Goal: Transaction & Acquisition: Purchase product/service

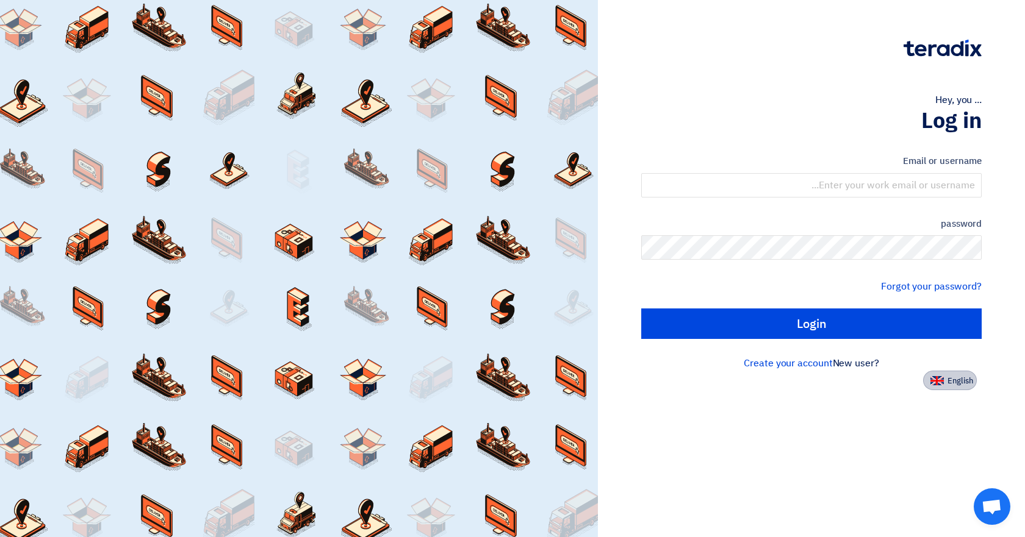
click at [942, 372] on button "English" at bounding box center [950, 381] width 54 height 20
type input "Sign in"
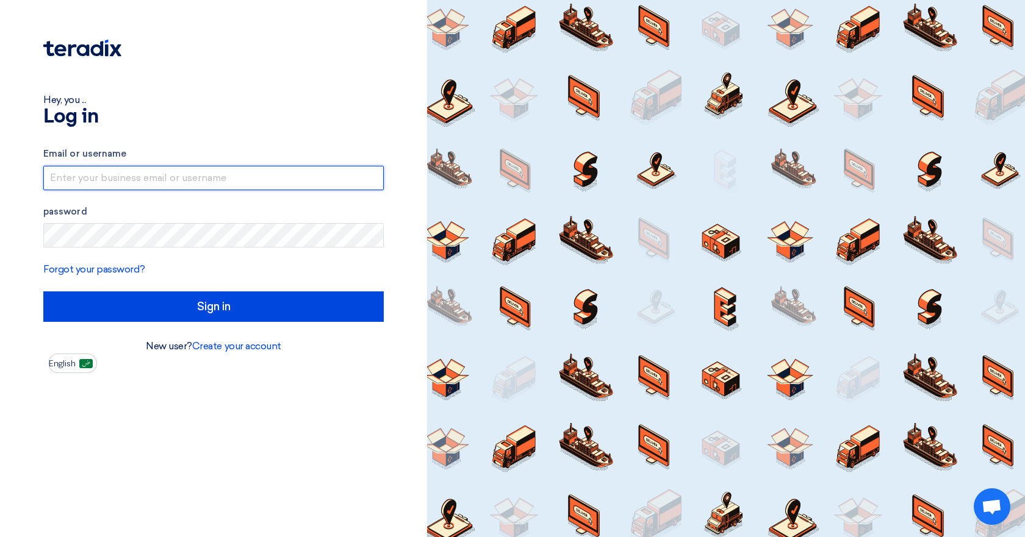
click at [126, 176] on input "text" at bounding box center [213, 178] width 340 height 24
type input "[EMAIL_ADDRESS][DOMAIN_NAME]"
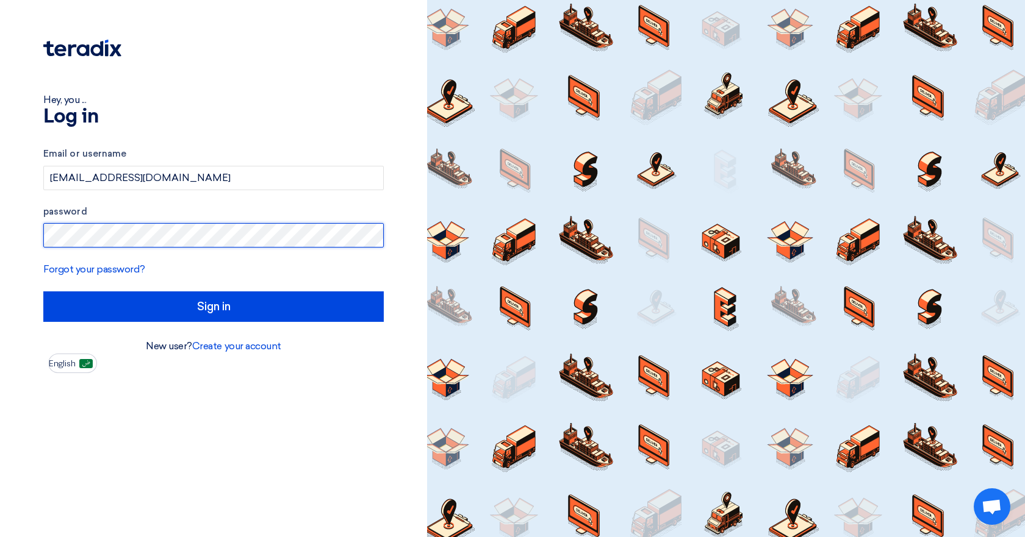
click at [43, 292] on input "Sign in" at bounding box center [213, 307] width 340 height 30
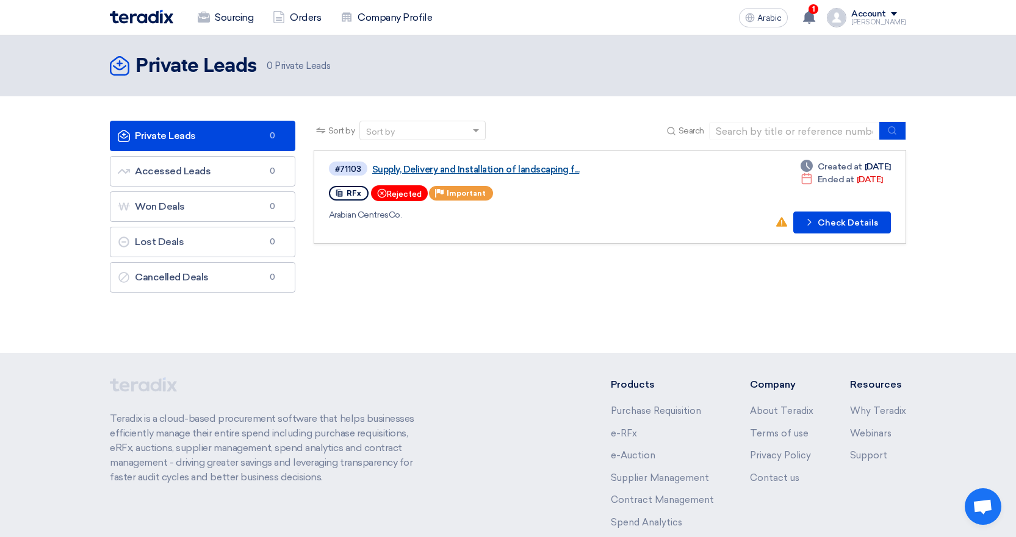
click at [468, 164] on font "Supply, Delivery and Installation of landscaping f..." at bounding box center [475, 169] width 207 height 11
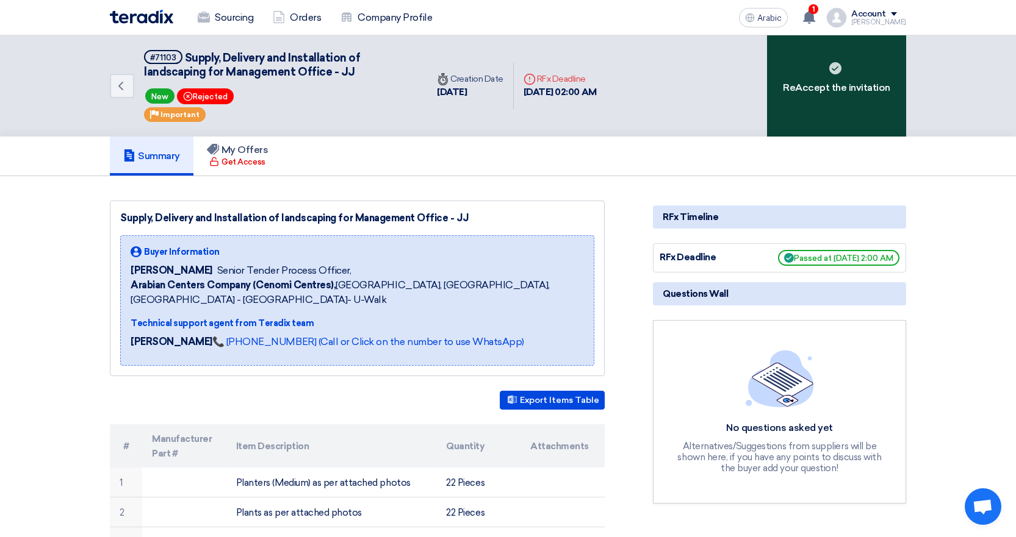
click at [828, 81] on font "ReAccept the invitation" at bounding box center [836, 88] width 107 height 15
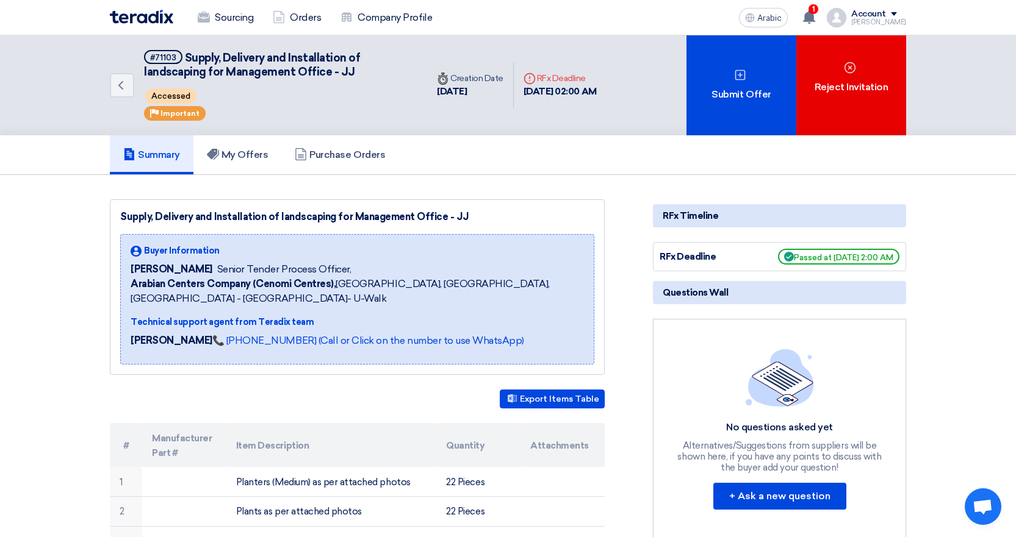
drag, startPoint x: 159, startPoint y: 91, endPoint x: 242, endPoint y: 87, distance: 83.1
click at [226, 87] on div "Accessed" at bounding box center [278, 96] width 268 height 20
click at [368, 116] on div "#71103 Supply, Delivery and Installation of landscaping for Management Office -…" at bounding box center [278, 85] width 268 height 71
drag, startPoint x: 224, startPoint y: 270, endPoint x: 375, endPoint y: 271, distance: 150.1
click at [375, 271] on div "Dowel Sanchez Senior Tender Process Officer," at bounding box center [357, 269] width 453 height 15
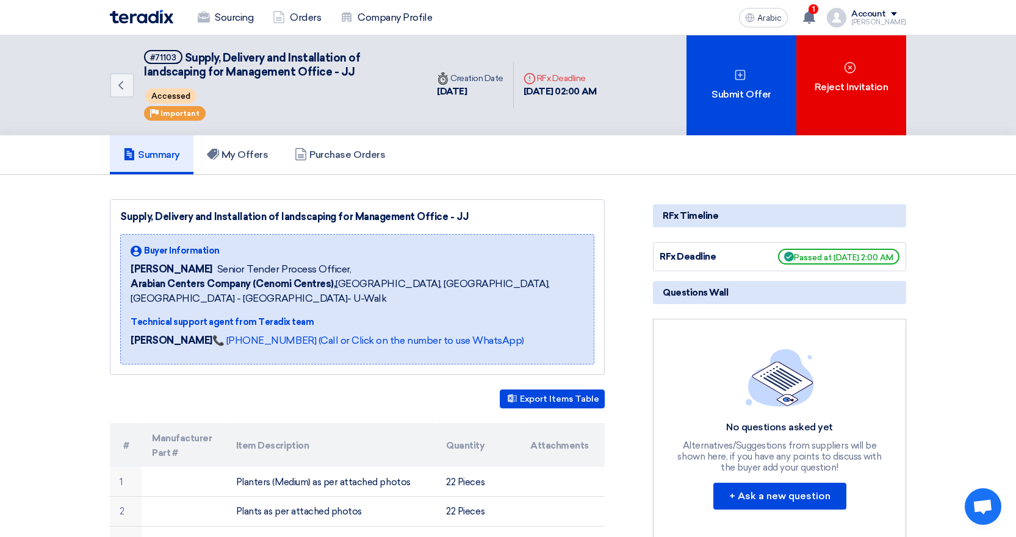
click at [423, 282] on font "Riyadh, Saudi Arabia, Riyadh - King Saud University- U-Walk" at bounding box center [340, 291] width 419 height 26
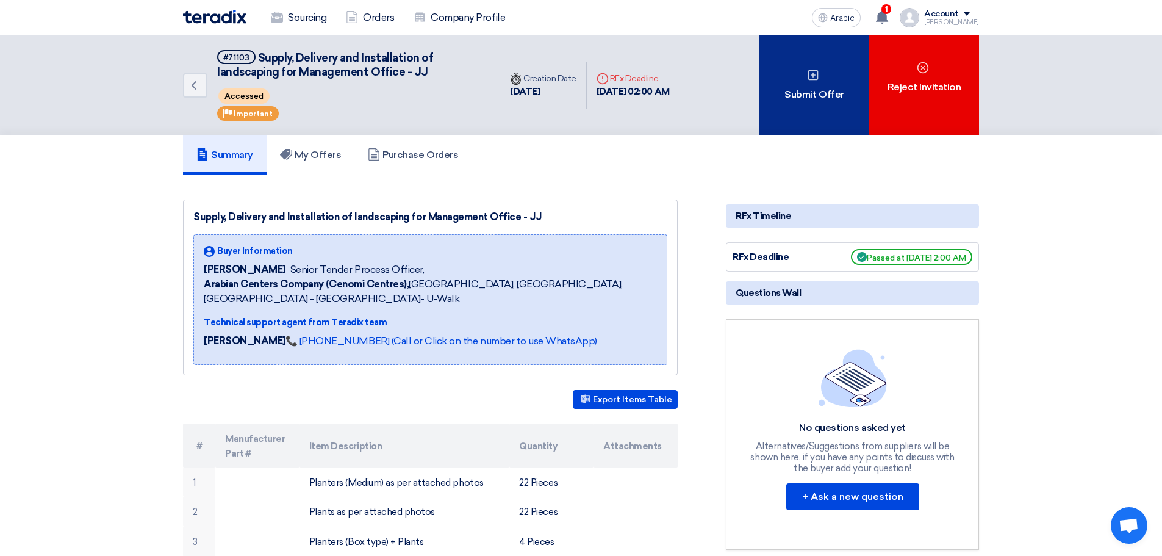
click at [817, 92] on font "Submit Offer" at bounding box center [813, 94] width 59 height 12
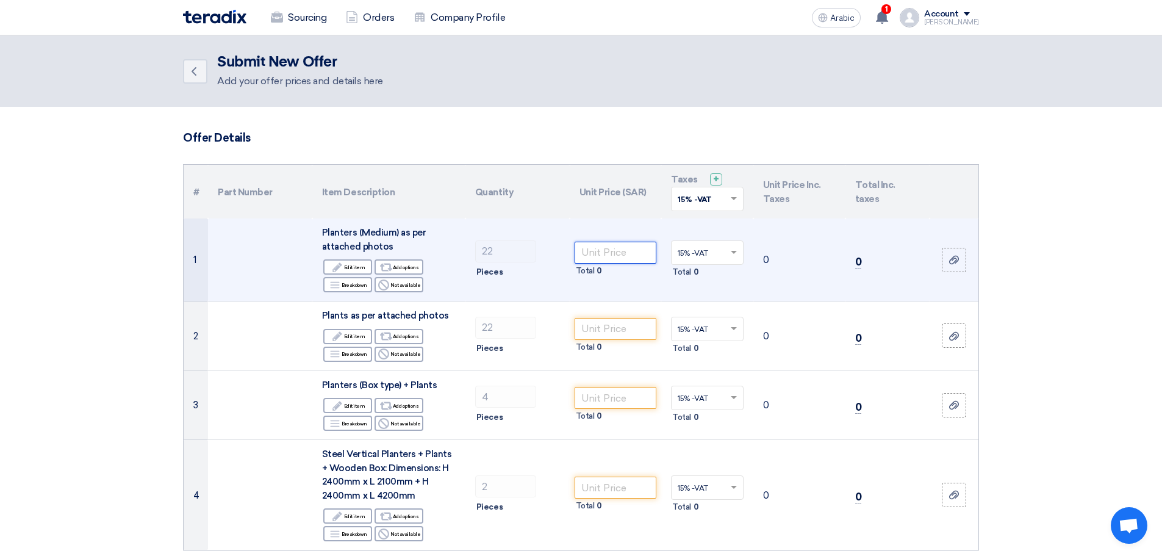
click at [623, 245] on input "number" at bounding box center [616, 253] width 82 height 22
type input "150"
click at [898, 257] on td "0" at bounding box center [887, 259] width 84 height 83
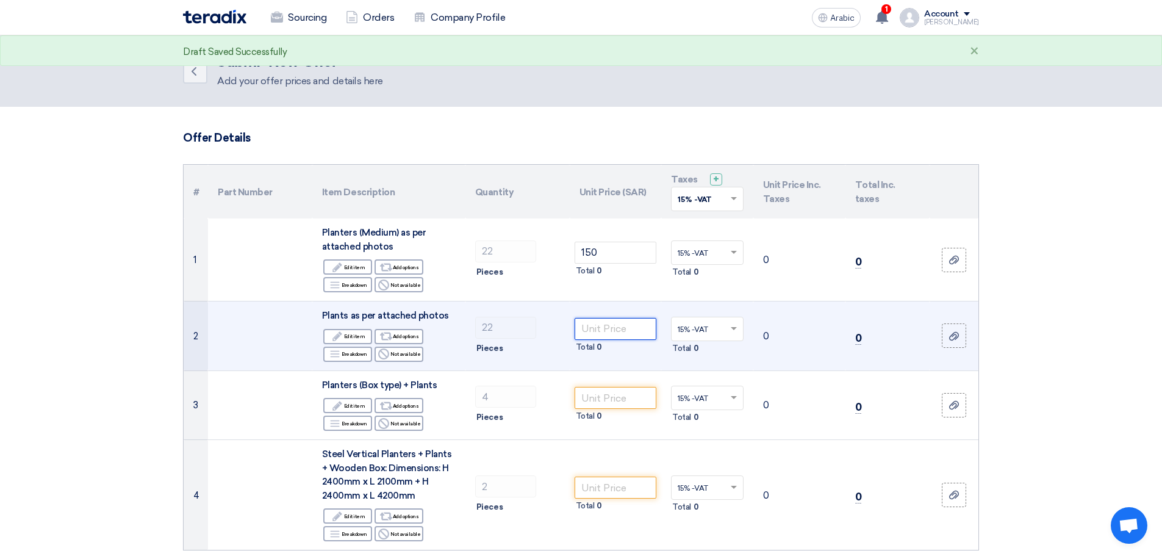
click at [620, 335] on input "number" at bounding box center [616, 329] width 82 height 22
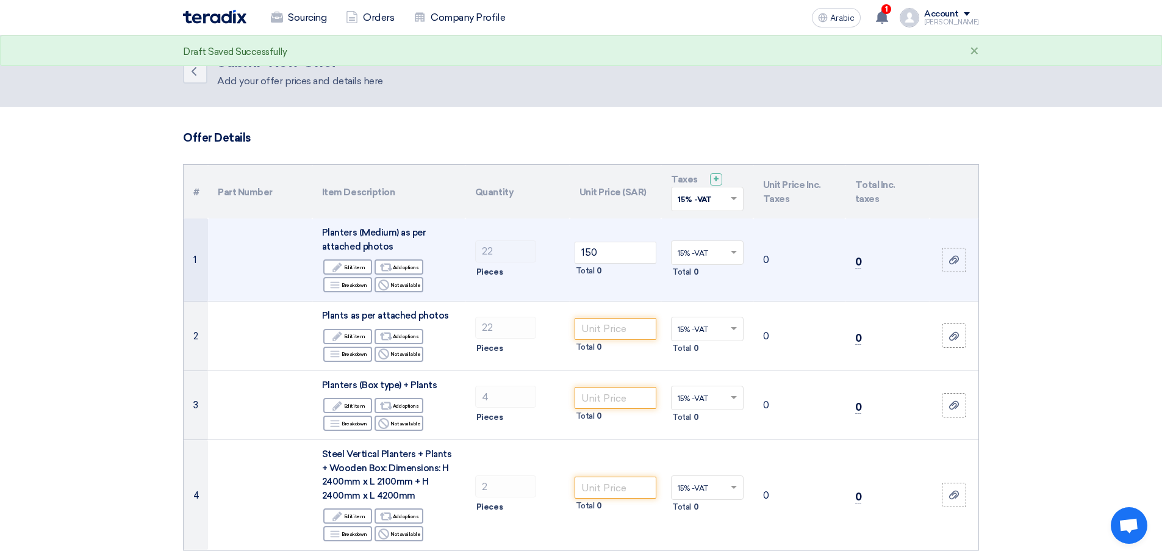
click at [771, 255] on td "0" at bounding box center [799, 259] width 92 height 83
drag, startPoint x: 769, startPoint y: 257, endPoint x: 842, endPoint y: 260, distance: 73.3
click at [772, 257] on td "0" at bounding box center [799, 259] width 92 height 83
click at [853, 260] on td "0" at bounding box center [887, 259] width 84 height 83
click at [856, 260] on font "0" at bounding box center [858, 262] width 7 height 12
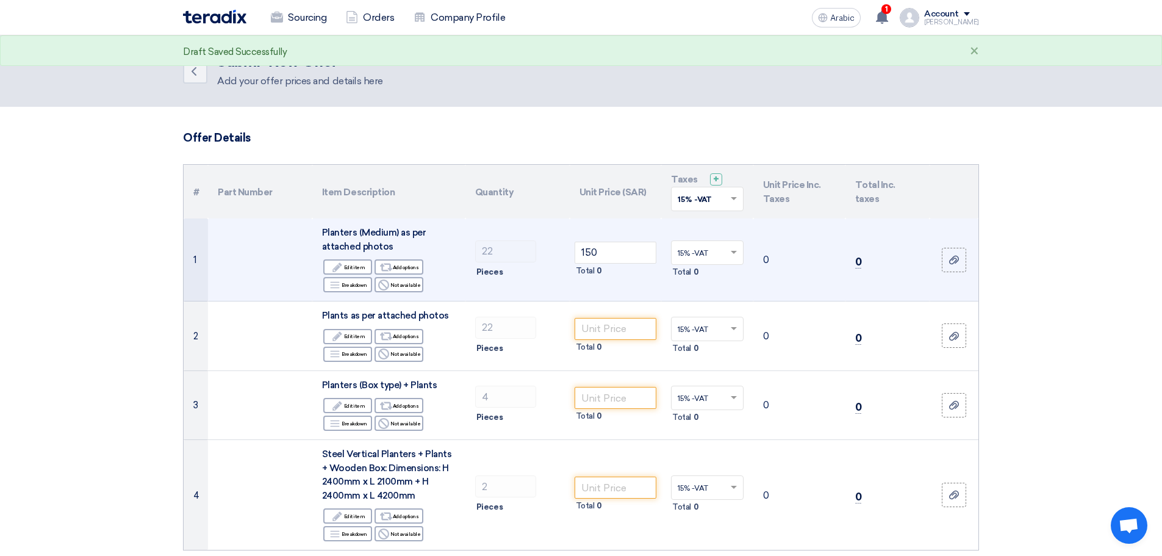
drag, startPoint x: 857, startPoint y: 260, endPoint x: 865, endPoint y: 261, distance: 8.0
click at [865, 261] on td "0" at bounding box center [887, 259] width 84 height 83
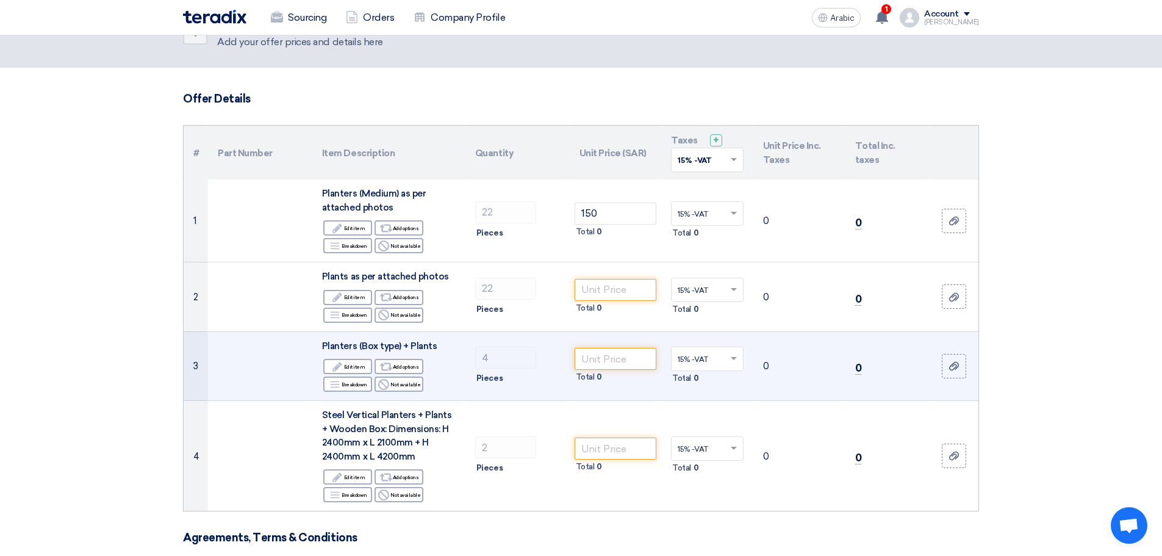
scroll to position [61, 0]
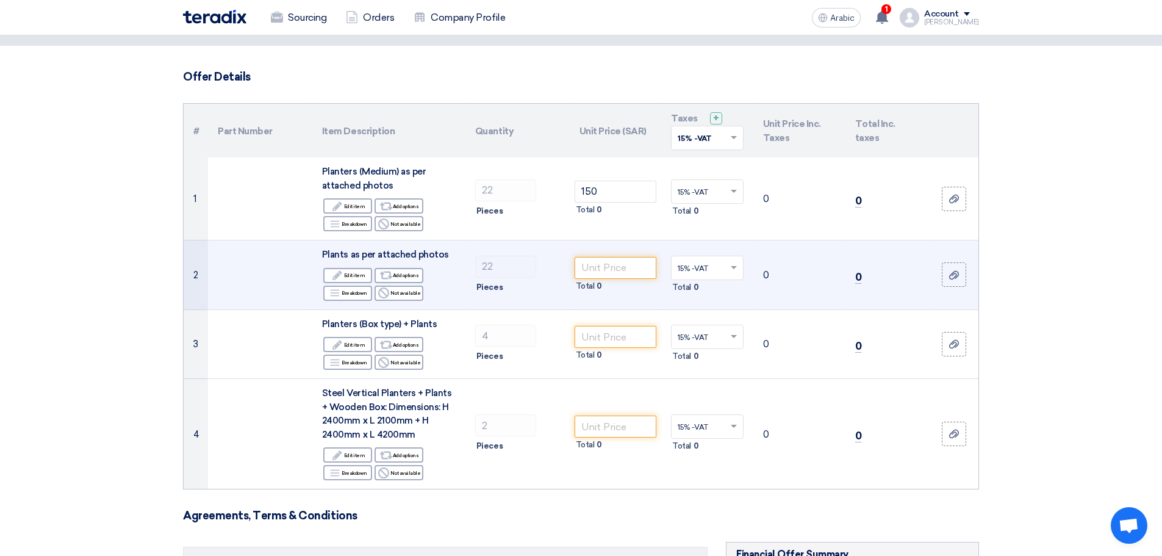
click at [623, 280] on div "Total 0" at bounding box center [616, 286] width 82 height 15
click at [623, 271] on input "number" at bounding box center [616, 268] width 82 height 22
click at [632, 267] on input "number" at bounding box center [616, 268] width 82 height 22
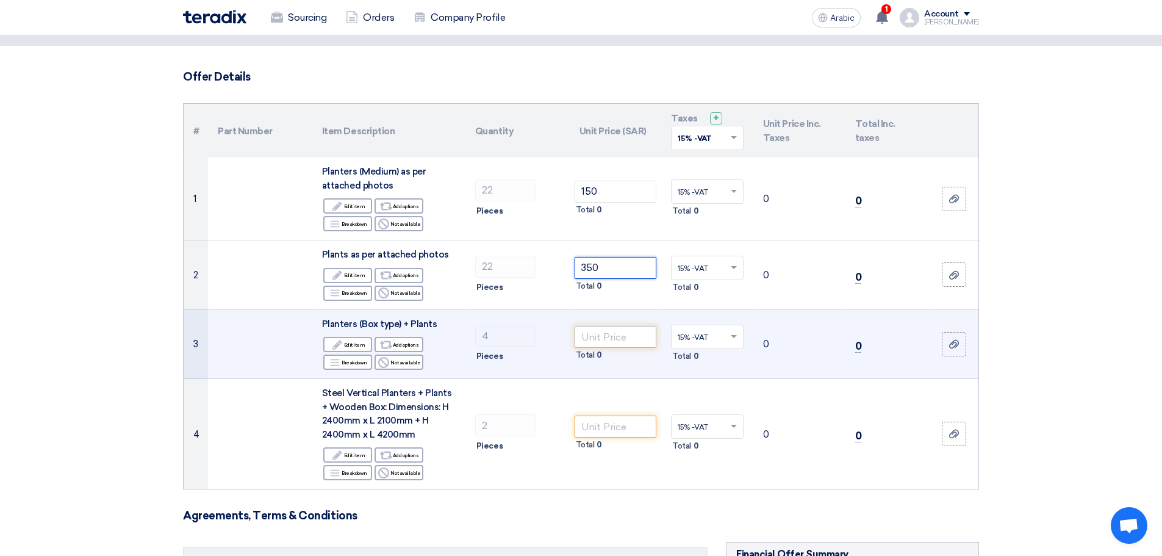
type input "350"
click at [600, 328] on input "number" at bounding box center [616, 337] width 82 height 22
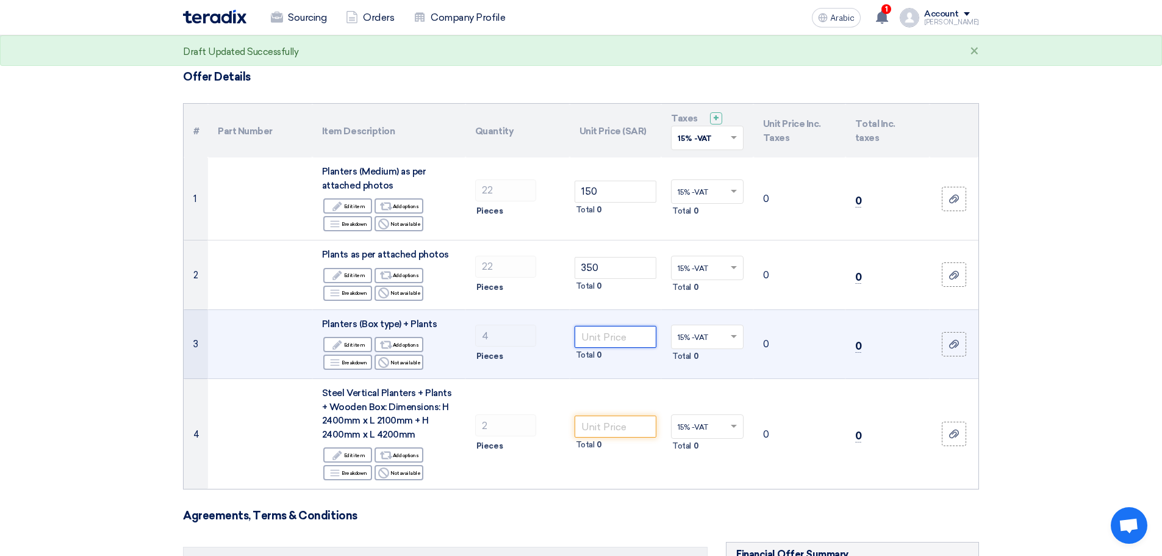
click at [634, 333] on input "number" at bounding box center [616, 337] width 82 height 22
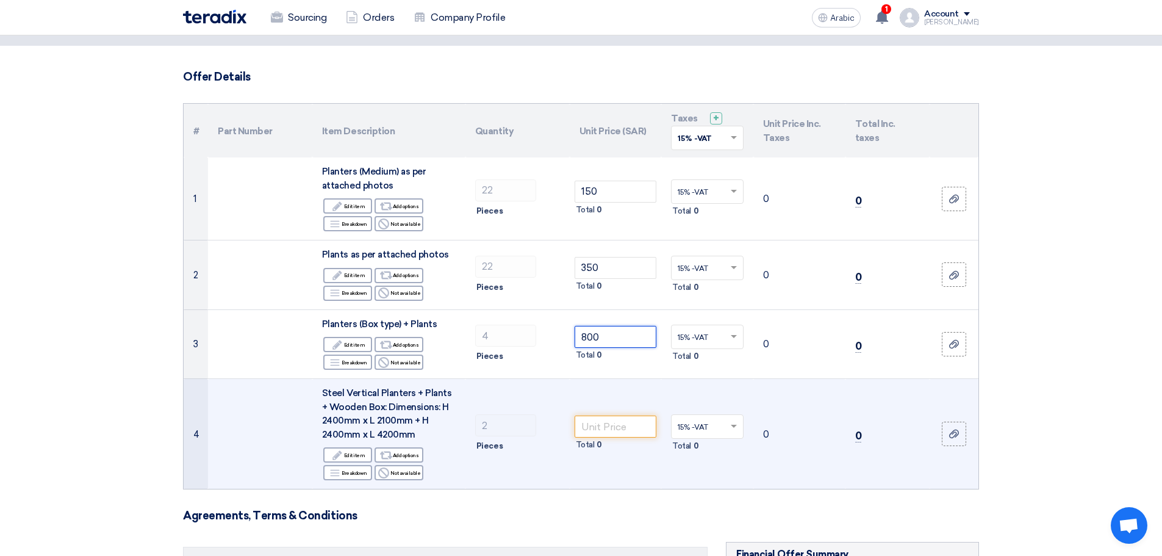
type input "800"
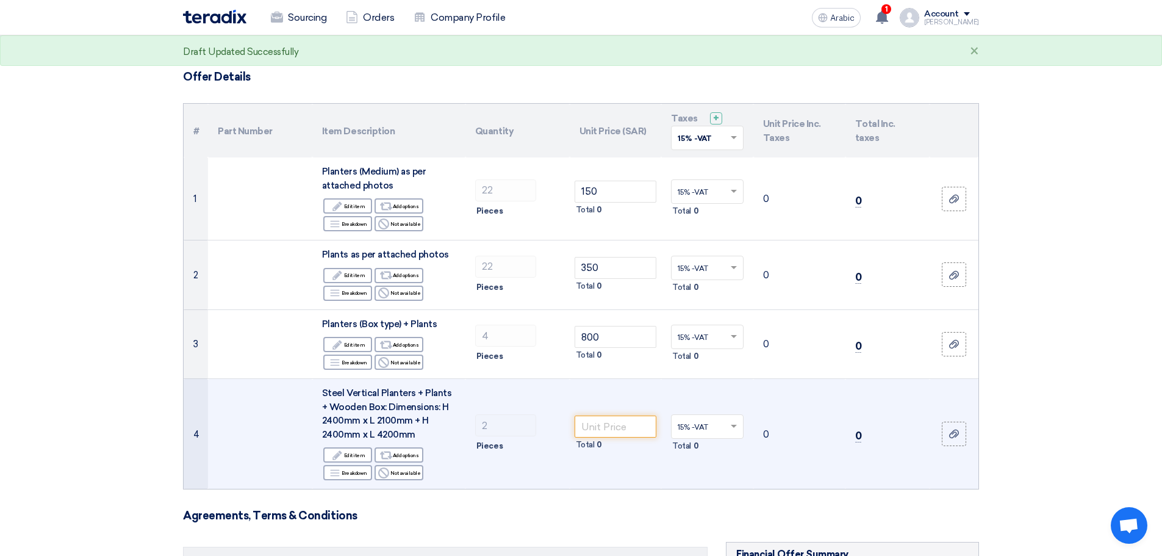
click at [619, 486] on td "Total 0" at bounding box center [616, 434] width 92 height 110
click at [623, 429] on input "number" at bounding box center [616, 426] width 82 height 22
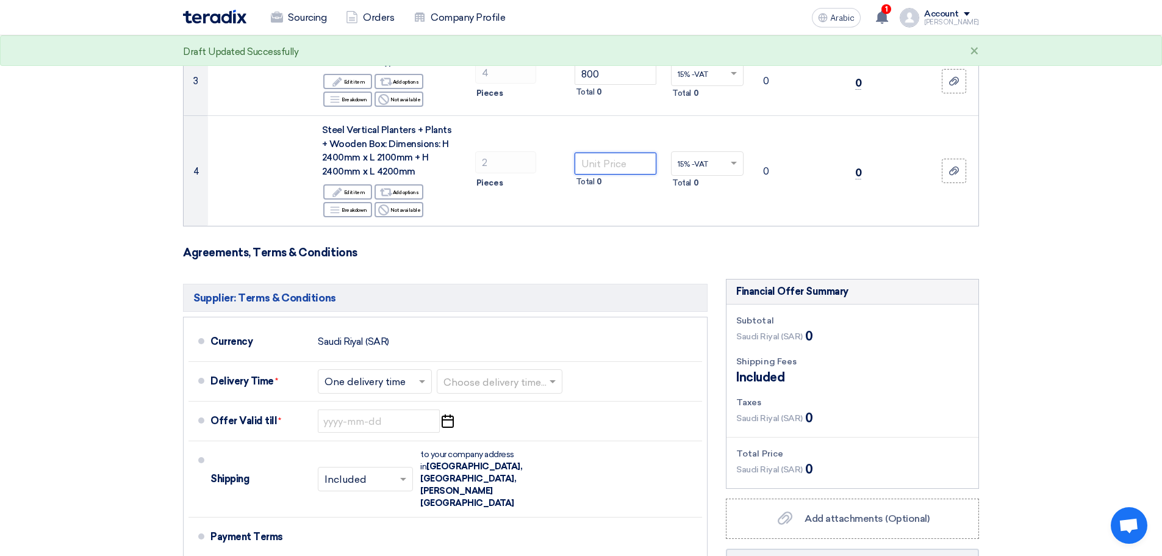
scroll to position [488, 0]
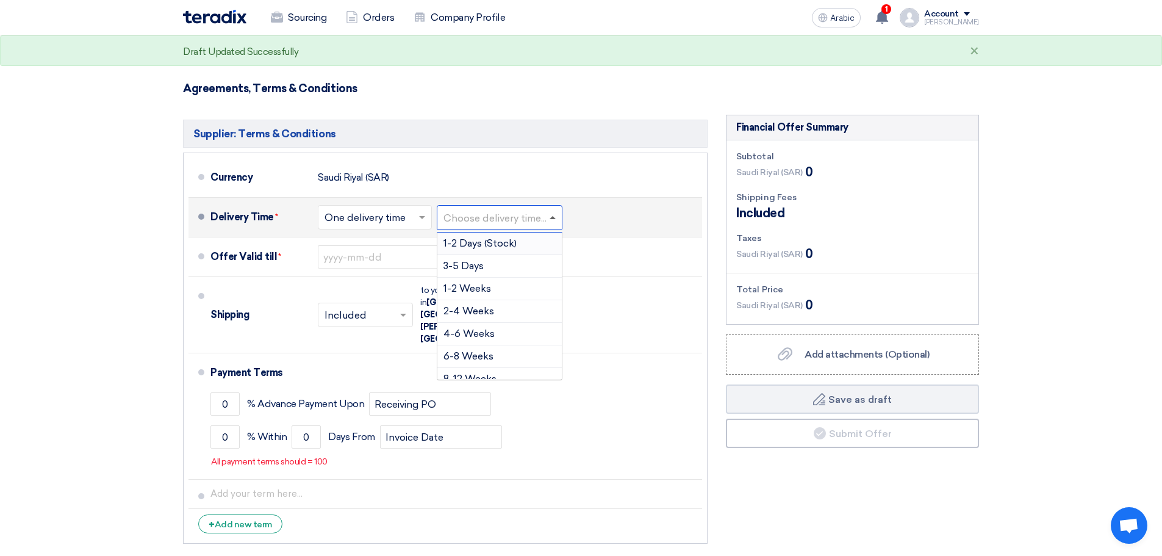
click at [556, 217] on span at bounding box center [553, 217] width 6 height 3
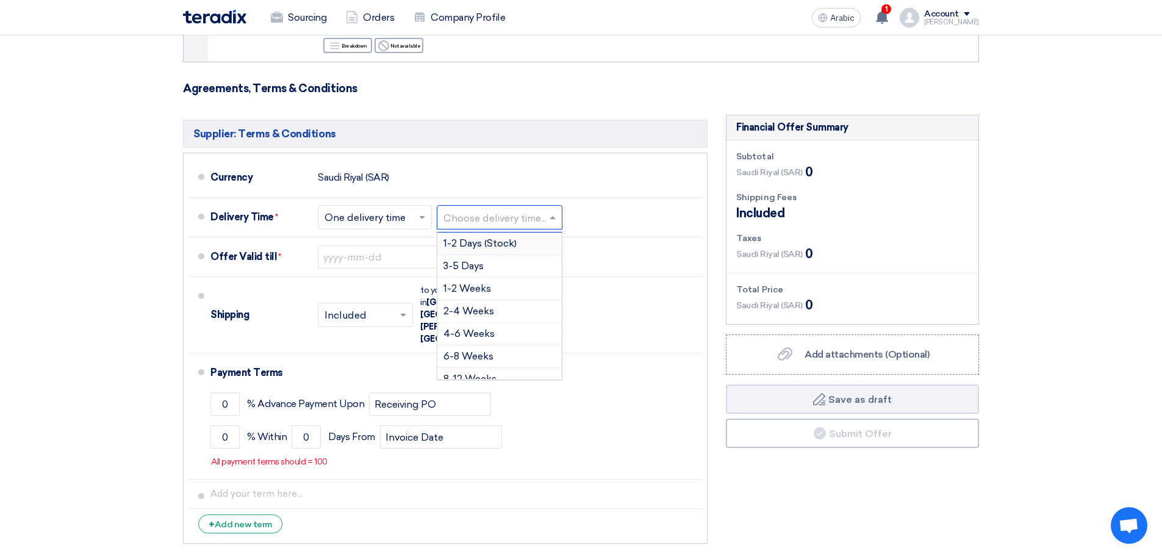
click at [620, 84] on h3 "Agreements, Terms & Conditions" at bounding box center [581, 88] width 796 height 13
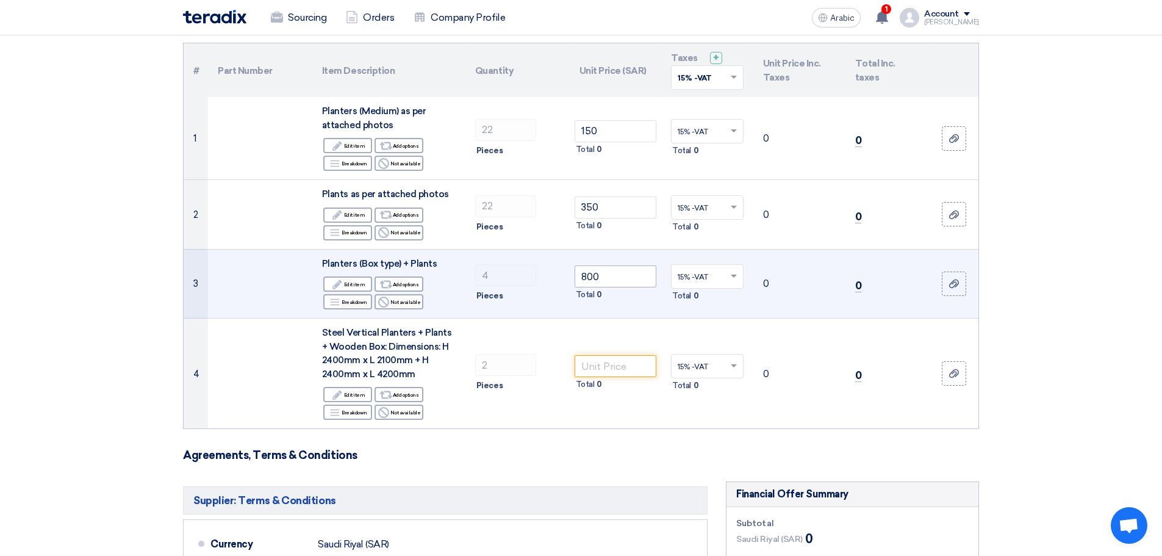
scroll to position [122, 0]
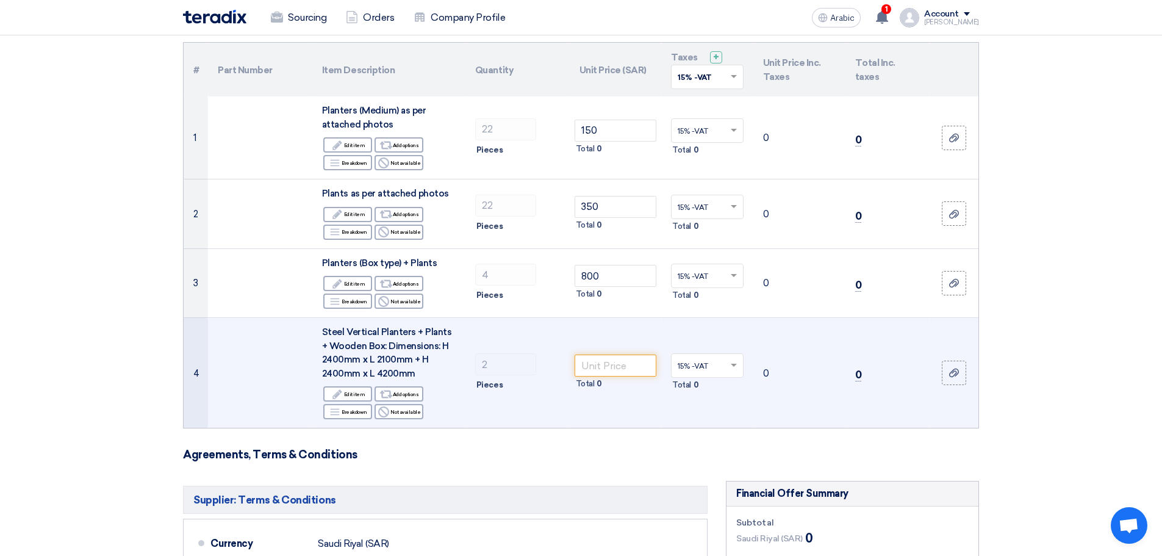
click at [836, 409] on td "0" at bounding box center [799, 373] width 92 height 110
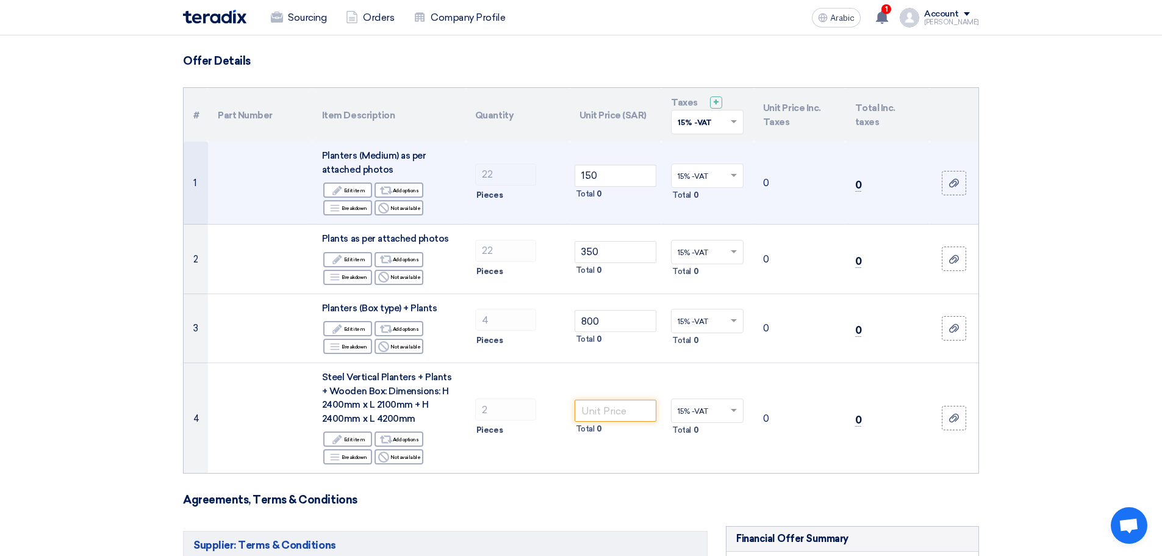
scroll to position [0, 0]
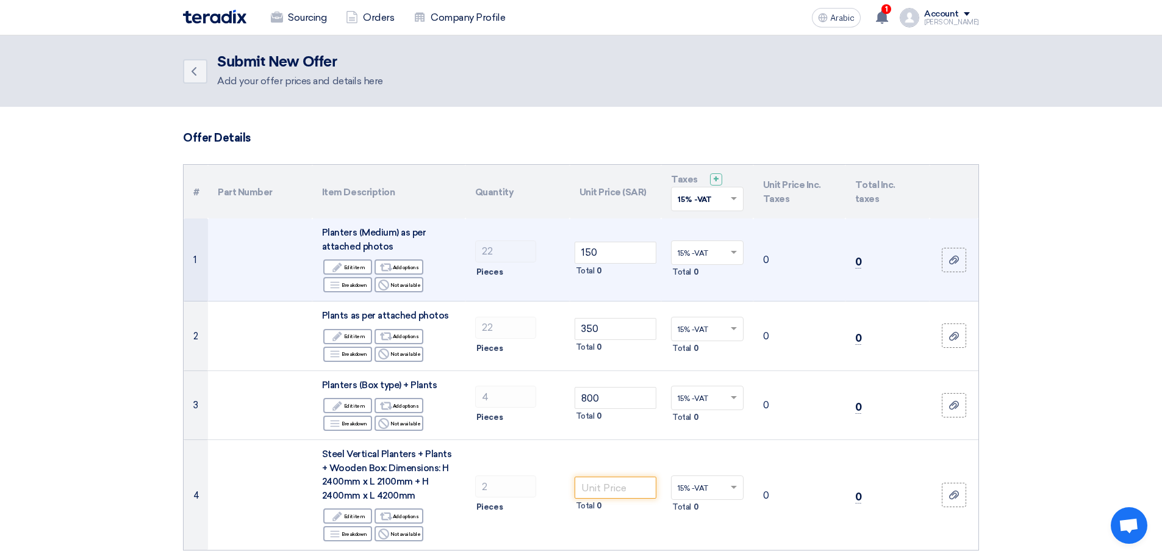
click at [859, 268] on td "0" at bounding box center [887, 259] width 84 height 83
drag, startPoint x: 856, startPoint y: 265, endPoint x: 865, endPoint y: 262, distance: 8.9
click at [865, 262] on td "0" at bounding box center [887, 259] width 84 height 83
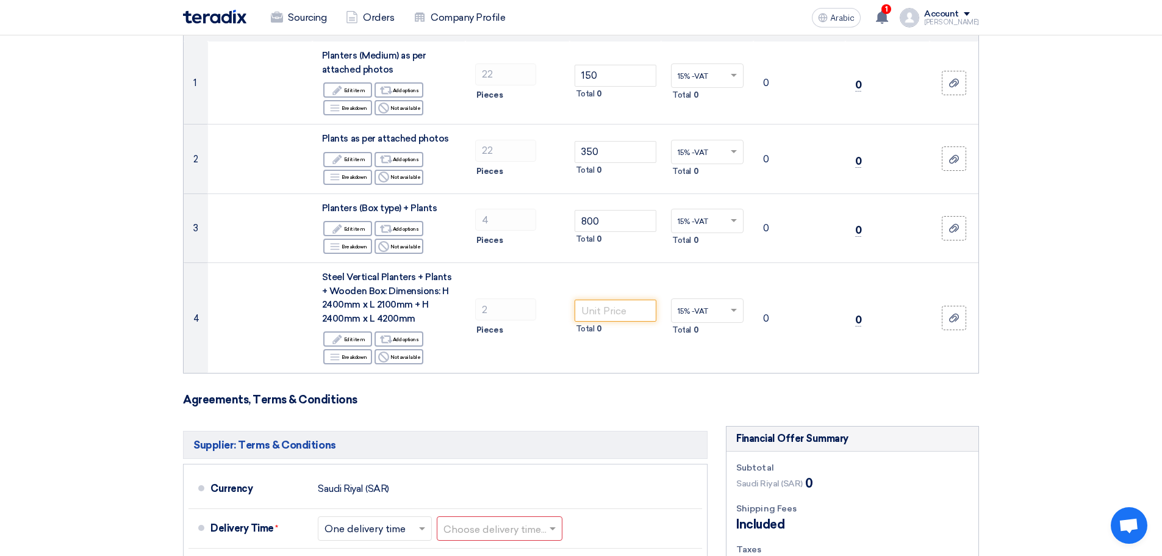
scroll to position [183, 0]
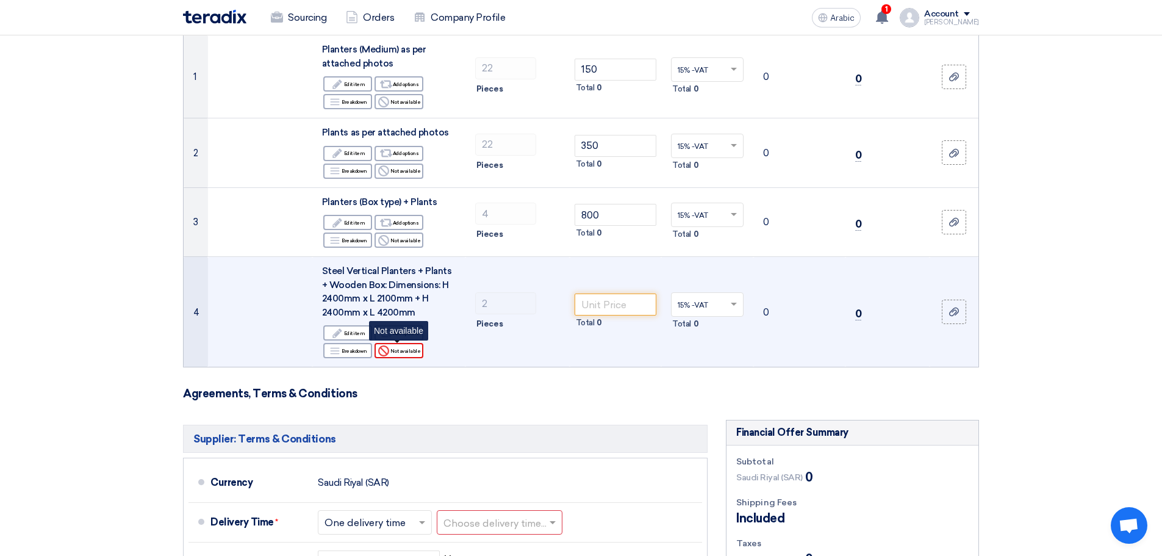
click at [389, 351] on use at bounding box center [383, 350] width 11 height 11
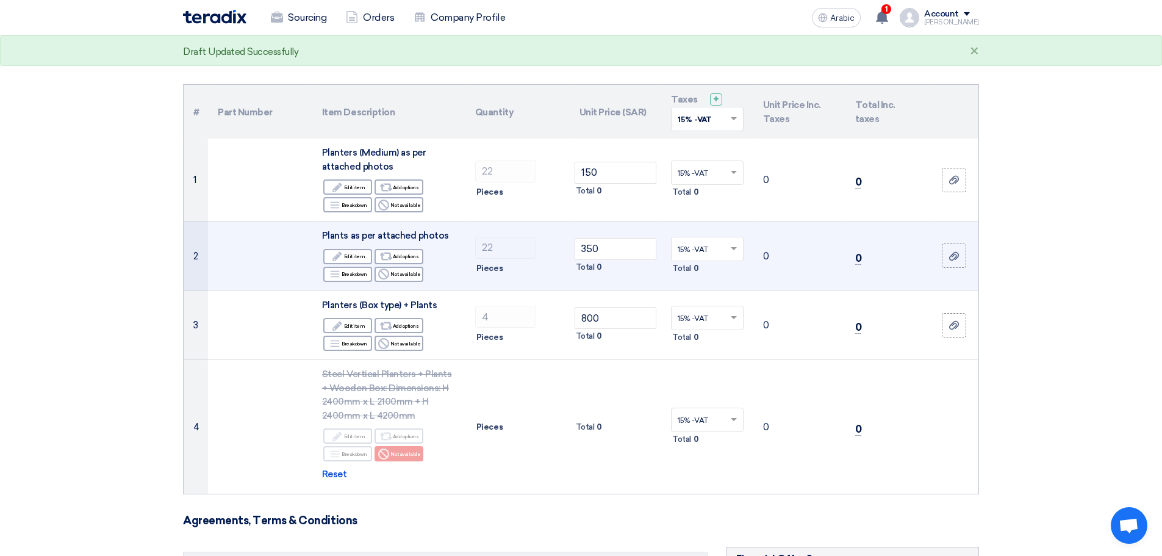
scroll to position [61, 0]
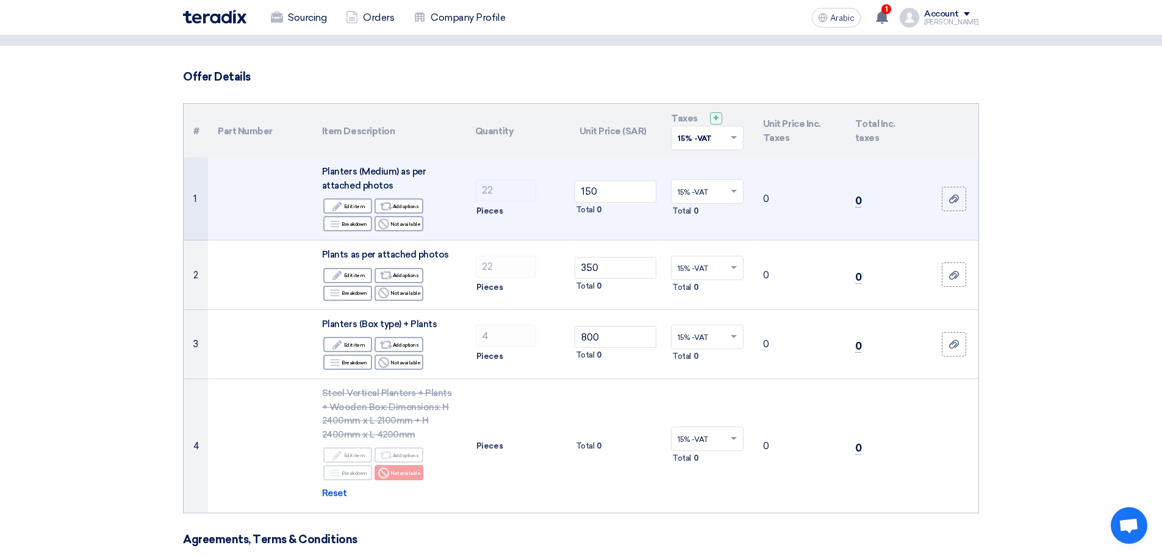
click at [469, 231] on td "22 Pieces" at bounding box center [517, 198] width 104 height 83
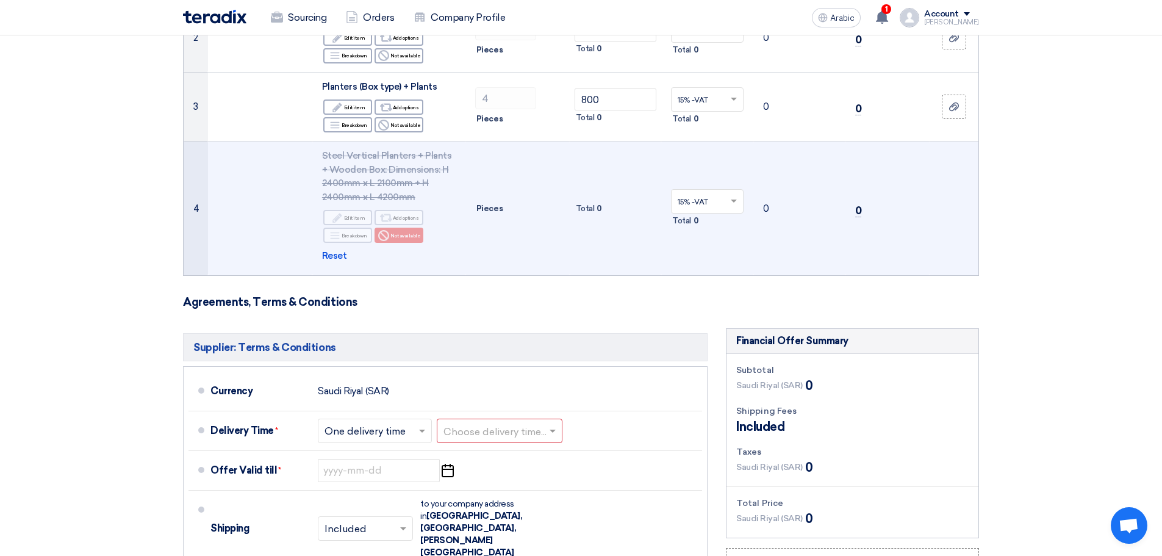
scroll to position [427, 0]
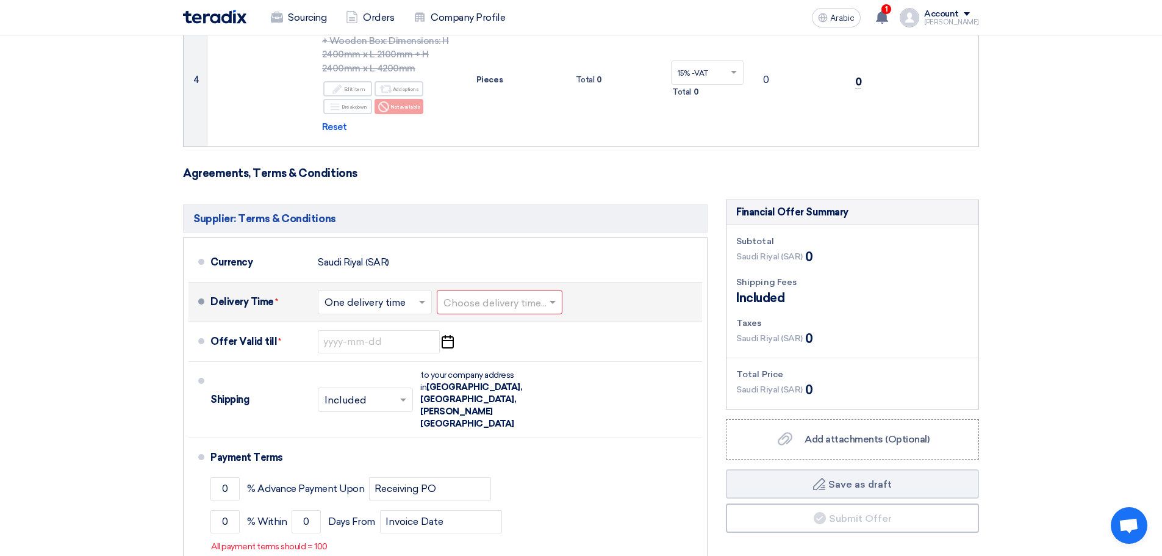
click at [418, 299] on span at bounding box center [423, 302] width 15 height 12
click at [368, 351] on font "One delivery time" at bounding box center [367, 351] width 84 height 12
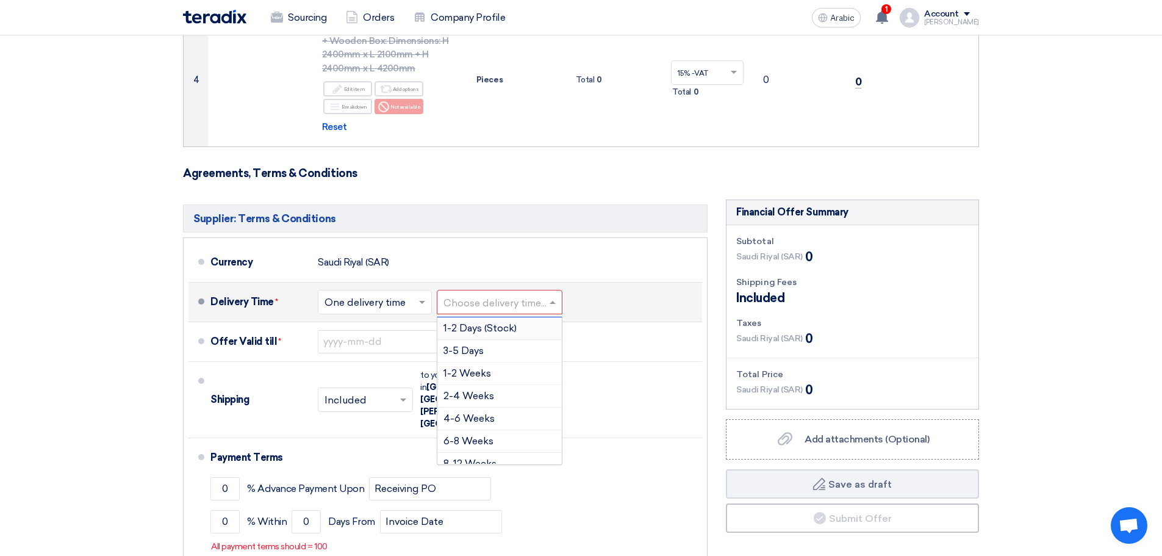
click at [559, 300] on span at bounding box center [554, 302] width 15 height 12
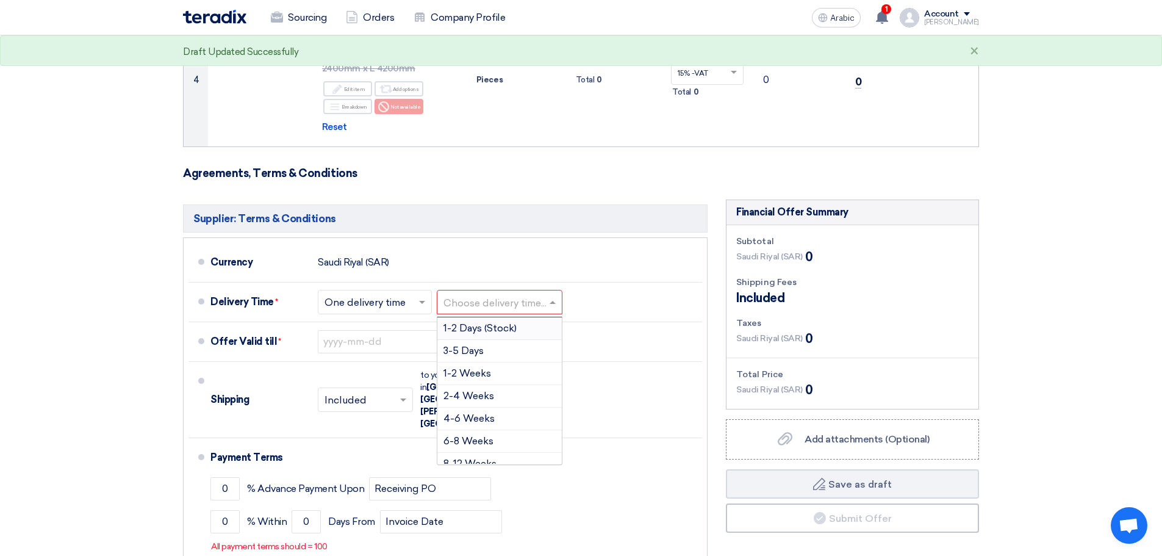
click at [518, 235] on div "Supplier: Terms & Conditions Currency Saudi Riyal (SAR) Delivery Time * Choose …" at bounding box center [445, 416] width 525 height 424
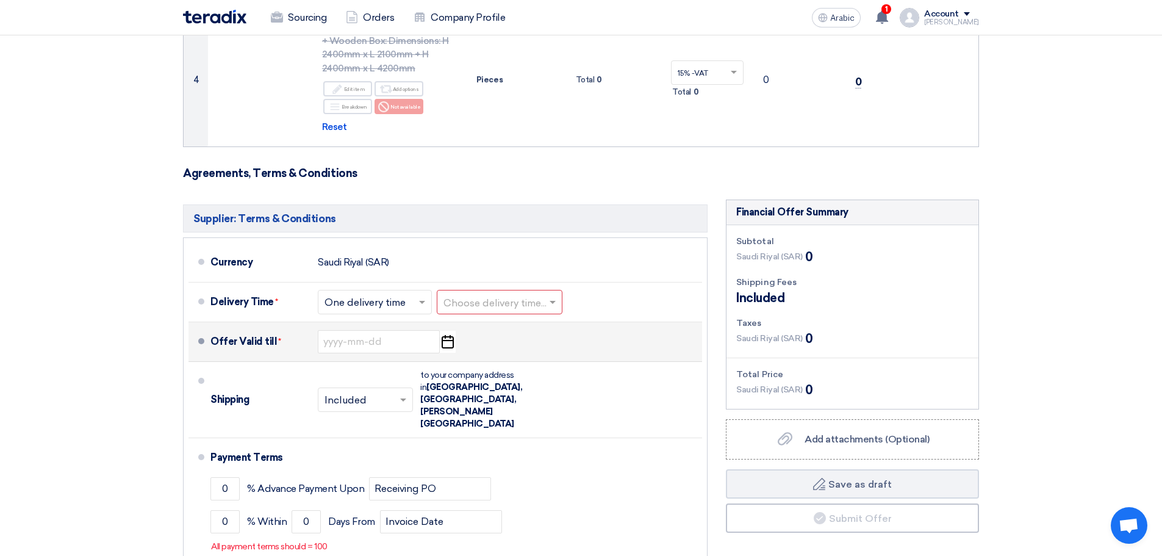
click at [448, 340] on use "button" at bounding box center [448, 341] width 12 height 13
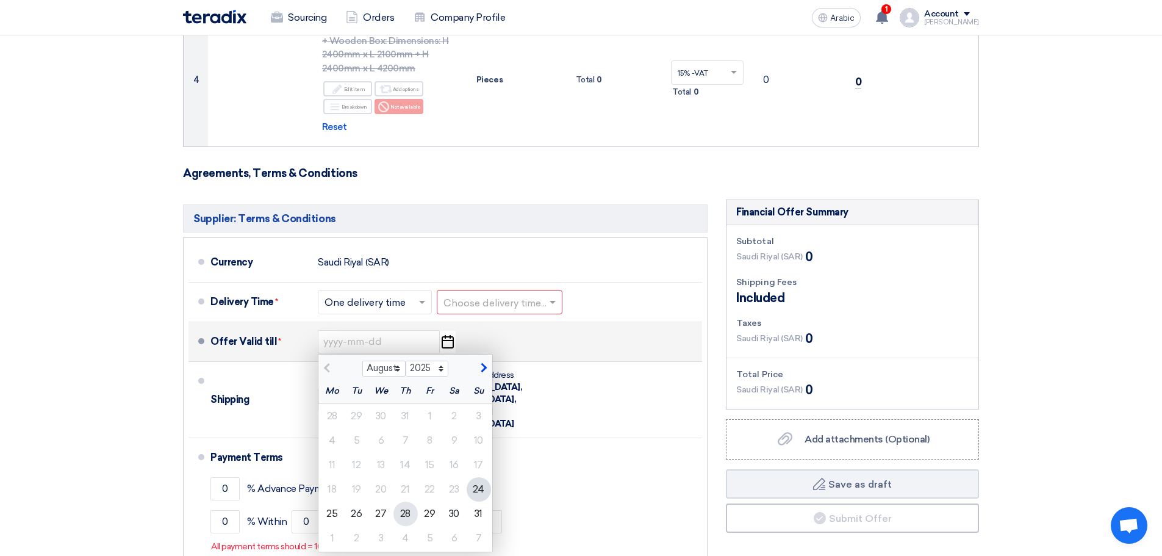
click at [411, 514] on div "28" at bounding box center [405, 513] width 24 height 24
type input "[DATE]"
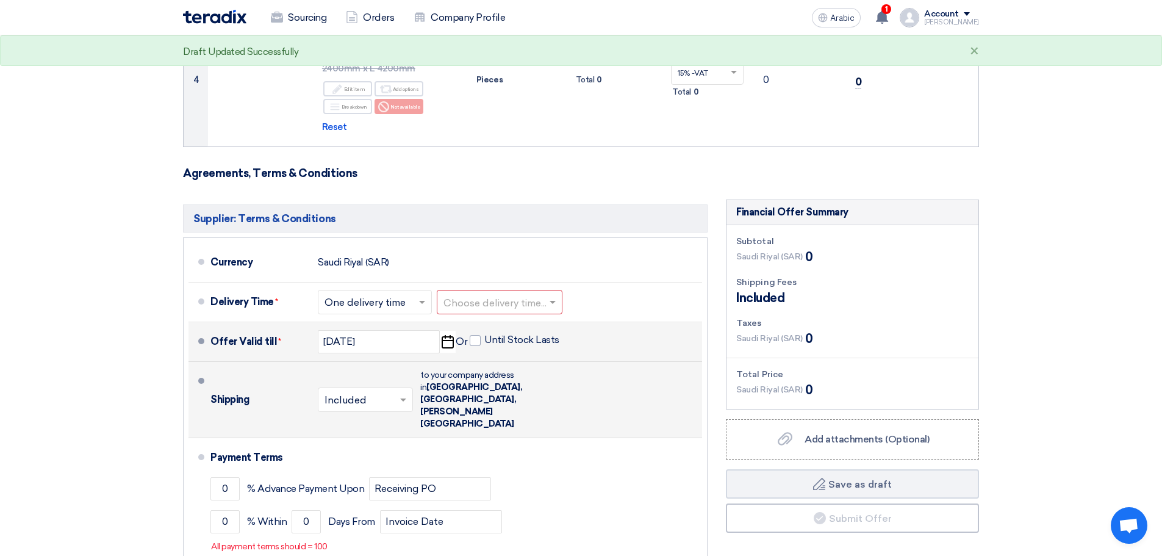
click at [402, 393] on span at bounding box center [404, 399] width 15 height 12
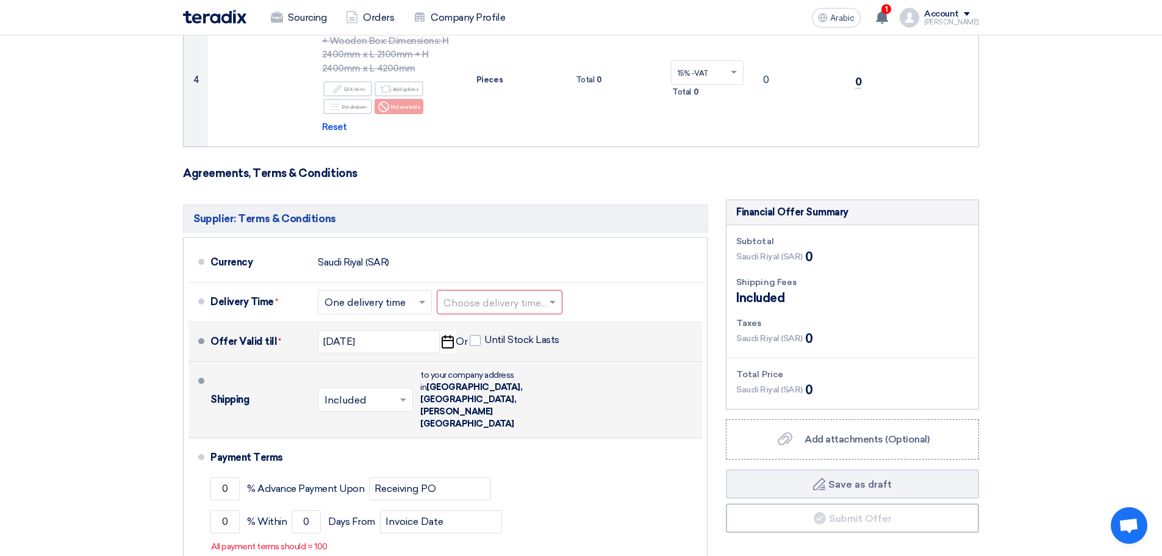
click at [595, 385] on div "Shipping × Included × to your company address in Saudi Arabia, Jeddah, King Abd…" at bounding box center [453, 400] width 487 height 66
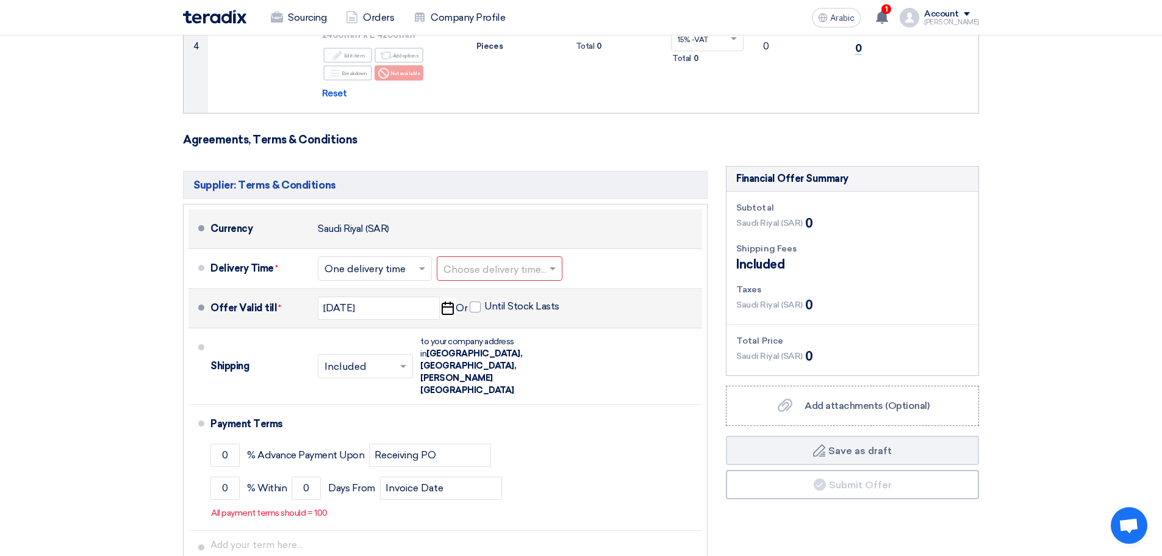
scroll to position [488, 0]
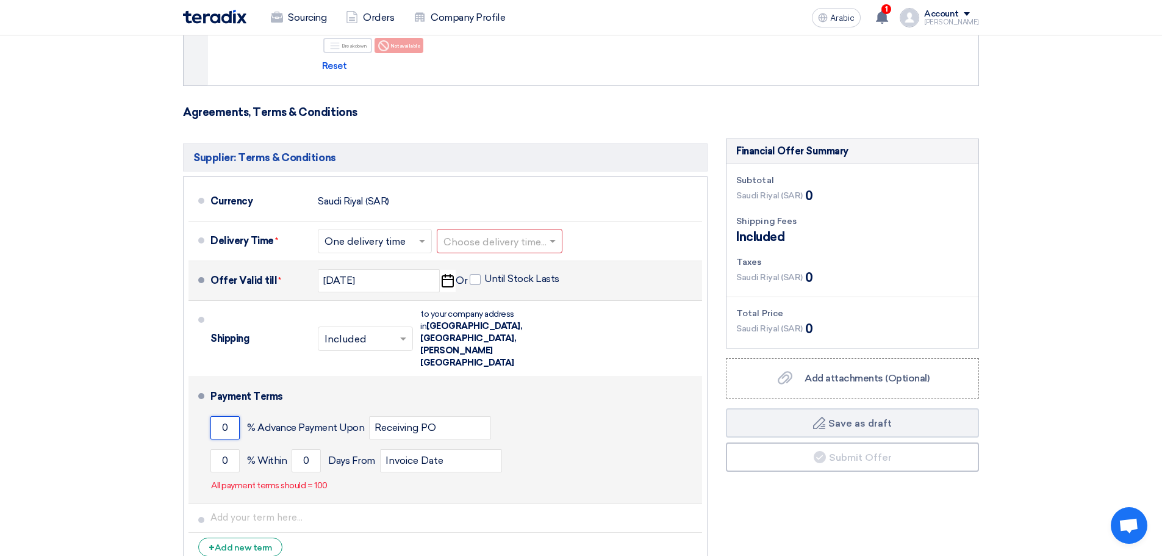
drag, startPoint x: 229, startPoint y: 401, endPoint x: 199, endPoint y: 398, distance: 30.0
click at [199, 398] on li "Payment Terms 0 % Advance Payment Upon Receiving PO 0 % Within 0" at bounding box center [445, 440] width 514 height 126
type input "1"
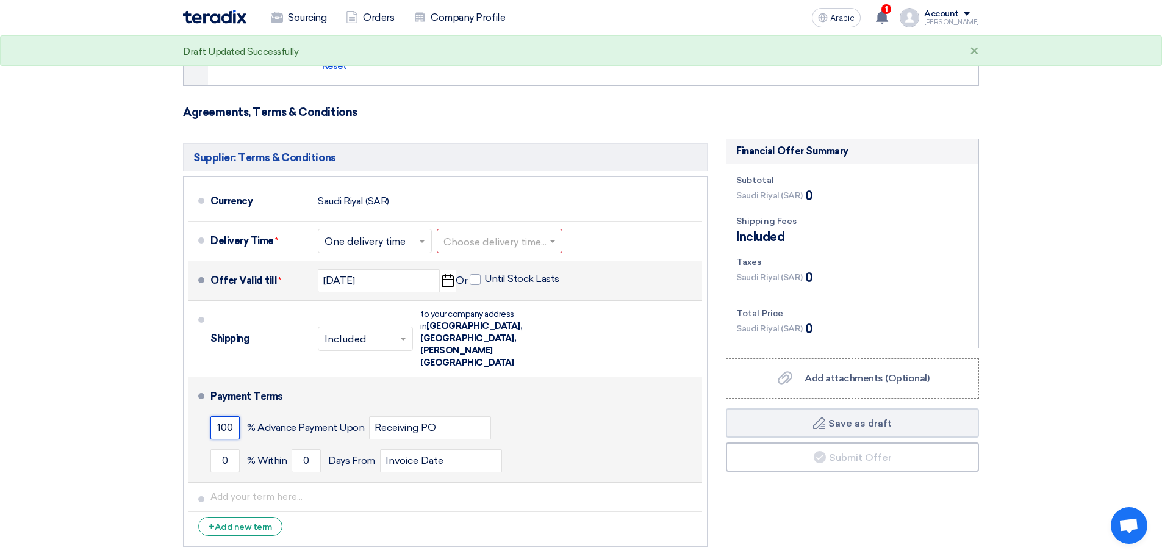
type input "100"
click at [535, 411] on div "100 % Advance Payment Upon Receiving PO" at bounding box center [453, 427] width 487 height 33
click at [449, 416] on input "Receiving PO" at bounding box center [430, 427] width 122 height 23
click at [527, 382] on div "Payment Terms" at bounding box center [448, 396] width 477 height 29
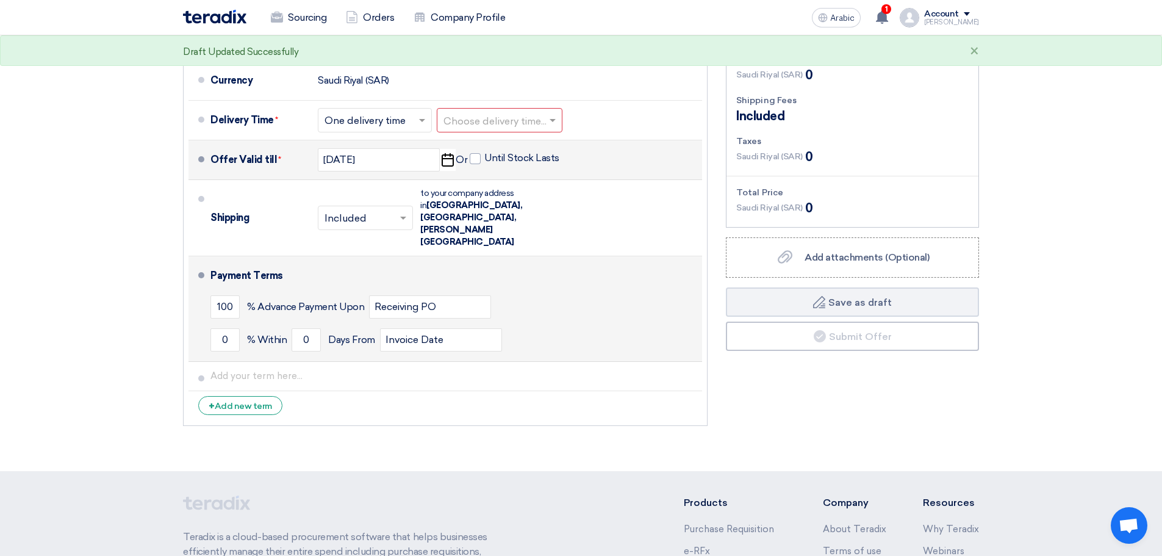
scroll to position [610, 0]
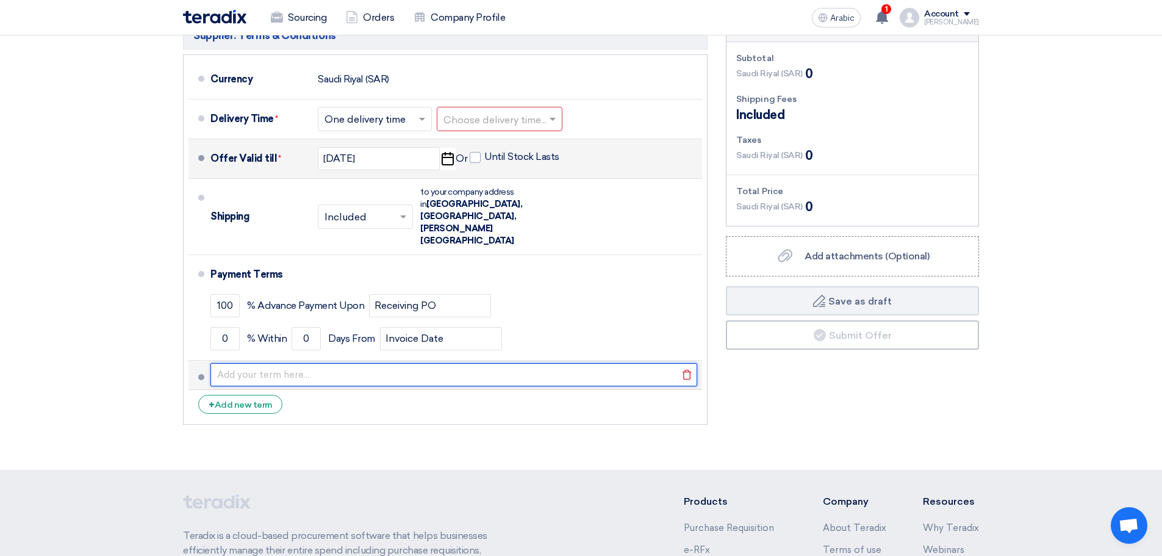
click at [299, 363] on input "text" at bounding box center [453, 374] width 487 height 23
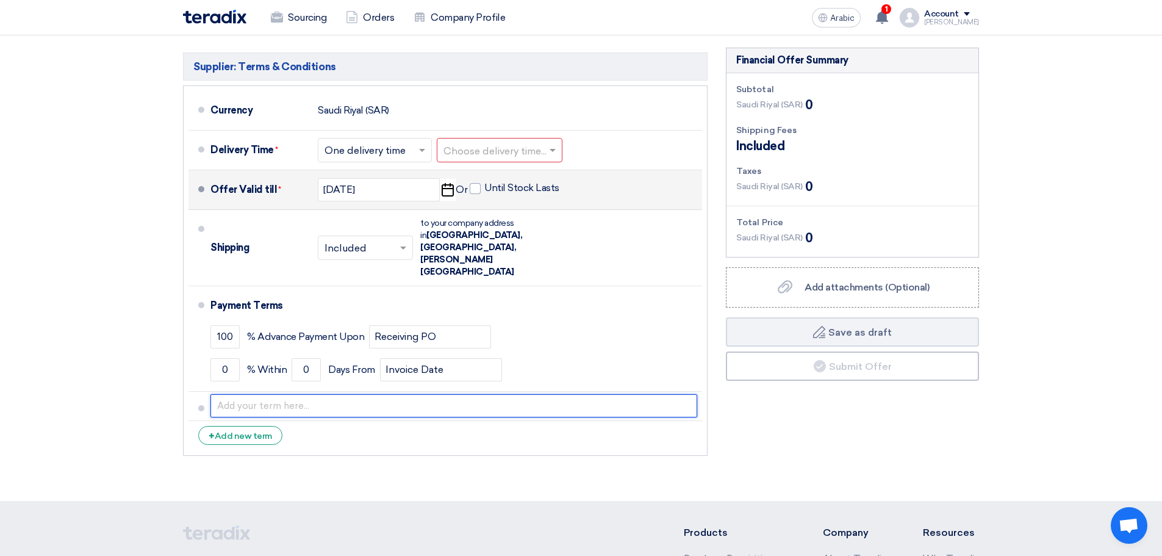
scroll to position [549, 0]
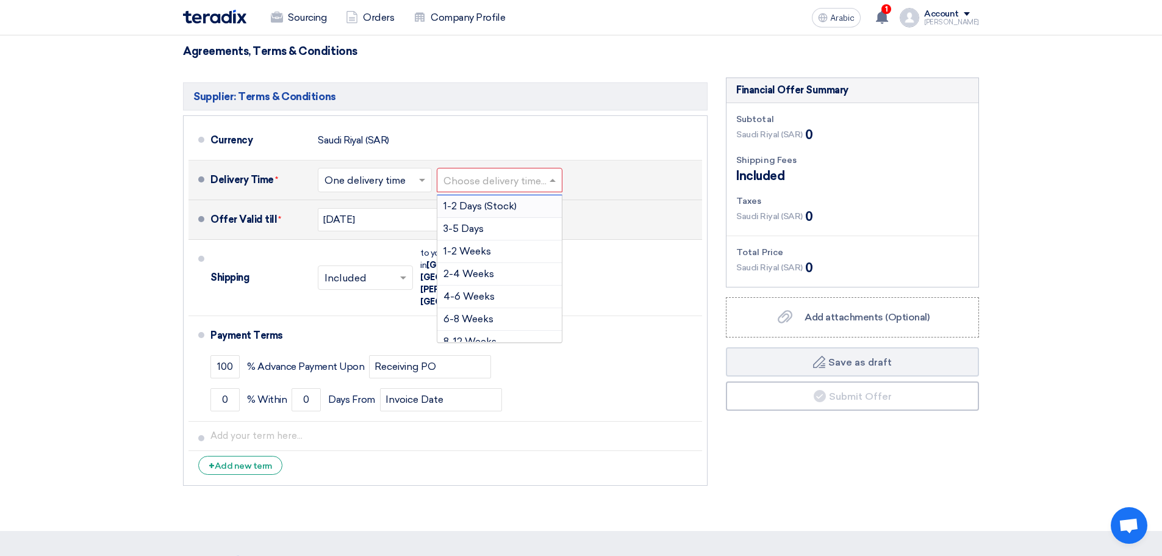
click at [560, 177] on span at bounding box center [554, 180] width 15 height 12
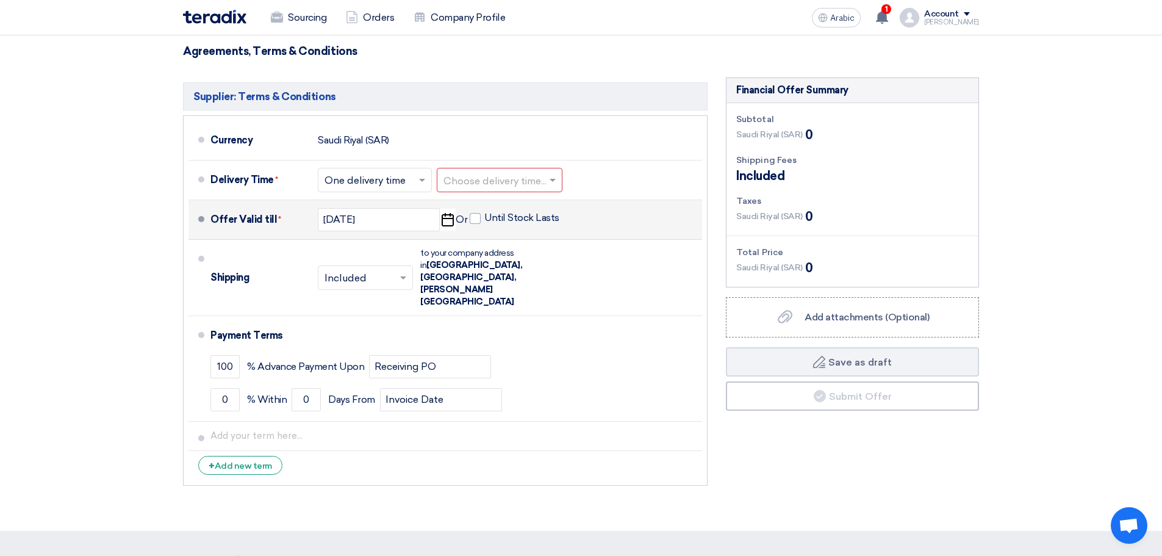
click at [1024, 182] on section "Offer Details # Part Number Item Description Quantity Unit Price (SAR) Taxes + …" at bounding box center [581, 44] width 1162 height 973
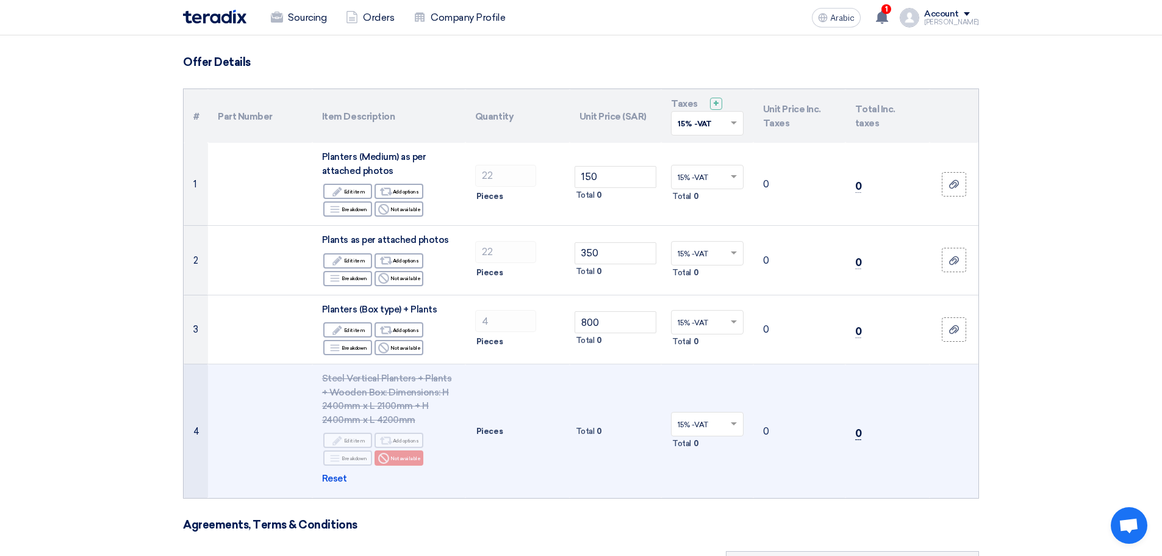
scroll to position [61, 0]
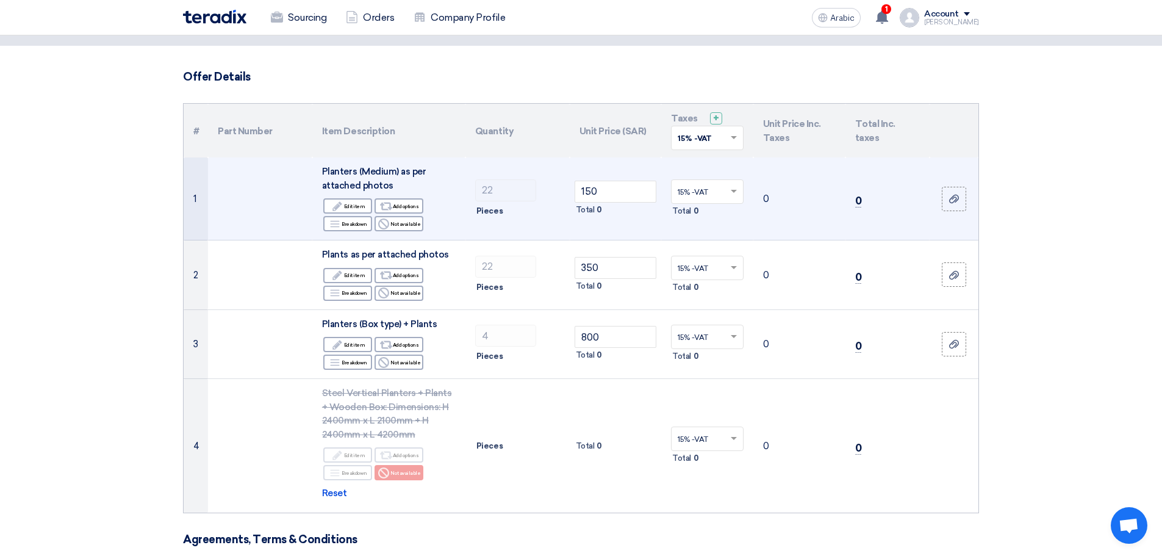
drag, startPoint x: 764, startPoint y: 200, endPoint x: 864, endPoint y: 199, distance: 100.0
click at [806, 199] on td "0" at bounding box center [799, 198] width 92 height 83
drag, startPoint x: 879, startPoint y: 199, endPoint x: 920, endPoint y: 198, distance: 41.5
click at [883, 199] on td "0" at bounding box center [887, 198] width 84 height 83
click at [956, 196] on icon at bounding box center [954, 199] width 10 height 10
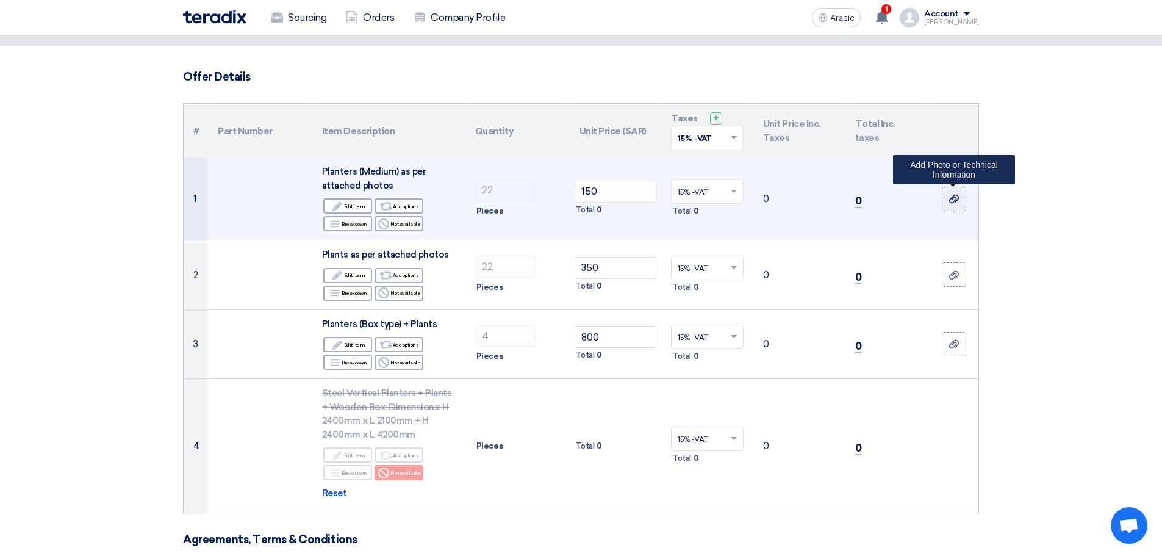
click at [0, 0] on input "file" at bounding box center [0, 0] width 0 height 0
click at [952, 198] on icon at bounding box center [954, 199] width 10 height 10
click at [0, 0] on input "file" at bounding box center [0, 0] width 0 height 0
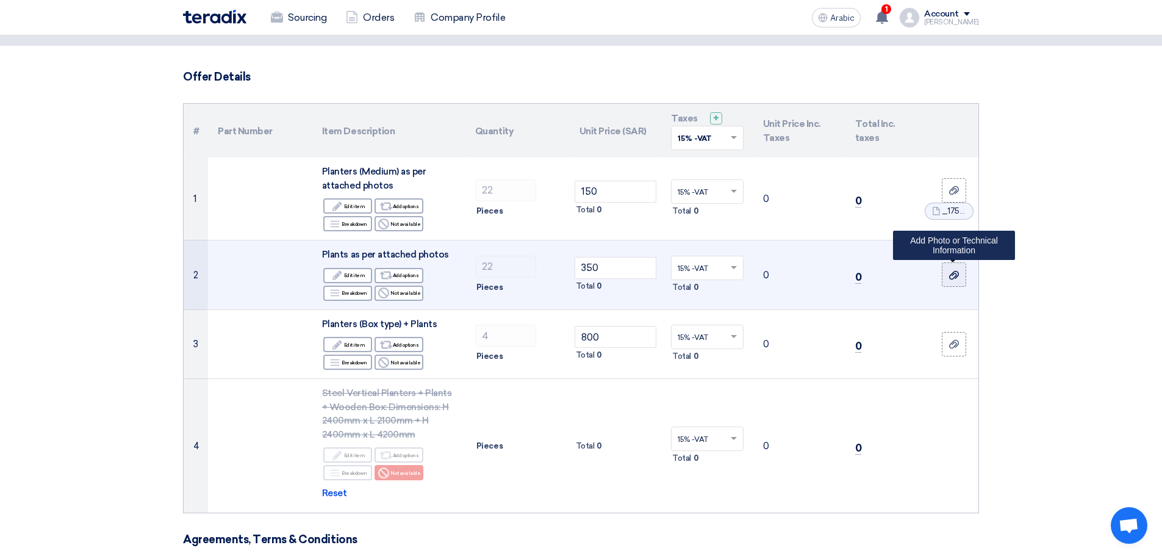
click at [961, 273] on label at bounding box center [954, 274] width 24 height 24
click at [0, 0] on input "file" at bounding box center [0, 0] width 0 height 0
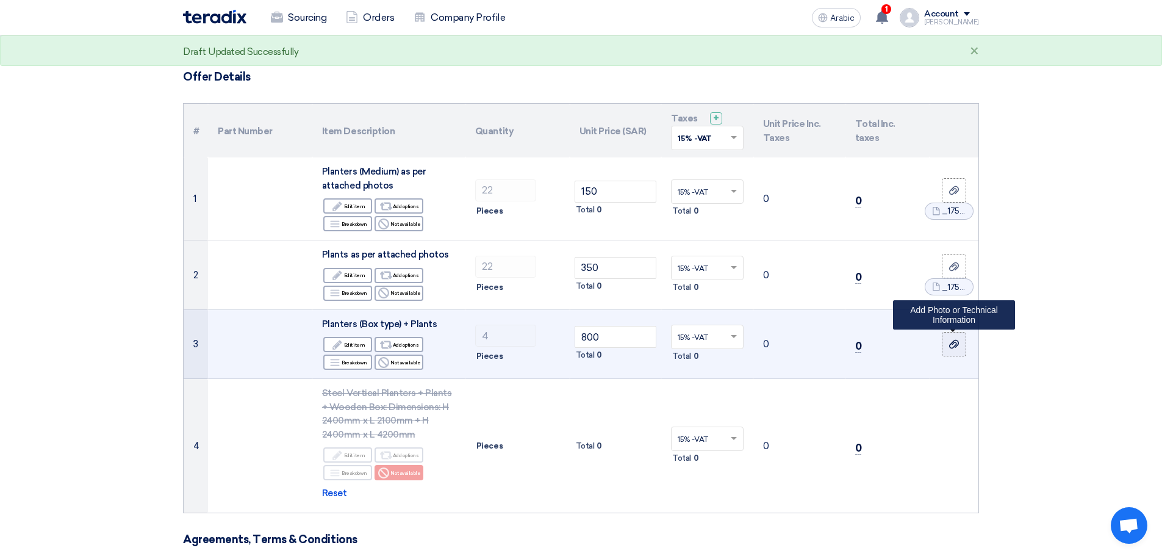
click at [952, 340] on icon at bounding box center [954, 344] width 10 height 10
click at [0, 0] on input "file" at bounding box center [0, 0] width 0 height 0
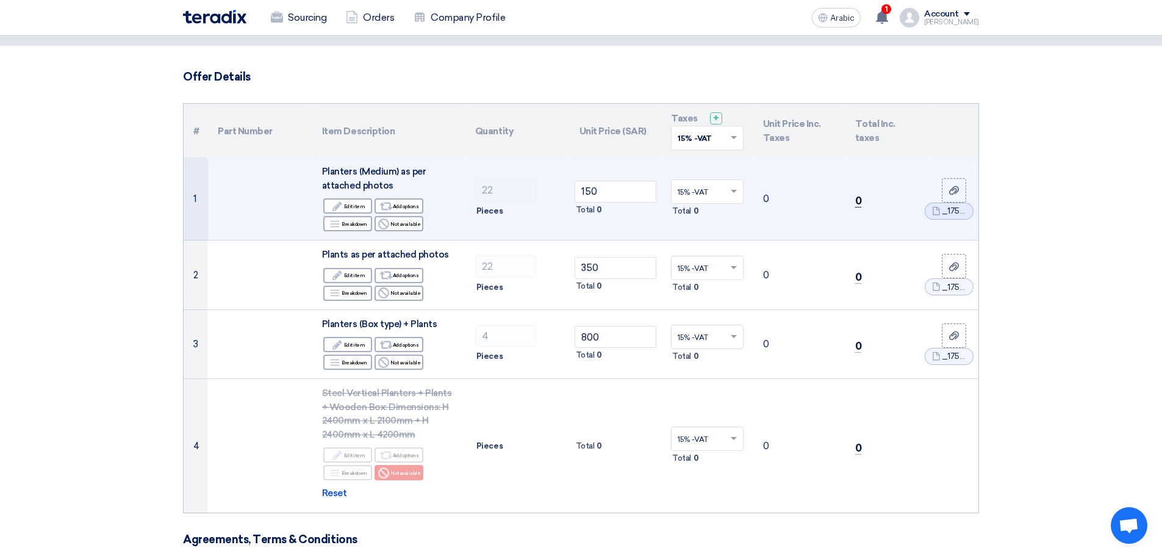
click at [862, 202] on td "0" at bounding box center [887, 198] width 84 height 83
click at [861, 198] on font "0" at bounding box center [858, 201] width 7 height 12
click at [780, 228] on td "0" at bounding box center [799, 198] width 92 height 83
click at [718, 195] on input "text" at bounding box center [701, 192] width 47 height 20
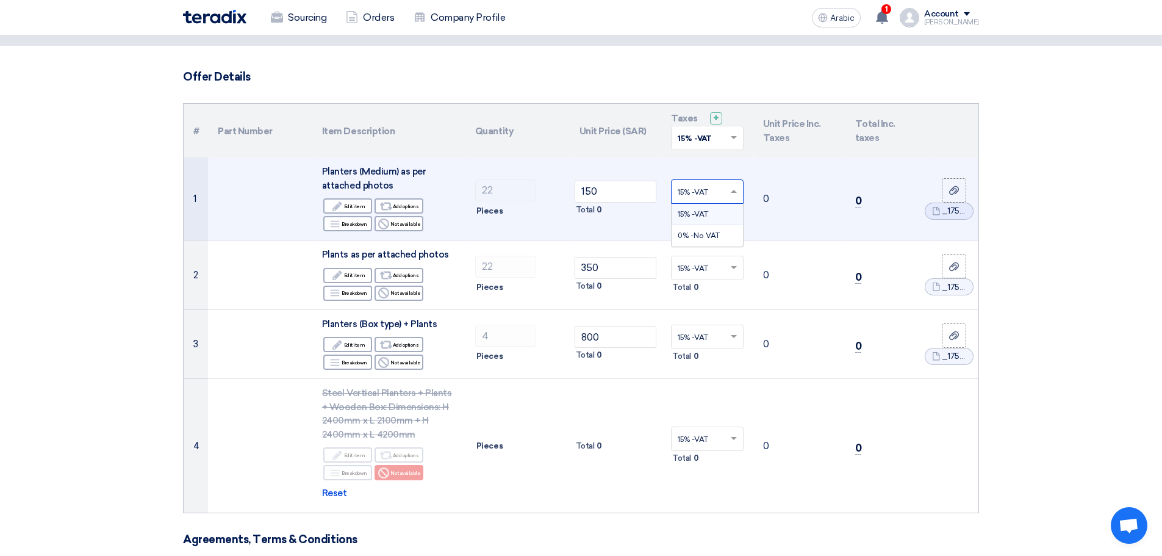
click at [705, 217] on span "15% -VAT" at bounding box center [693, 214] width 30 height 9
click at [1024, 263] on section "Offer Details # Part Number Item Description Quantity Unit Price (SAR) Taxes + …" at bounding box center [581, 532] width 1162 height 973
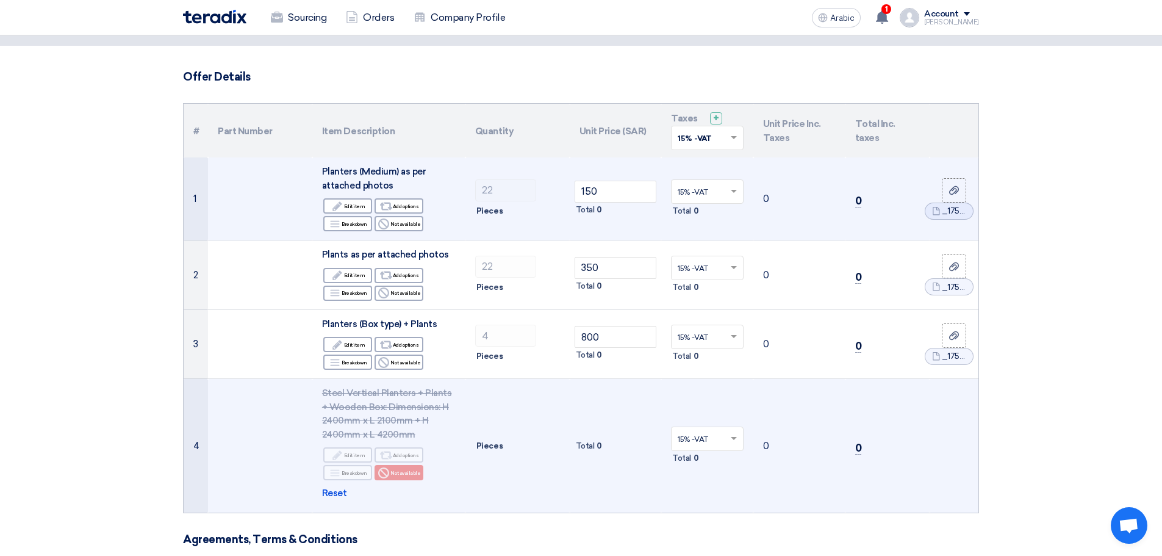
click at [864, 440] on td "0" at bounding box center [887, 446] width 84 height 134
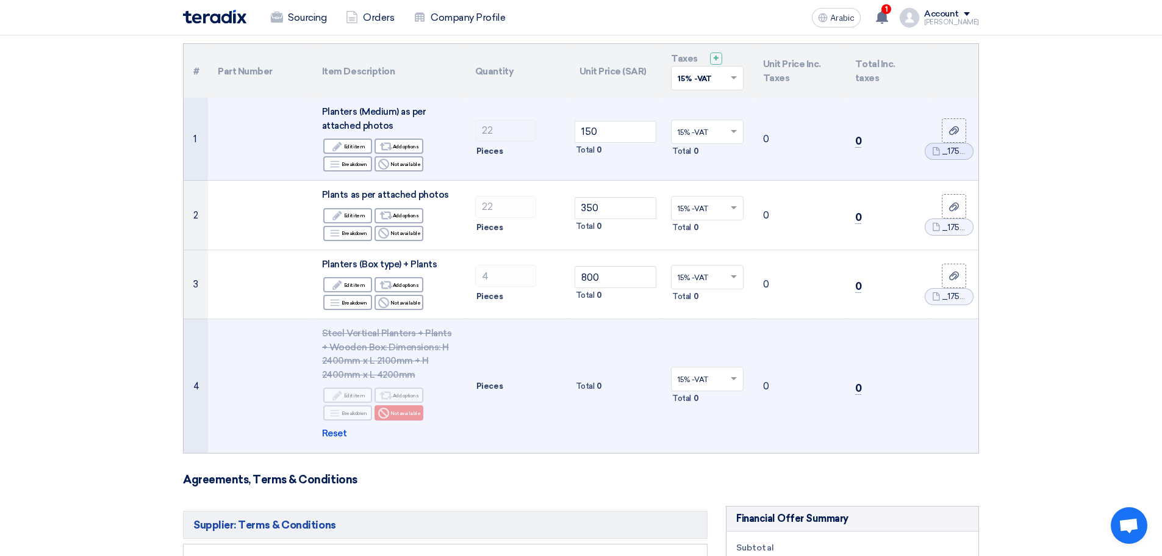
scroll to position [0, 0]
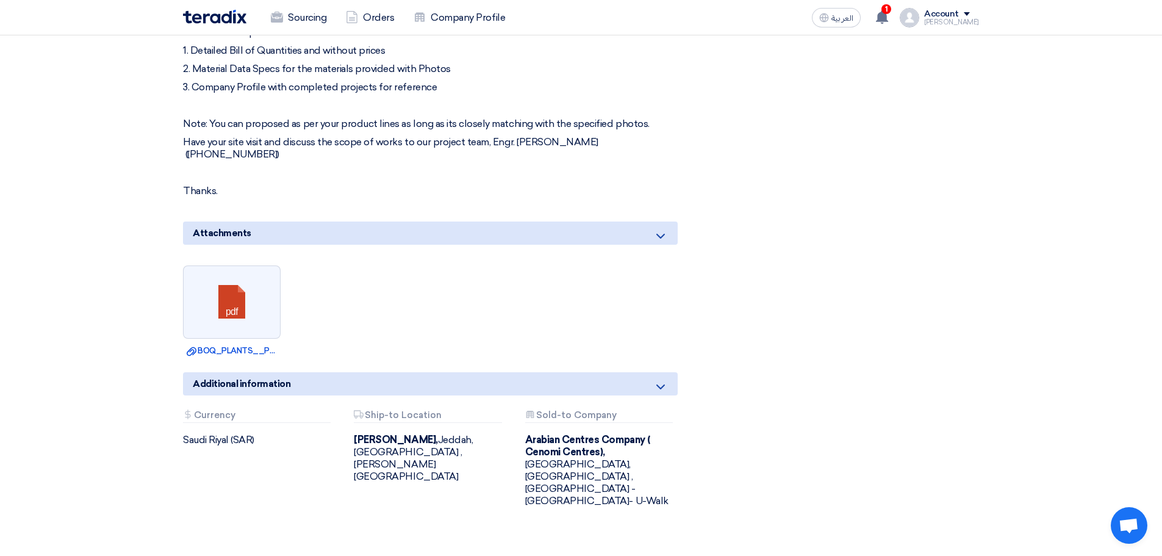
scroll to position [915, 0]
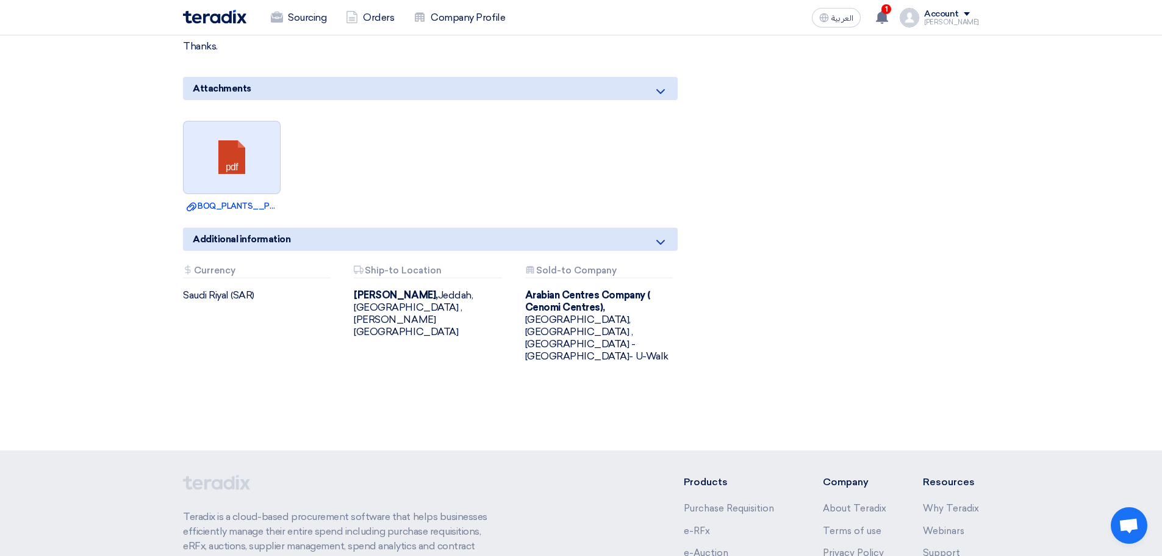
click at [233, 121] on link at bounding box center [233, 157] width 98 height 73
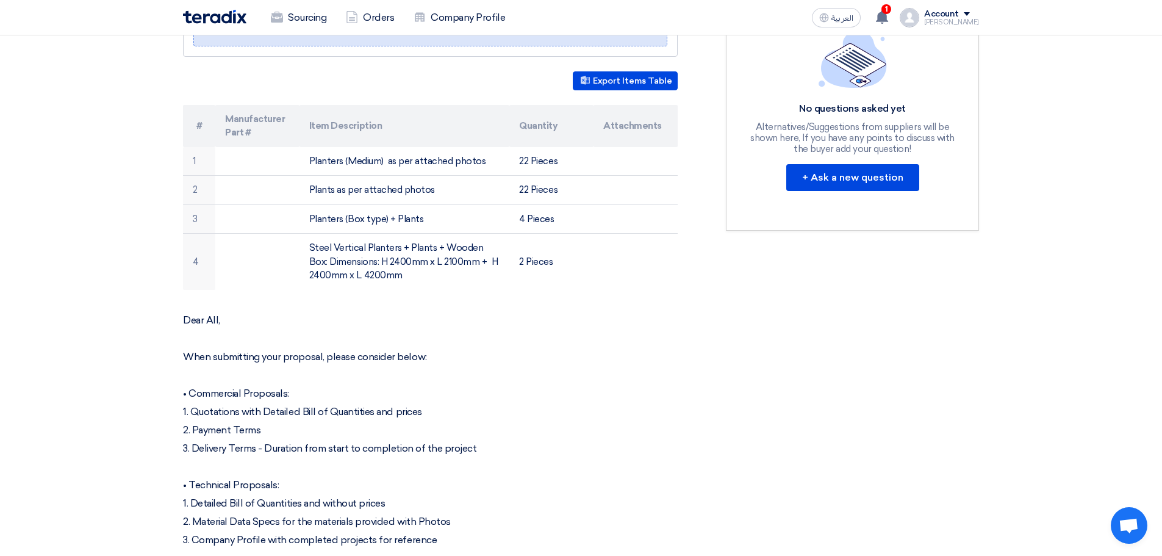
scroll to position [183, 0]
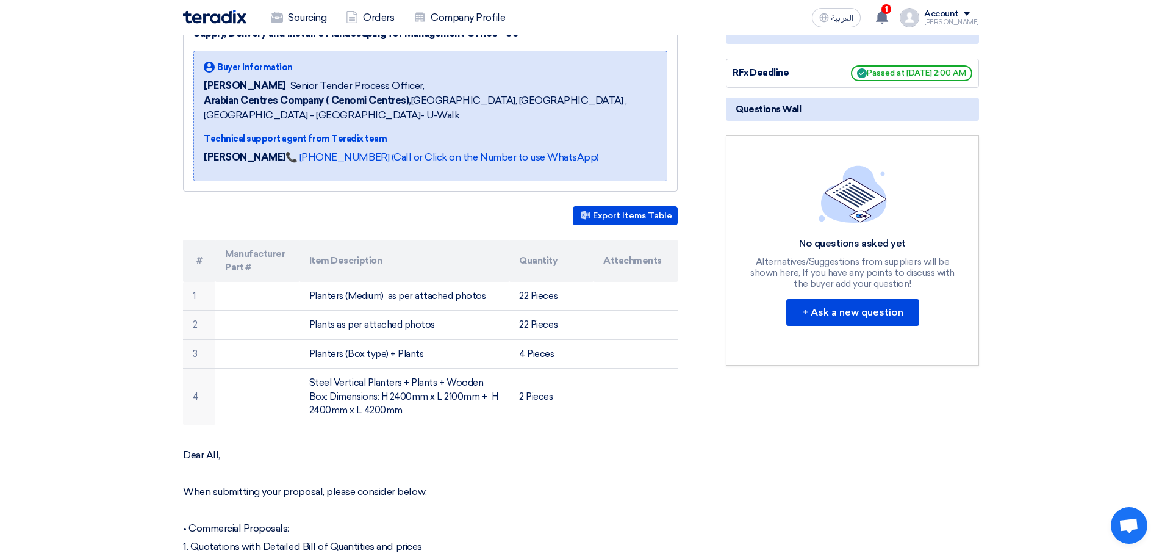
click at [980, 15] on div "Sourcing Orders Company Profile العربية ع 1 New request received, check details…" at bounding box center [581, 17] width 814 height 35
click at [975, 16] on div "Account" at bounding box center [951, 14] width 55 height 10
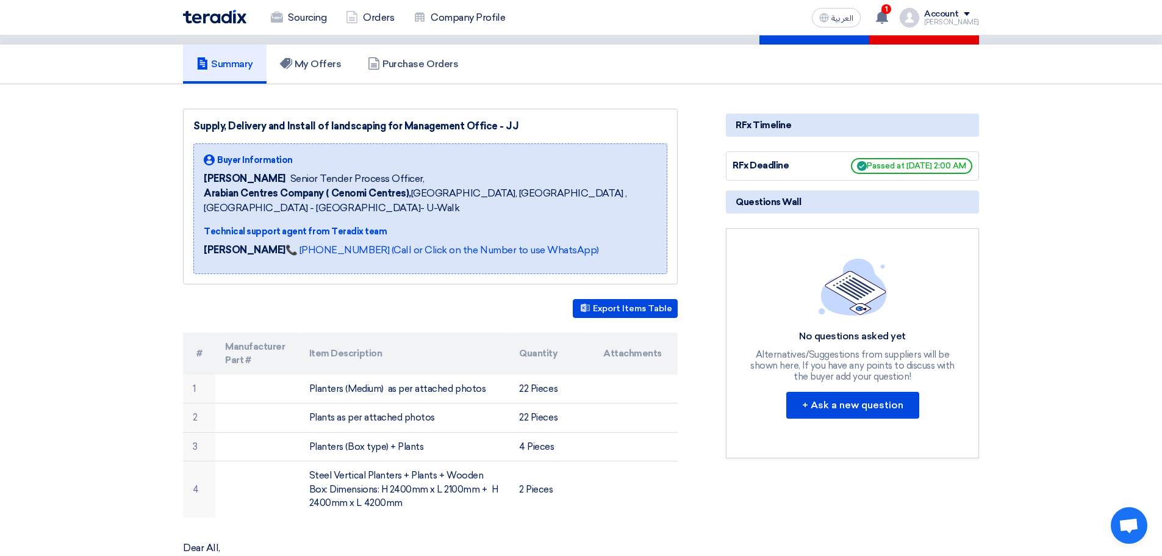
scroll to position [0, 0]
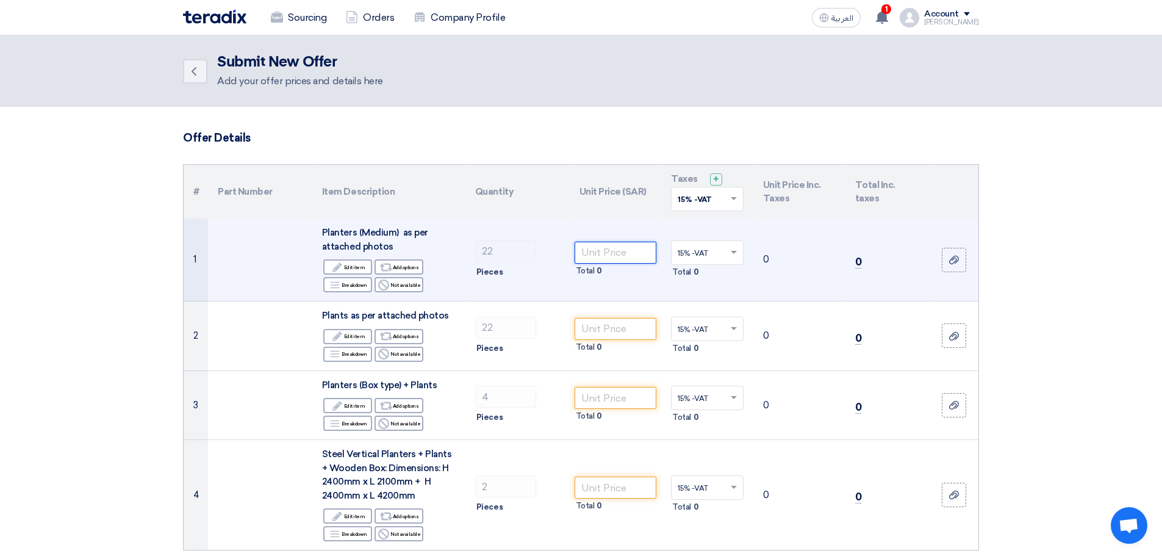
click at [604, 255] on input "number" at bounding box center [616, 253] width 82 height 22
click at [637, 259] on input "number" at bounding box center [616, 253] width 82 height 22
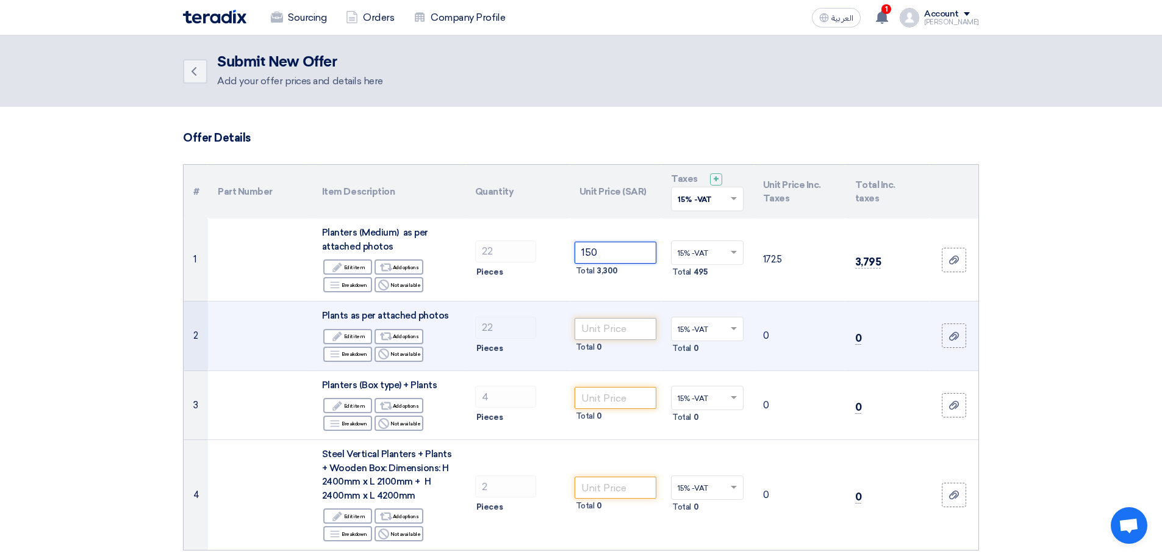
type input "150"
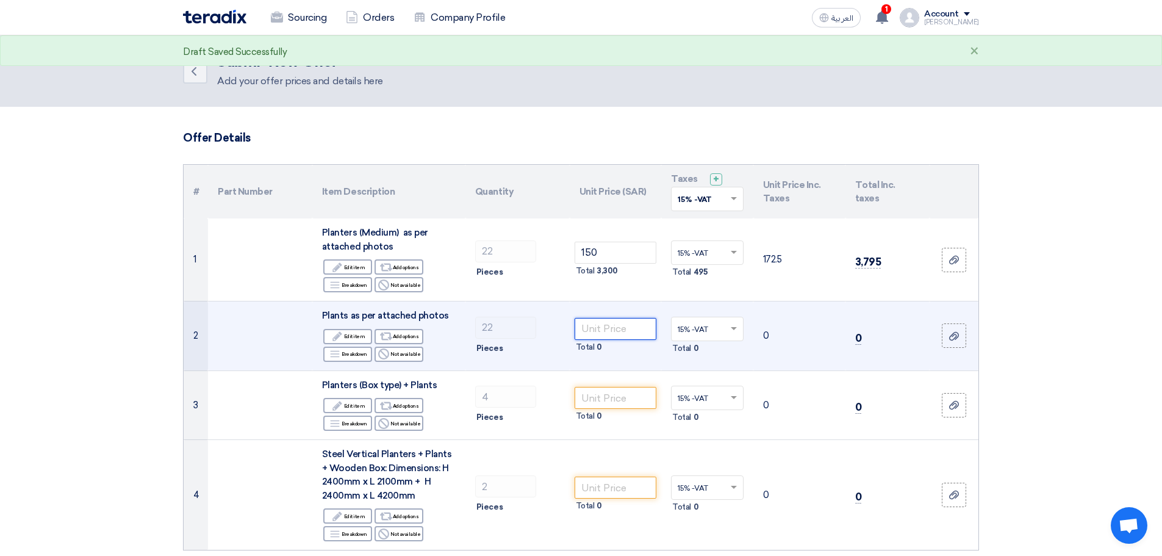
click at [605, 331] on input "number" at bounding box center [616, 329] width 82 height 22
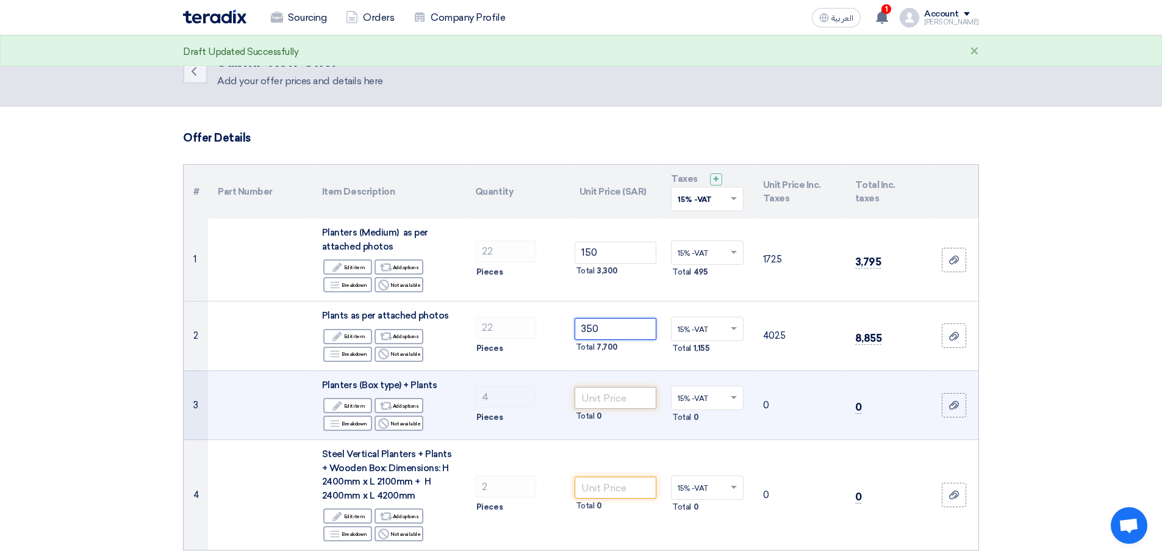
type input "350"
click at [608, 398] on input "number" at bounding box center [616, 398] width 82 height 22
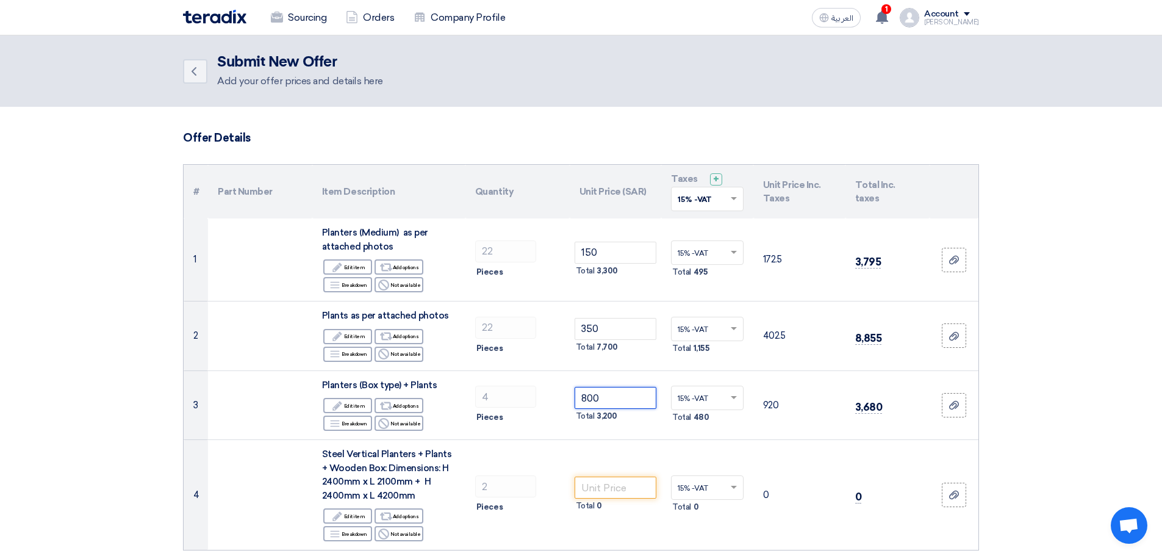
type input "800"
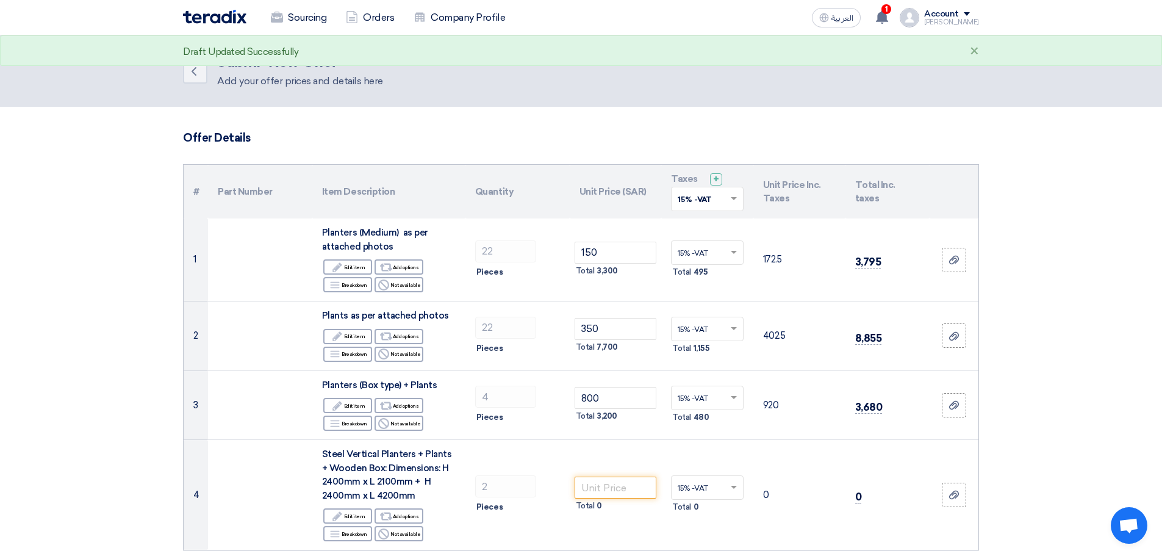
scroll to position [183, 0]
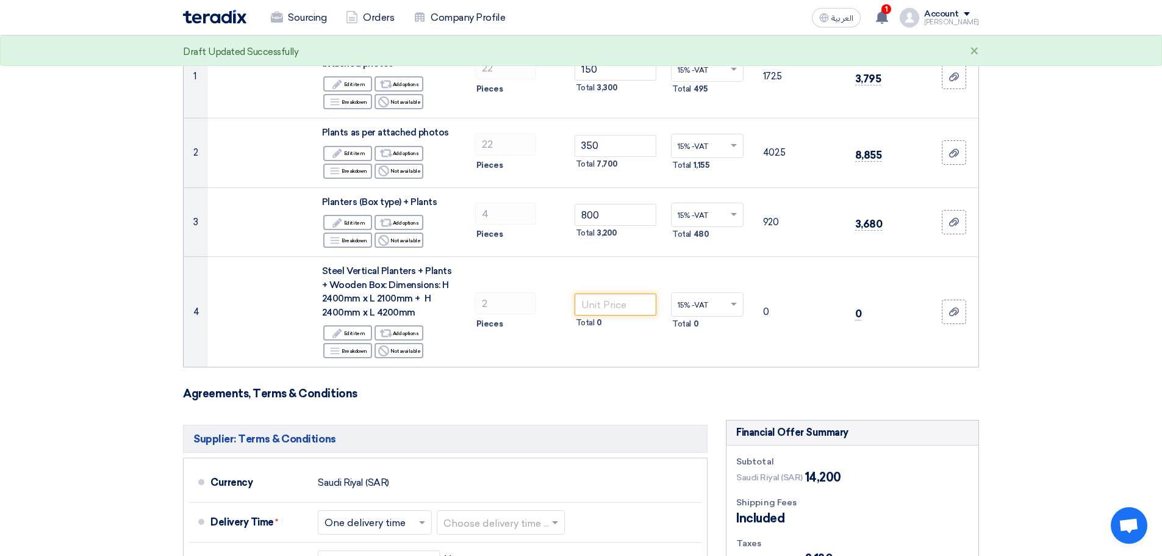
click at [1069, 378] on section "Offer Details # Part Number Item Description Quantity Unit Price (SAR) Taxes + …" at bounding box center [581, 409] width 1162 height 970
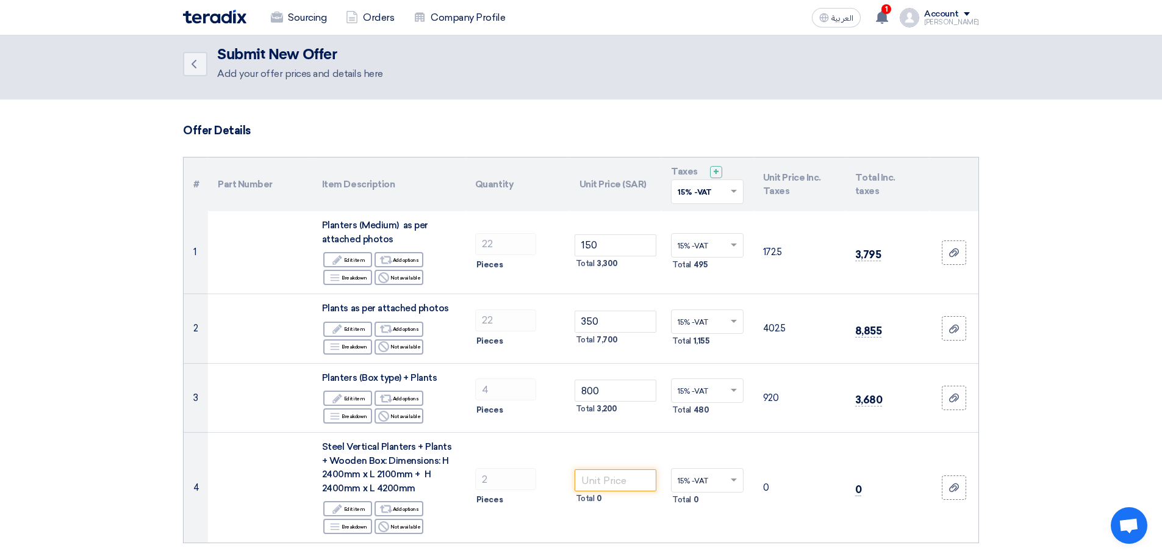
scroll to position [0, 0]
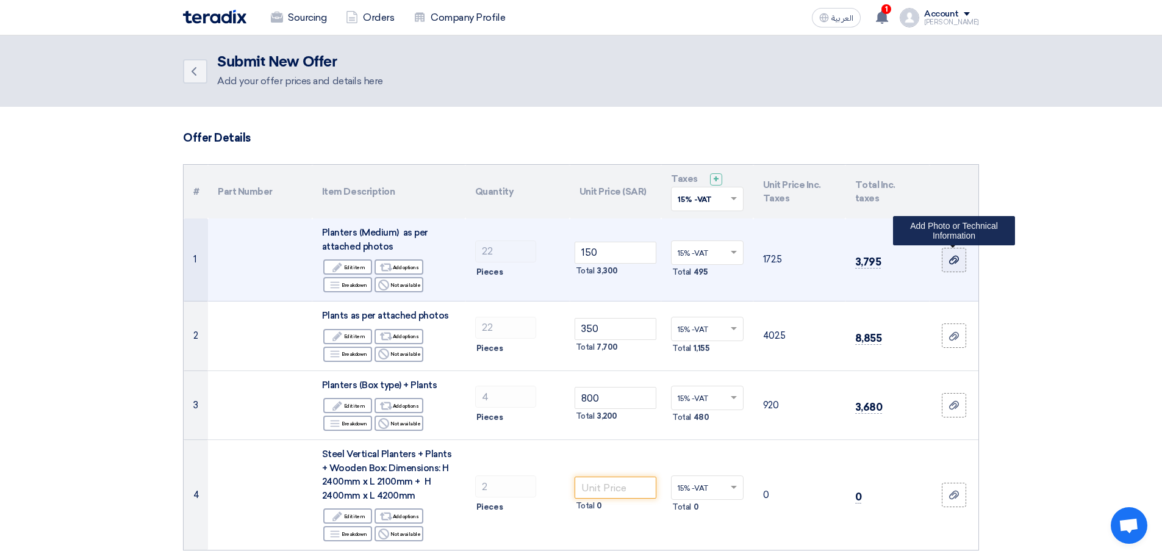
click at [953, 259] on icon at bounding box center [954, 260] width 10 height 10
click at [0, 0] on input "file" at bounding box center [0, 0] width 0 height 0
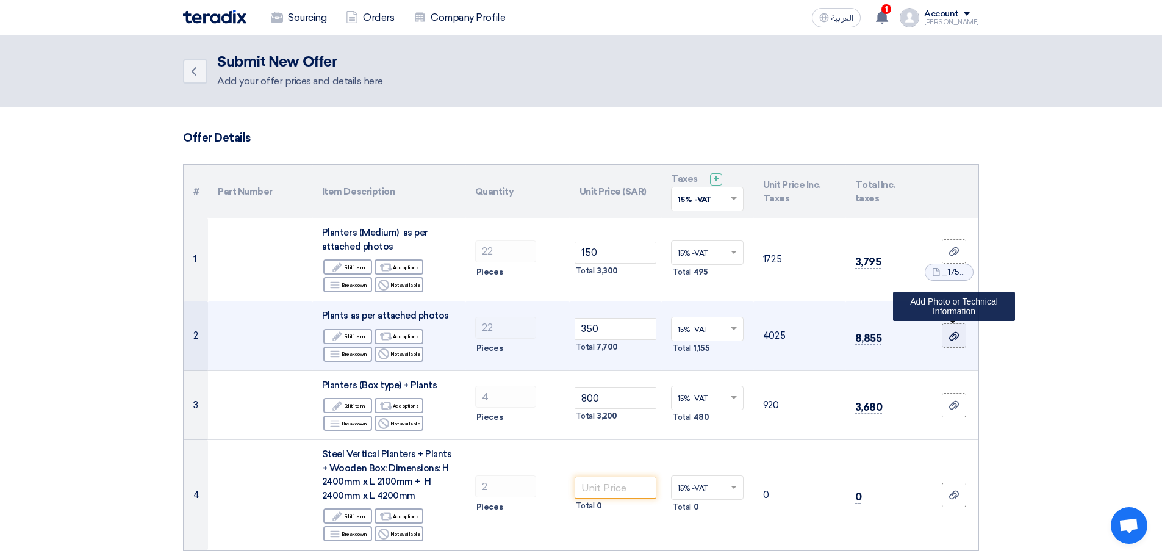
click at [952, 336] on use at bounding box center [954, 335] width 10 height 9
click at [0, 0] on input "file" at bounding box center [0, 0] width 0 height 0
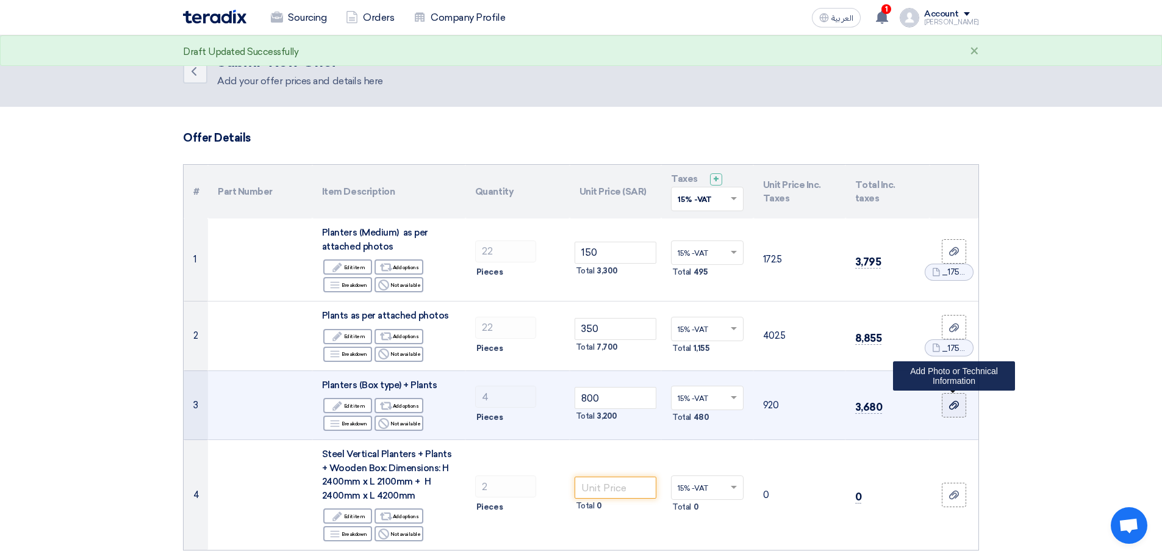
click at [961, 407] on label at bounding box center [954, 405] width 24 height 24
click at [0, 0] on input "file" at bounding box center [0, 0] width 0 height 0
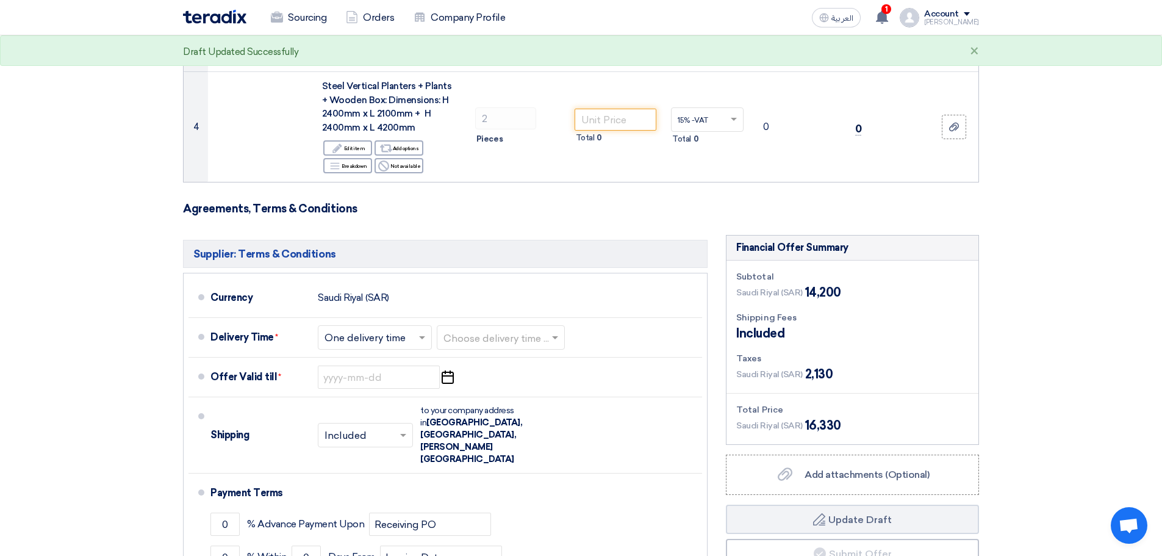
scroll to position [427, 0]
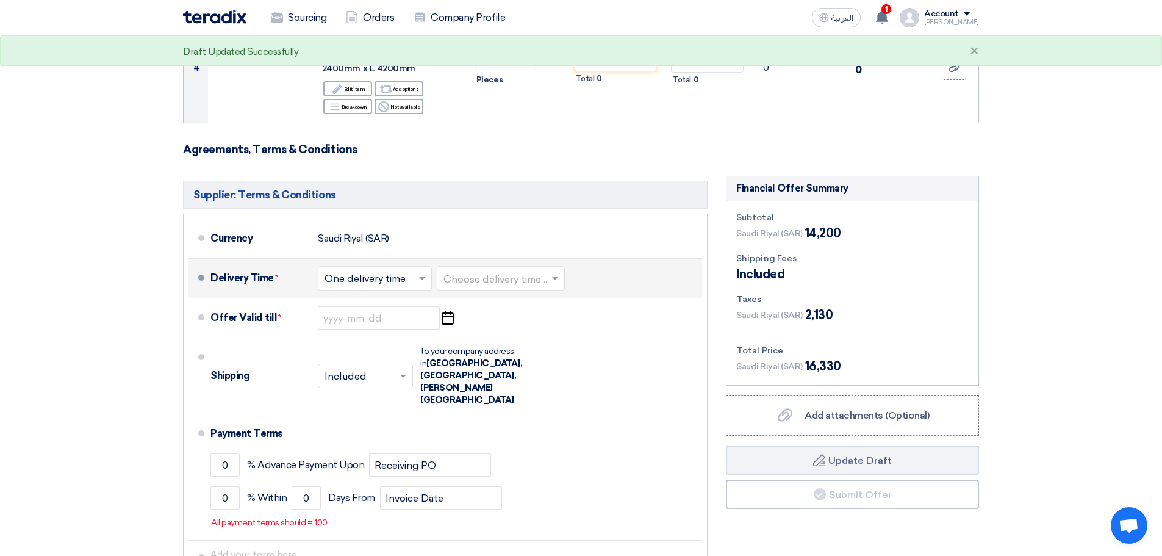
click at [387, 275] on input "text" at bounding box center [376, 280] width 102 height 18
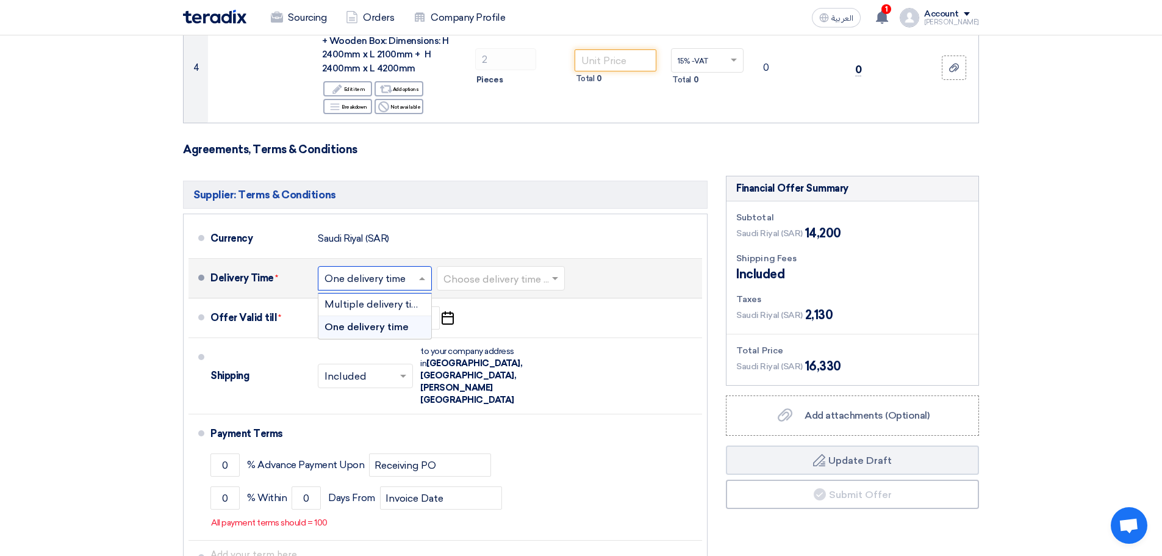
click at [362, 326] on span "One delivery time" at bounding box center [367, 327] width 84 height 12
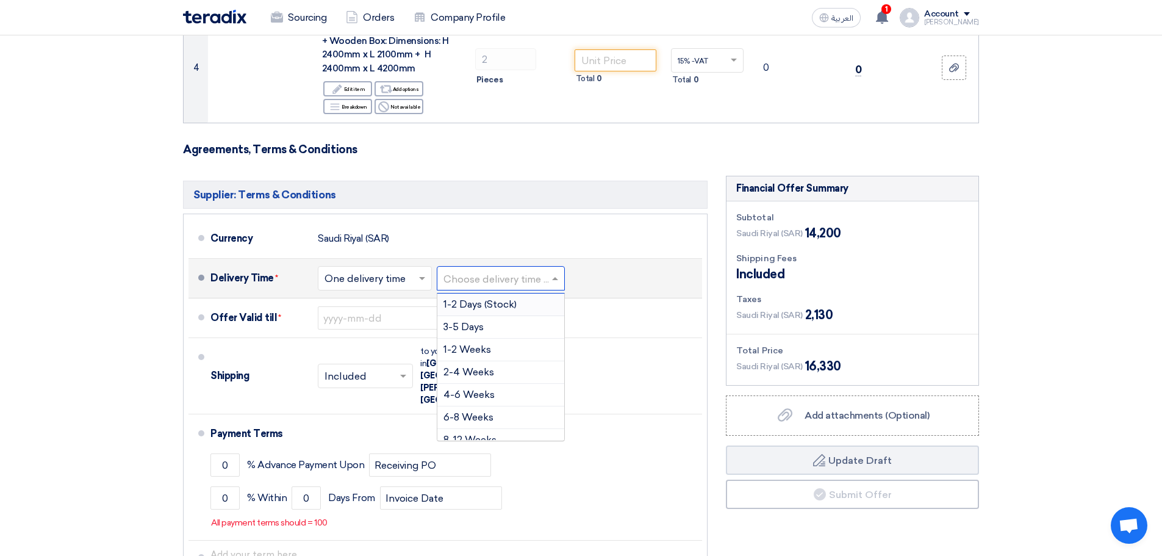
click at [514, 278] on input "text" at bounding box center [501, 280] width 116 height 18
click at [475, 350] on span "1-2 Weeks" at bounding box center [467, 349] width 48 height 12
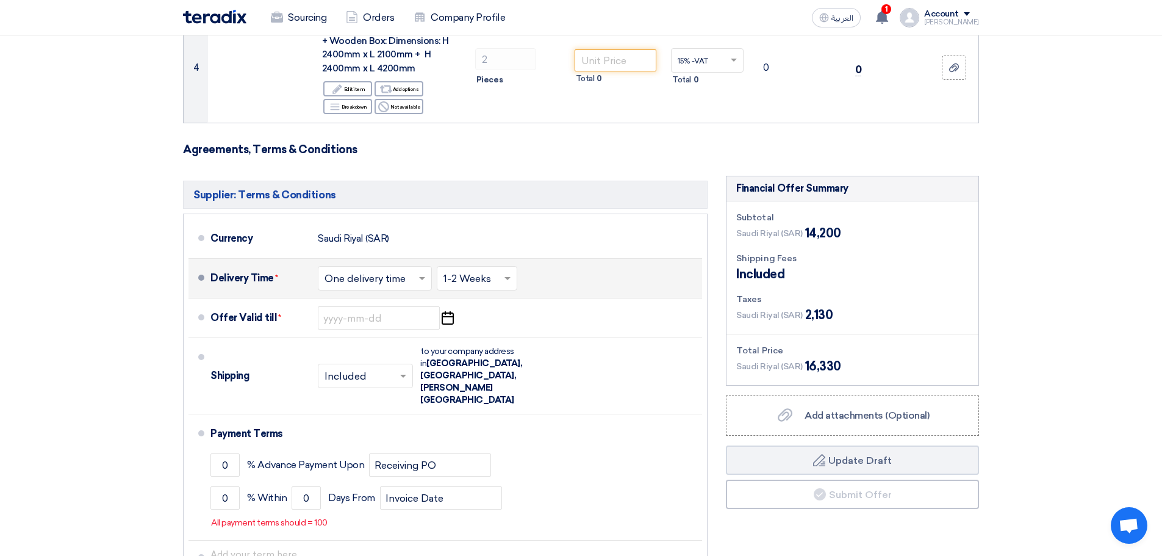
click at [1089, 298] on section "Offer Details # Part Number Item Description Quantity Unit Price (SAR) Taxes + …" at bounding box center [581, 165] width 1162 height 970
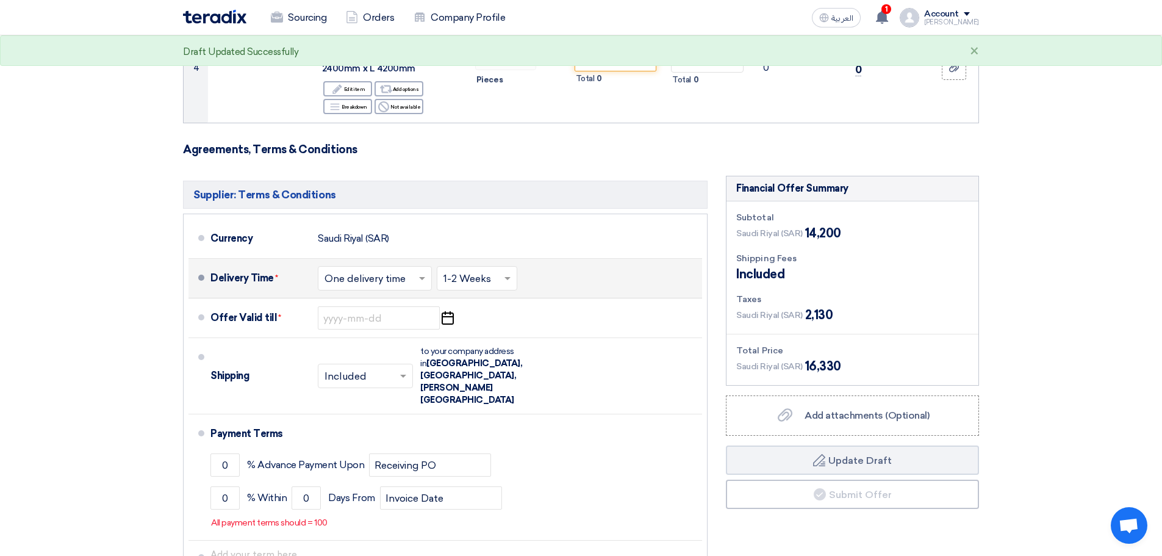
scroll to position [488, 0]
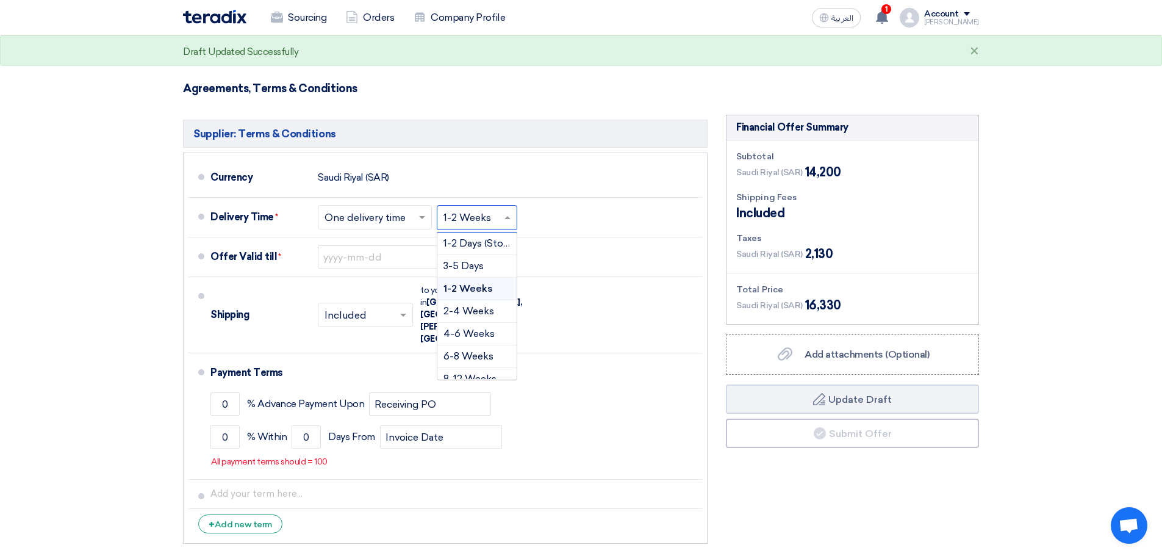
click at [492, 220] on input "text" at bounding box center [477, 219] width 68 height 18
click at [1100, 253] on section "Offer Details # Part Number Item Description Quantity Unit Price (SAR) Taxes + …" at bounding box center [581, 104] width 1162 height 970
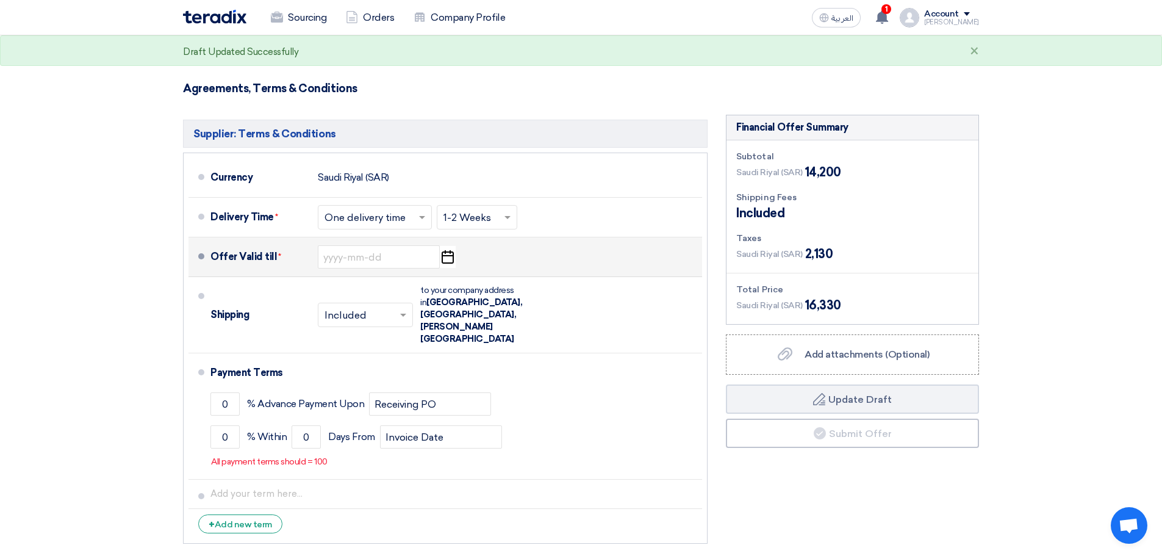
click at [445, 260] on icon "Pick a date" at bounding box center [447, 257] width 16 height 22
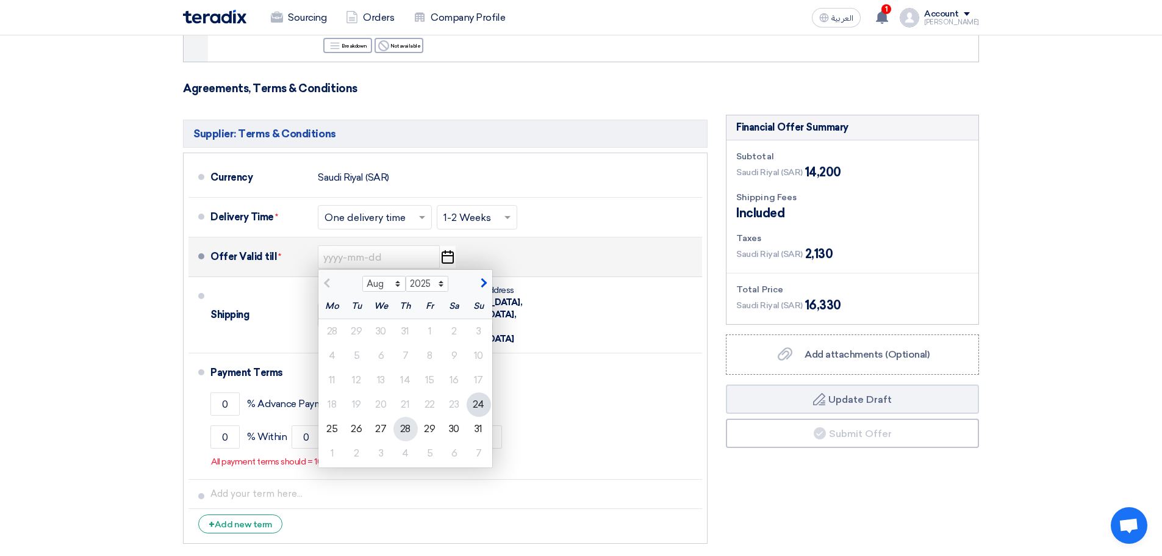
click at [400, 429] on div "28" at bounding box center [405, 429] width 24 height 24
type input "[DATE]"
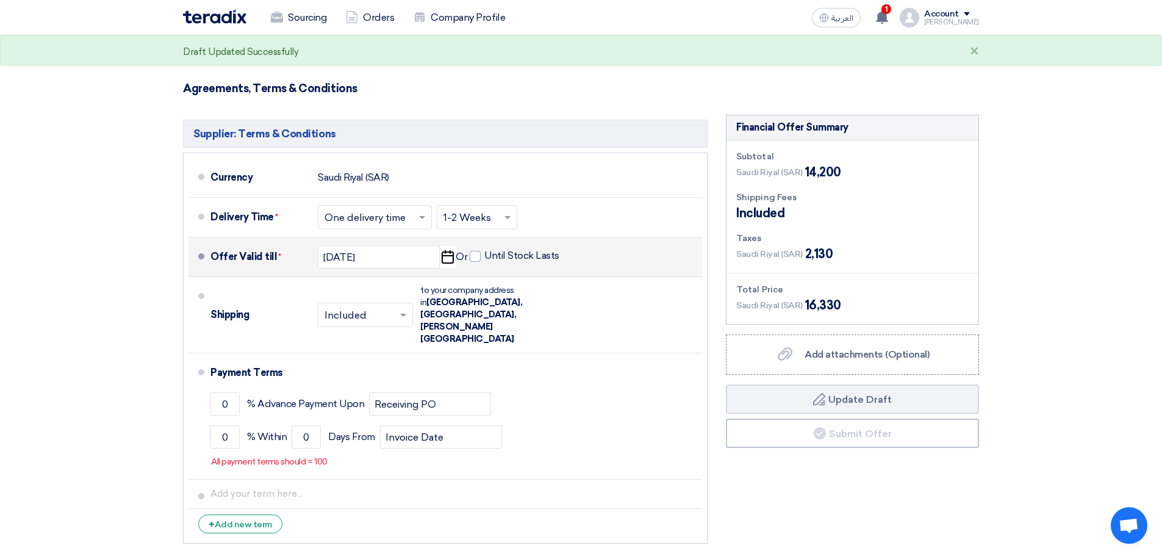
click at [1088, 272] on section "Offer Details # Part Number Item Description Quantity Unit Price (SAR) Taxes + …" at bounding box center [581, 104] width 1162 height 970
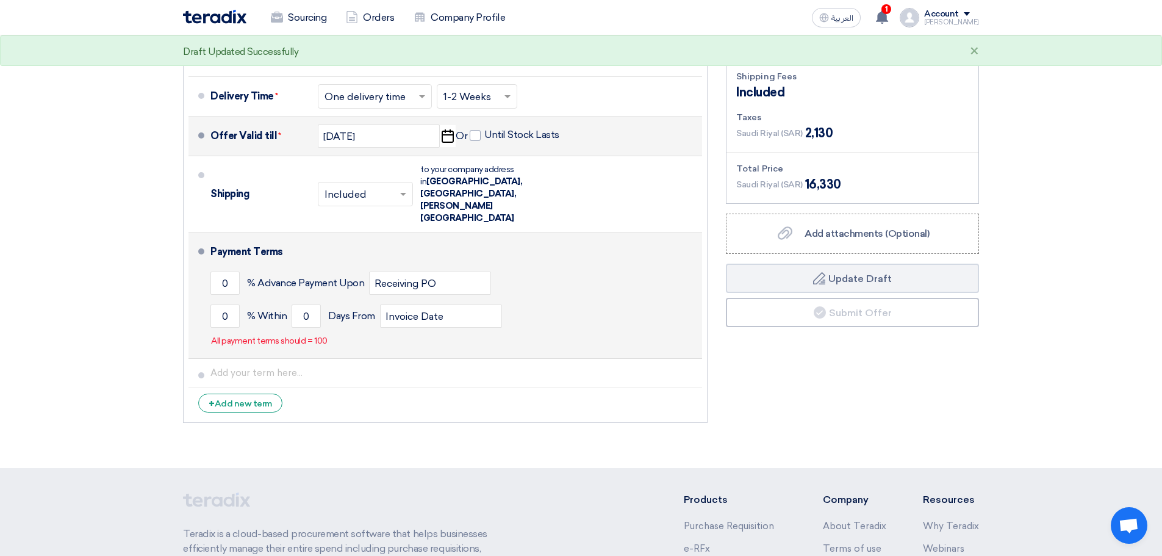
scroll to position [610, 0]
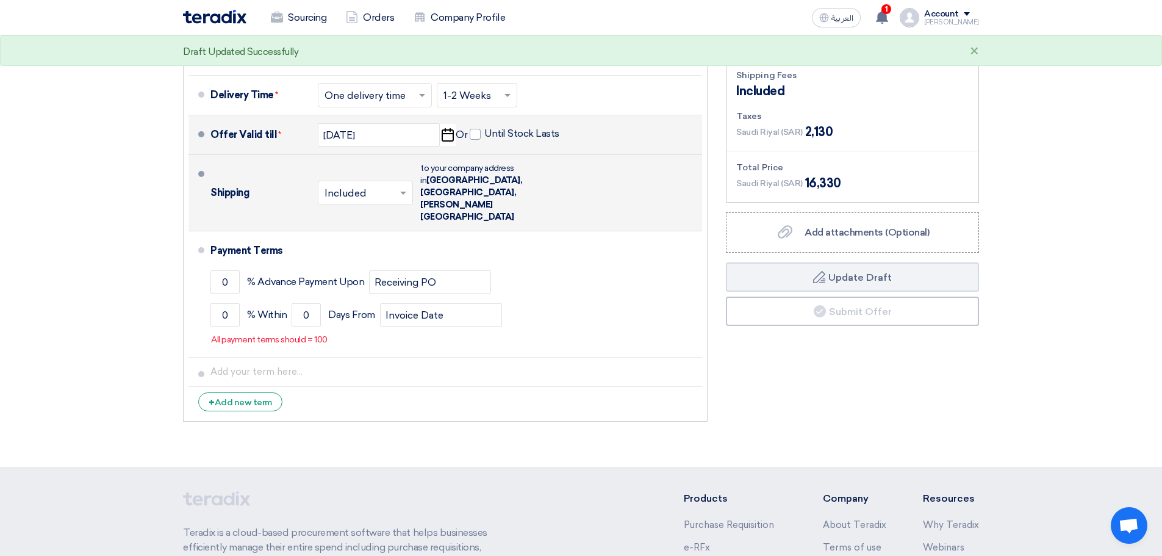
click at [410, 187] on span at bounding box center [404, 193] width 15 height 12
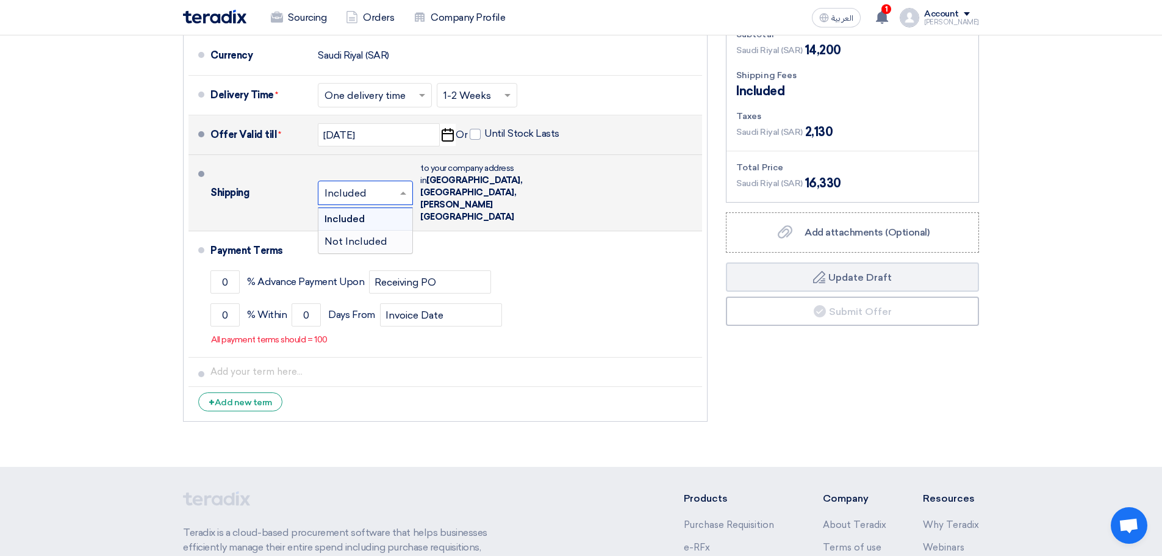
click at [359, 235] on span "Not Included" at bounding box center [356, 241] width 63 height 12
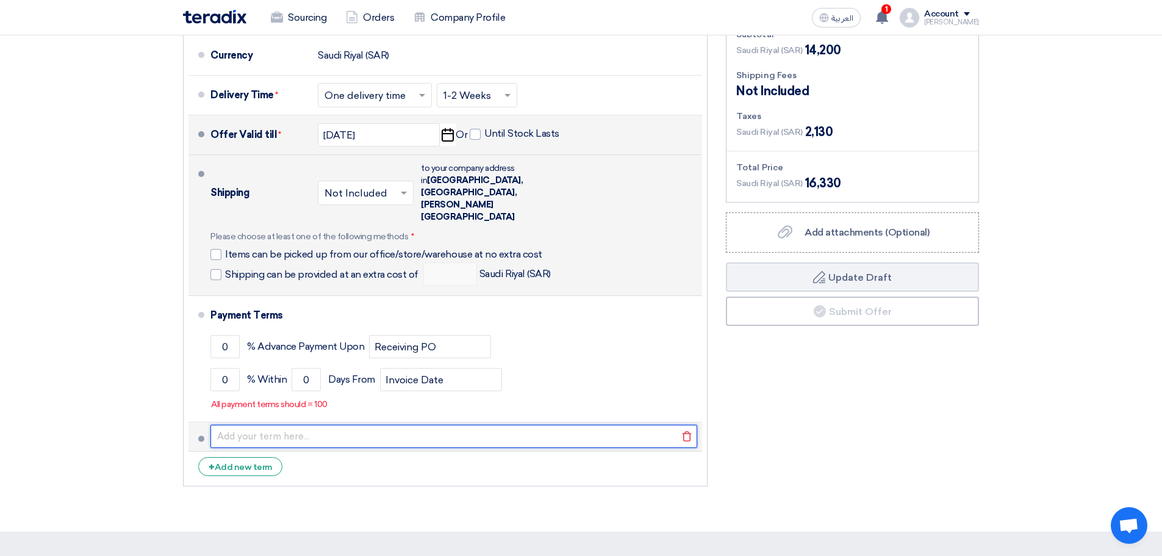
click at [291, 425] on input "text" at bounding box center [453, 436] width 487 height 23
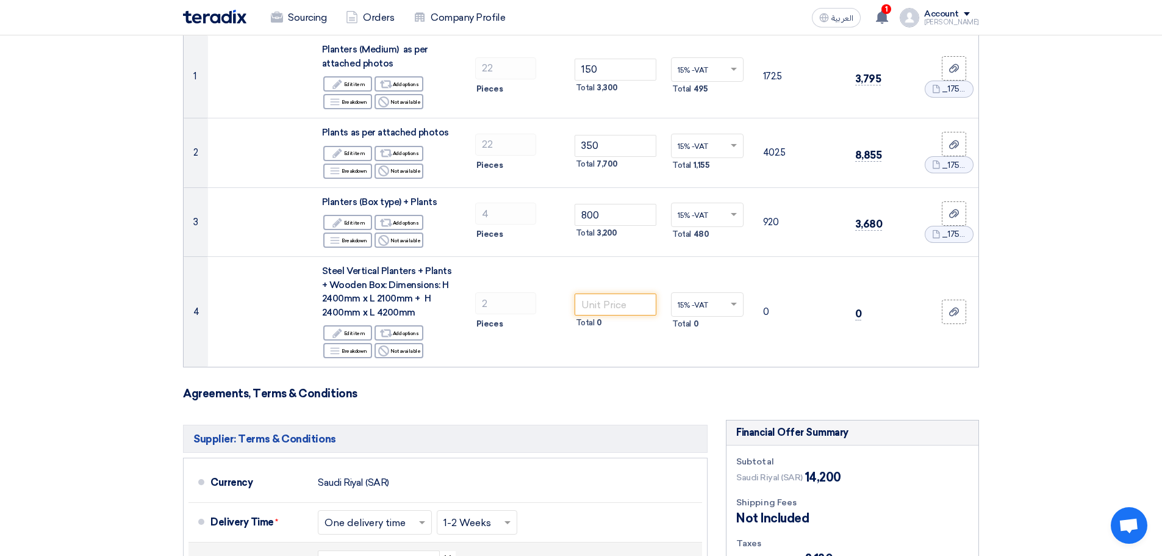
scroll to position [244, 0]
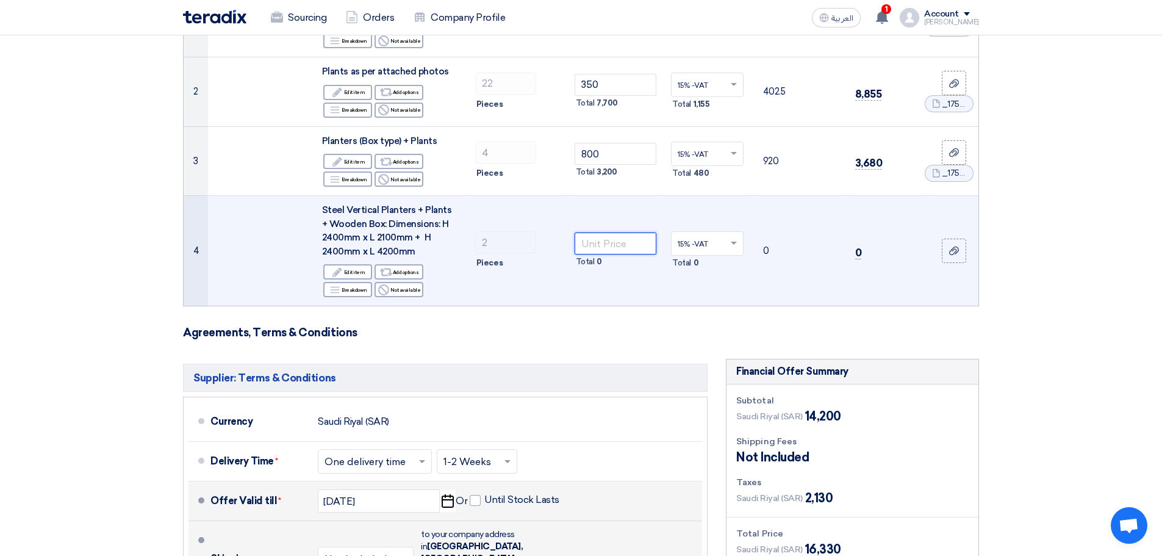
click at [598, 238] on input "number" at bounding box center [616, 243] width 82 height 22
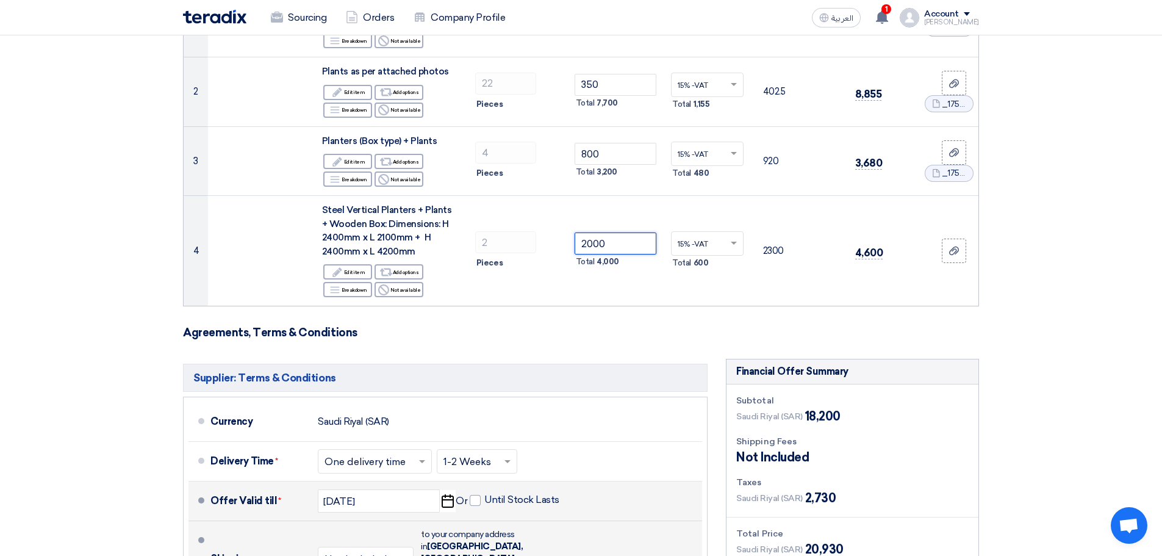
type input "2000"
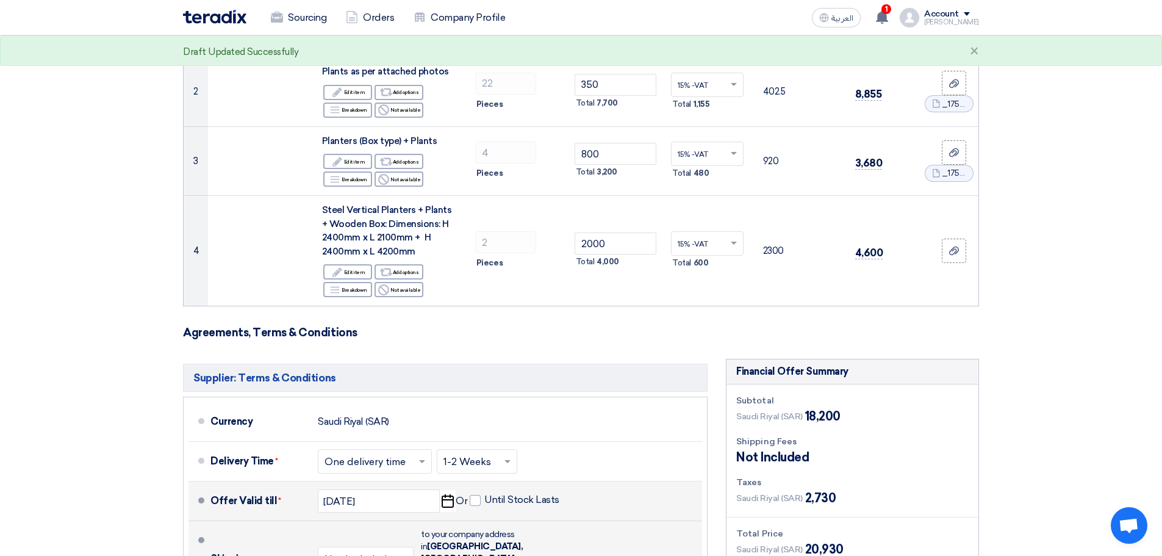
click at [1069, 253] on section "Offer Details # Part Number Item Description Quantity Unit Price (SAR) Taxes + …" at bounding box center [581, 380] width 1162 height 1035
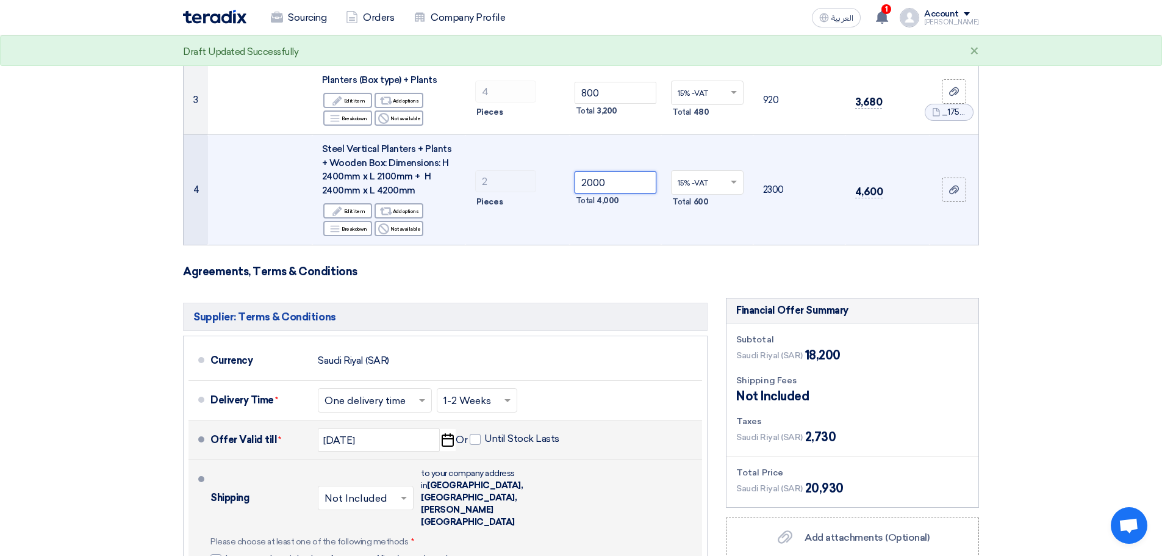
drag, startPoint x: 612, startPoint y: 183, endPoint x: 542, endPoint y: 184, distance: 70.8
click at [542, 184] on tr "4 Steel Vertical Planters + Plants + Wooden Box: Dimensions: H 2400mm x L 2100m…" at bounding box center [581, 190] width 795 height 110
click at [389, 230] on use at bounding box center [383, 228] width 11 height 11
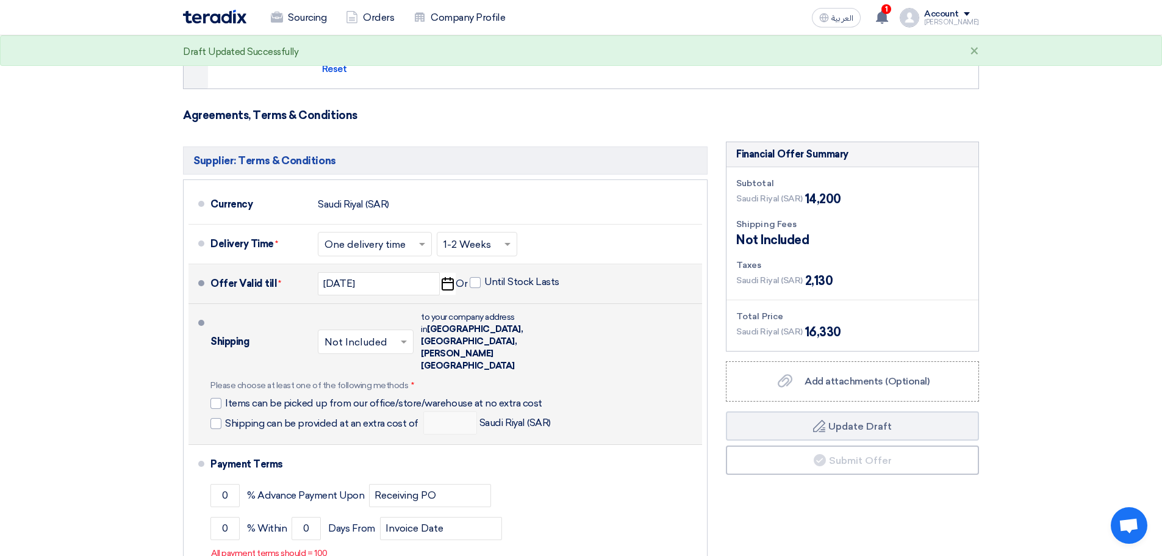
scroll to position [549, 0]
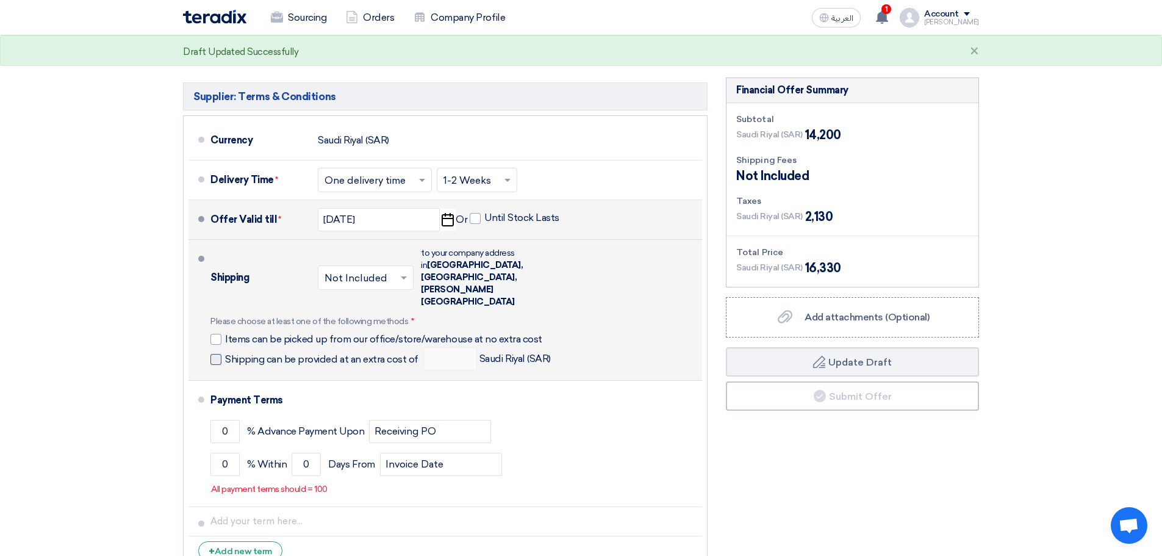
click at [248, 353] on span "Shipping can be provided at an extra cost of" at bounding box center [321, 359] width 193 height 12
click at [248, 353] on input "Shipping can be provided at an extra cost of" at bounding box center [323, 364] width 196 height 23
checkbox input "true"
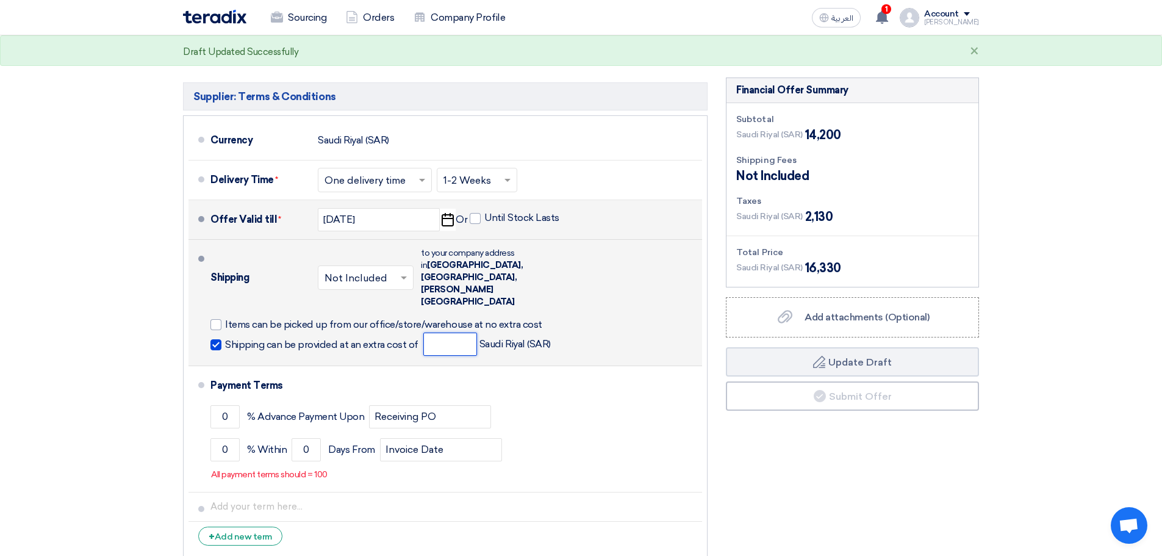
click at [453, 332] on input "number" at bounding box center [450, 343] width 54 height 23
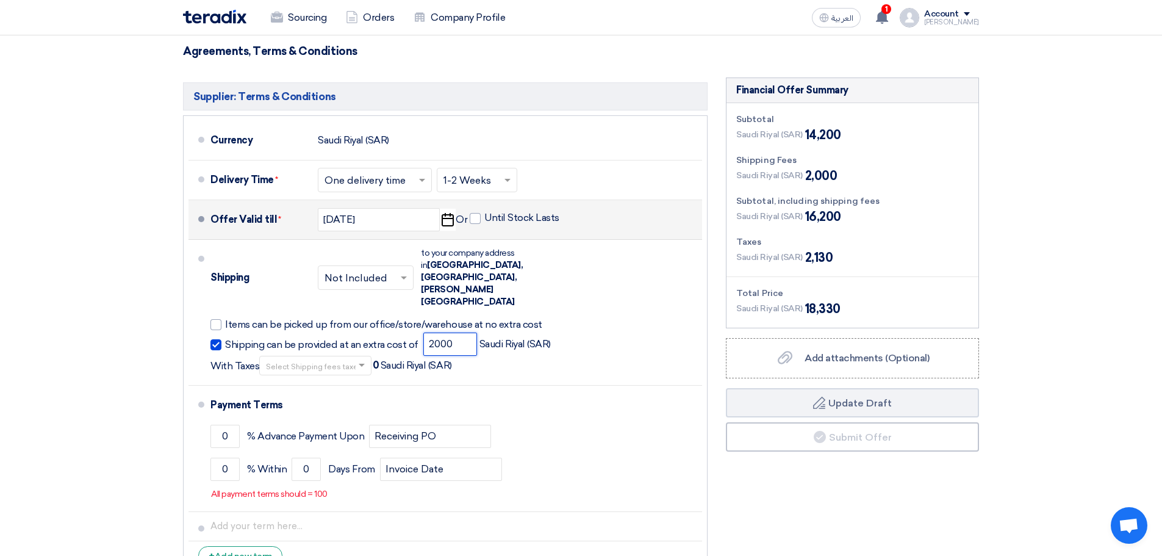
type input "2000"
click at [1153, 293] on section "Offer Details # Part Number Item Description Quantity Unit Price (SAR) Taxes + …" at bounding box center [581, 89] width 1162 height 1063
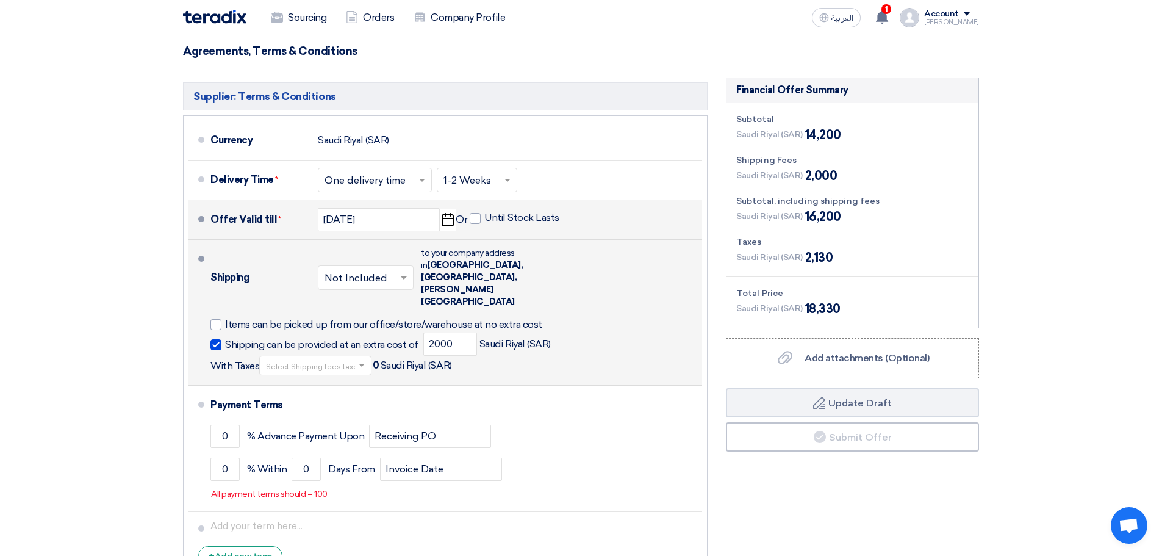
scroll to position [1, 0]
click at [356, 358] on span at bounding box center [363, 364] width 15 height 12
click at [308, 375] on div "15% -VAT" at bounding box center [315, 386] width 111 height 23
click at [1078, 319] on section "Offer Details # Part Number Item Description Quantity Unit Price (SAR) Taxes + …" at bounding box center [581, 89] width 1162 height 1063
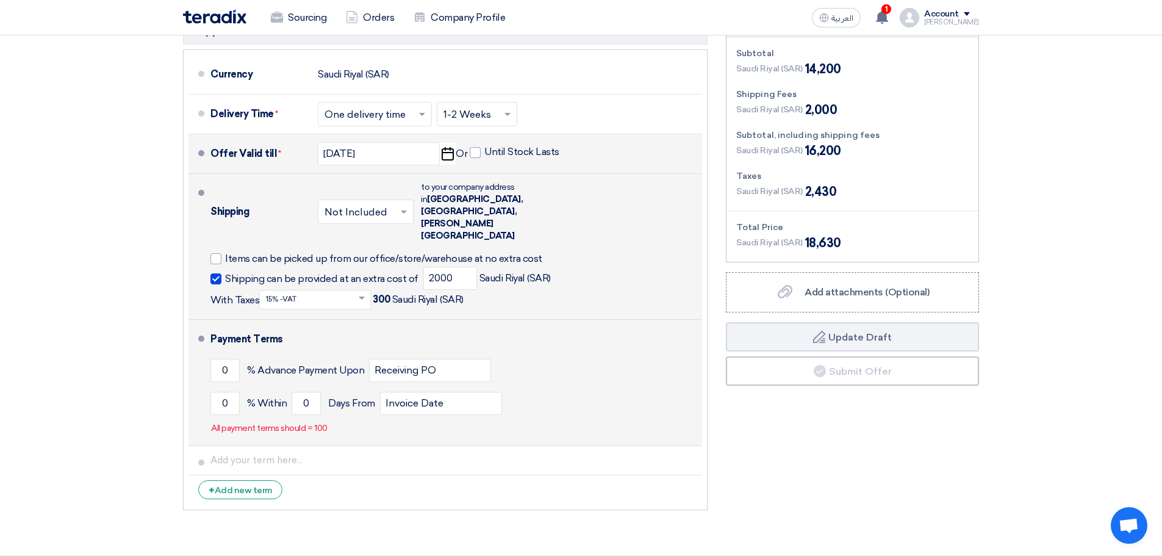
scroll to position [732, 0]
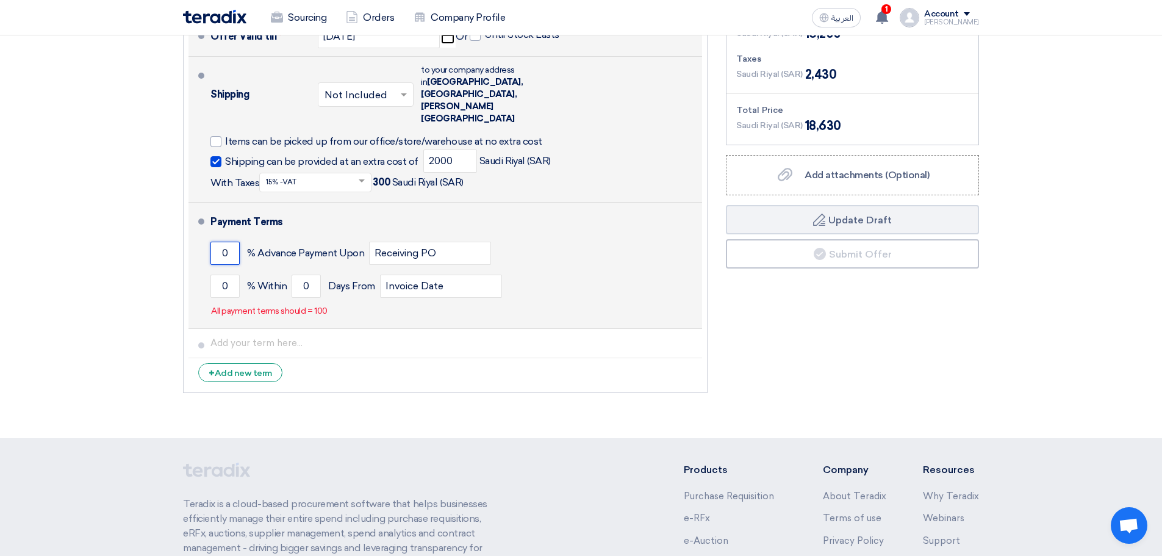
drag, startPoint x: 234, startPoint y: 232, endPoint x: 194, endPoint y: 229, distance: 40.4
click at [194, 229] on li "Payment Terms 0 % Advance Payment Upon Receiving PO 0 % Within 0" at bounding box center [445, 266] width 514 height 126
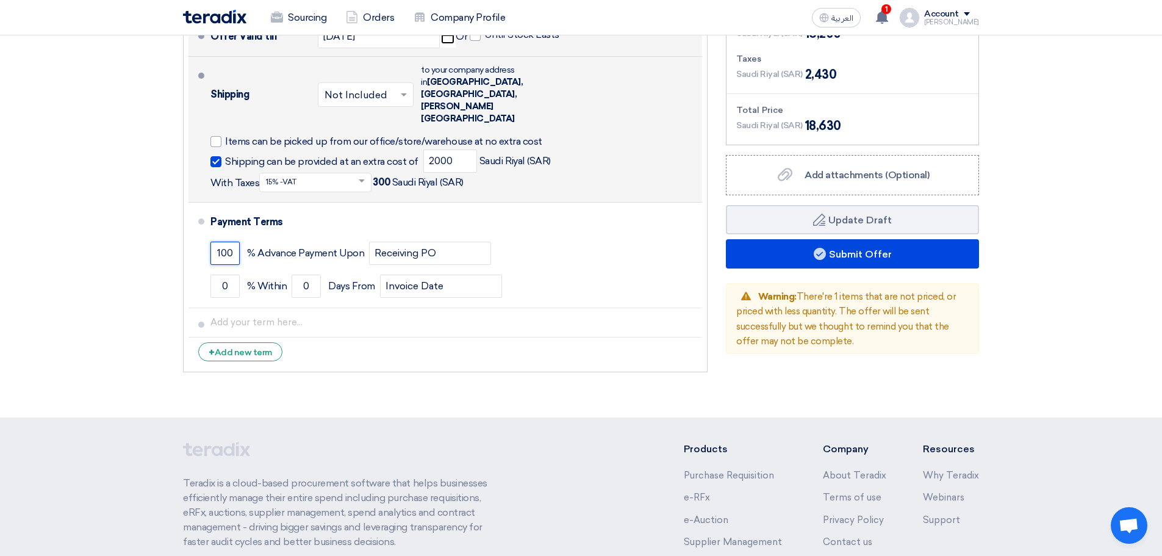
type input "100"
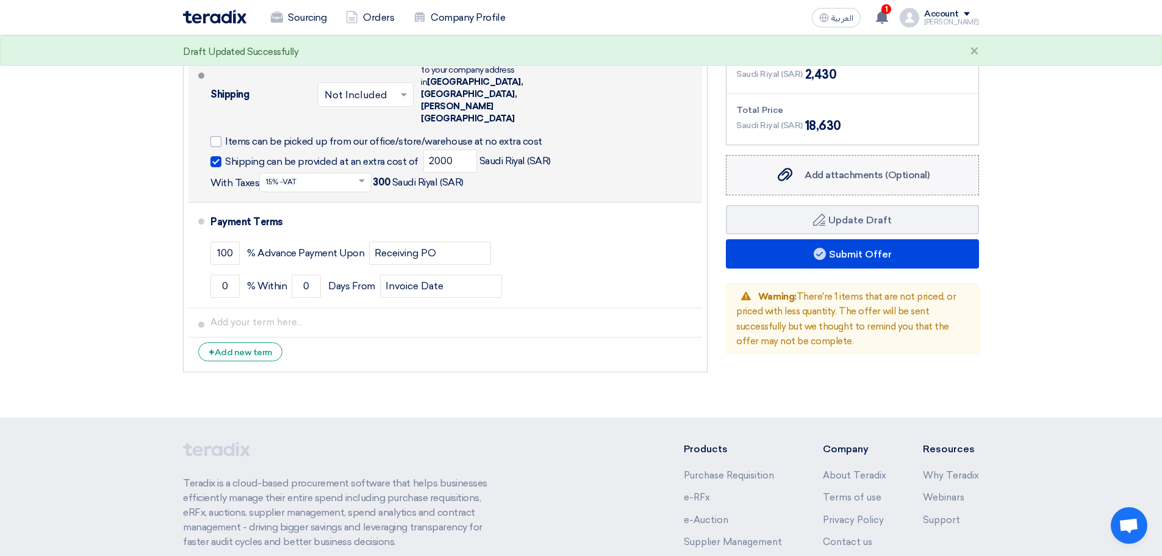
click at [856, 170] on span "Add attachments (Optional)" at bounding box center [867, 175] width 125 height 12
click at [0, 0] on input "Add attachments (Optional) Add attachments (Optional)" at bounding box center [0, 0] width 0 height 0
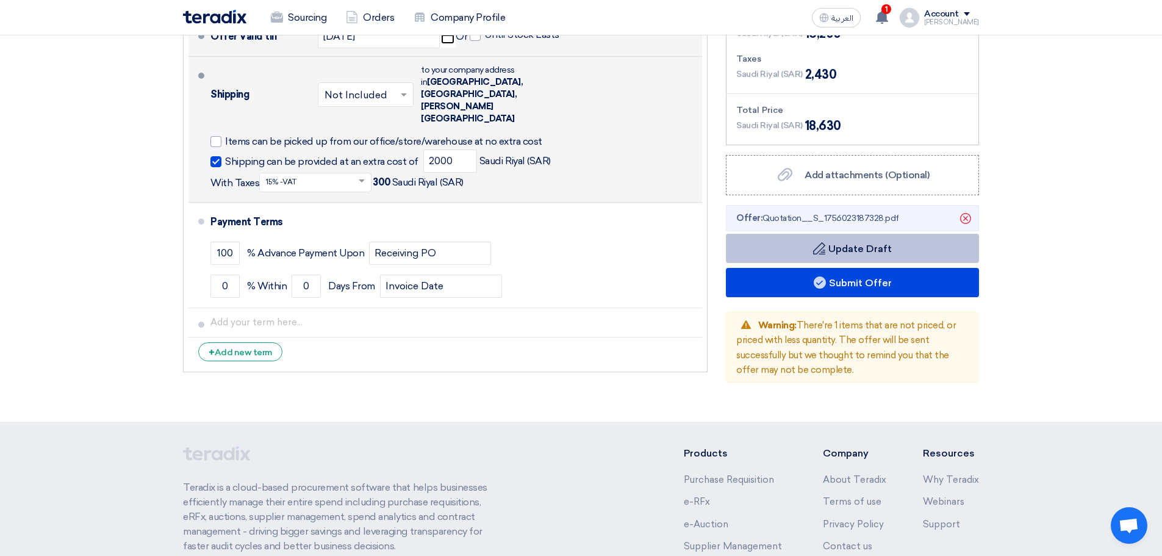
click at [839, 245] on button "Draft Update Draft" at bounding box center [852, 248] width 253 height 29
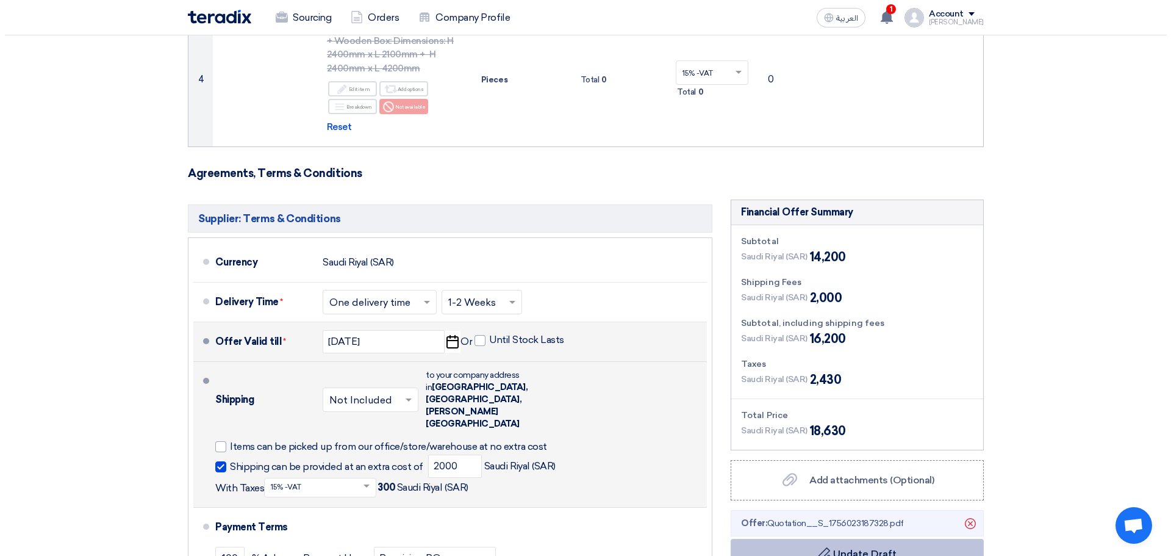
scroll to position [732, 0]
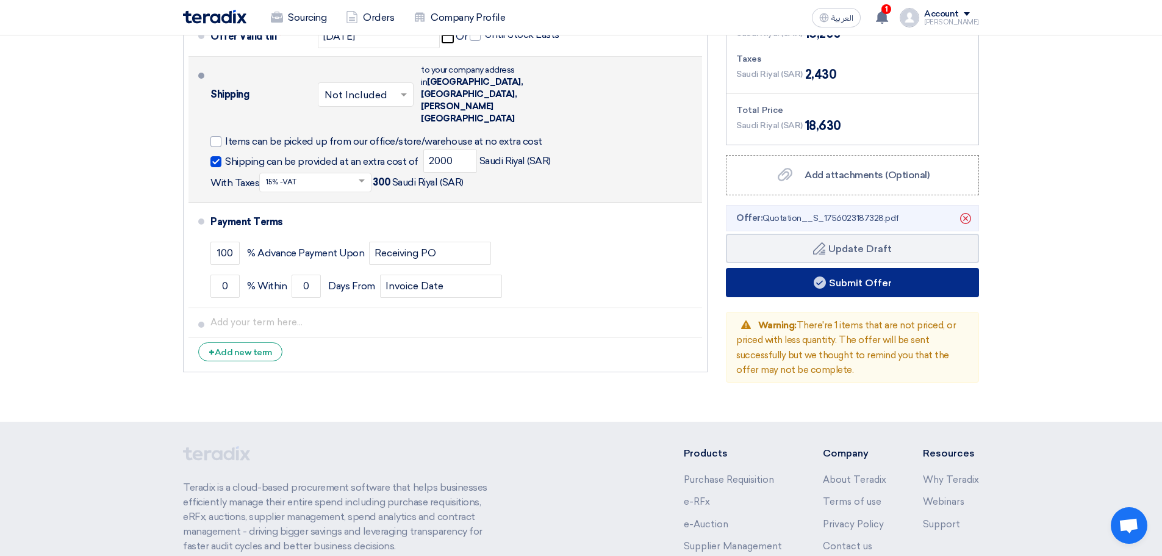
click at [865, 285] on button "Submit Offer" at bounding box center [852, 282] width 253 height 29
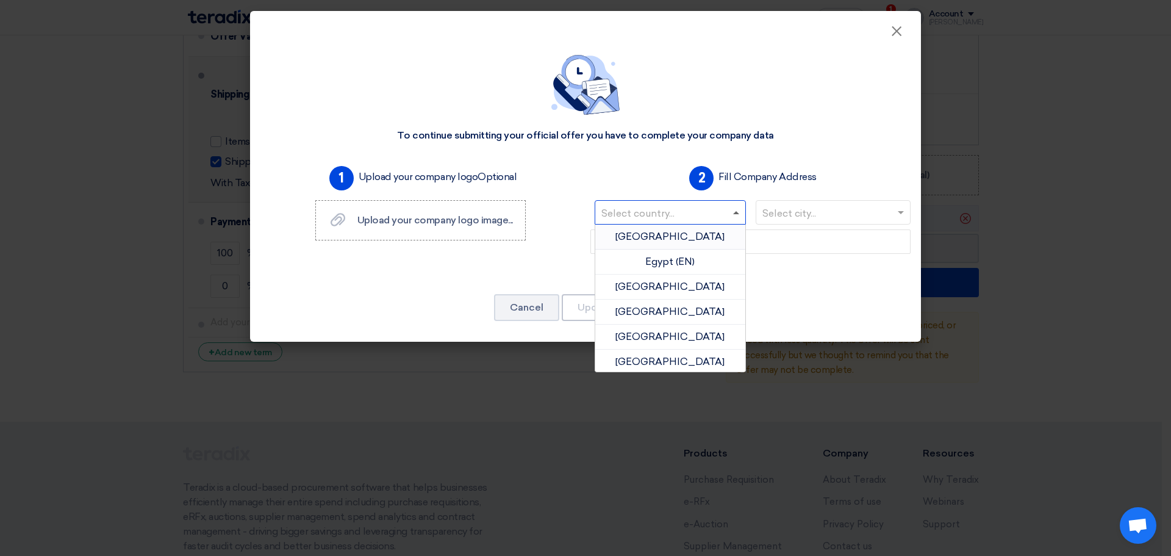
click at [735, 213] on span at bounding box center [736, 212] width 6 height 3
type input "ق"
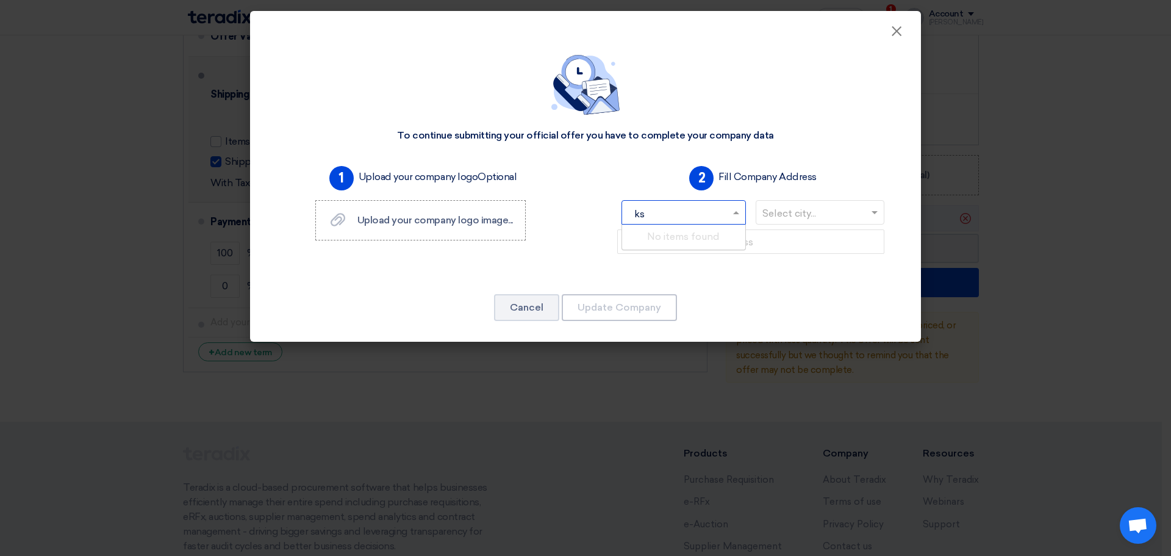
type input "k"
type input "saud"
click at [700, 234] on span "[GEOGRAPHIC_DATA]" at bounding box center [683, 237] width 109 height 12
click at [844, 220] on input "text" at bounding box center [827, 214] width 130 height 20
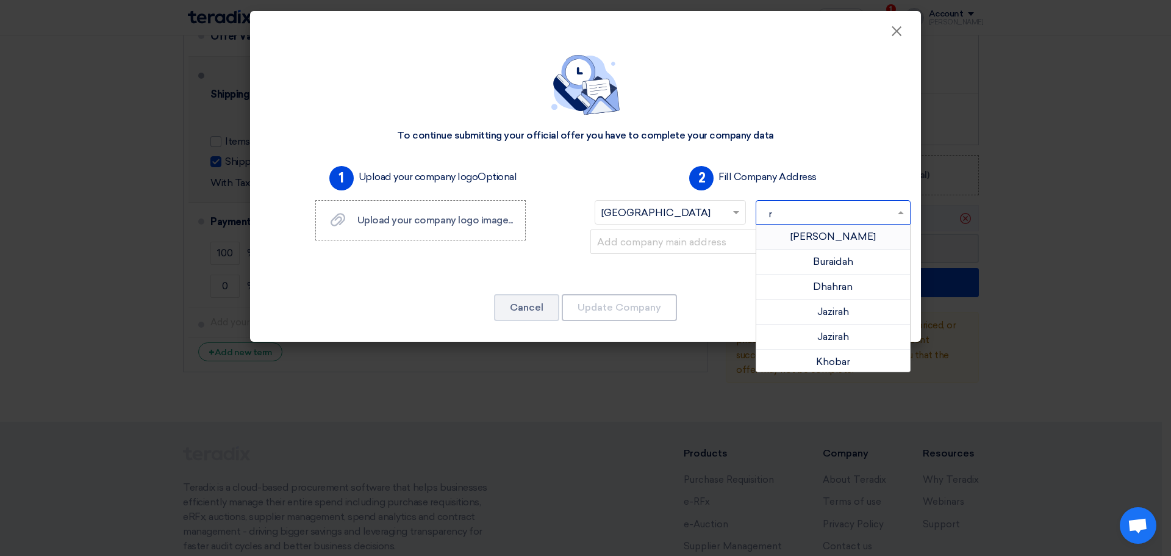
type input "ri"
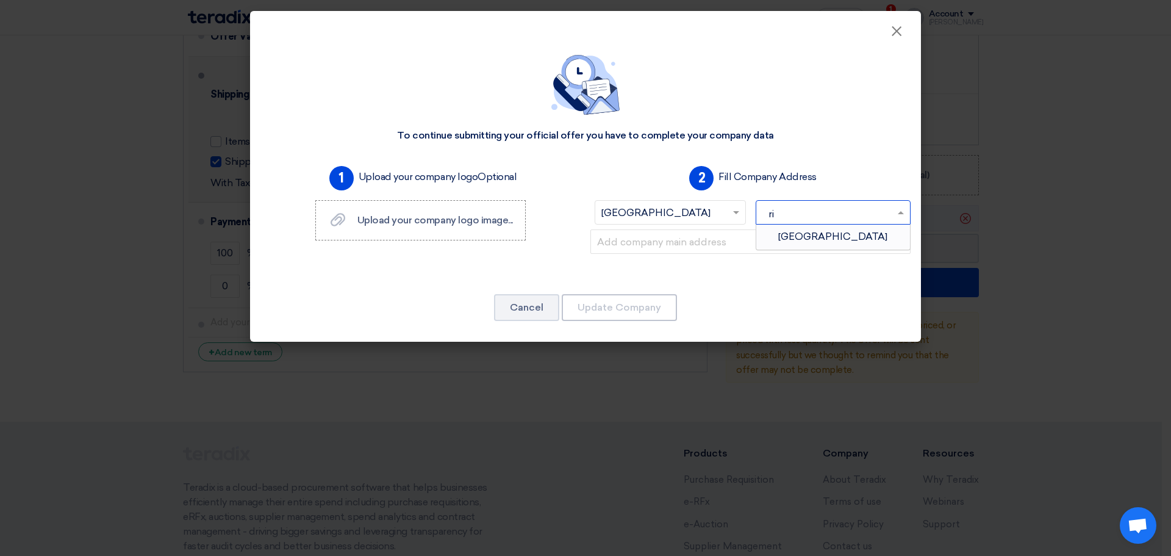
click at [851, 235] on div "[GEOGRAPHIC_DATA]" at bounding box center [833, 236] width 154 height 24
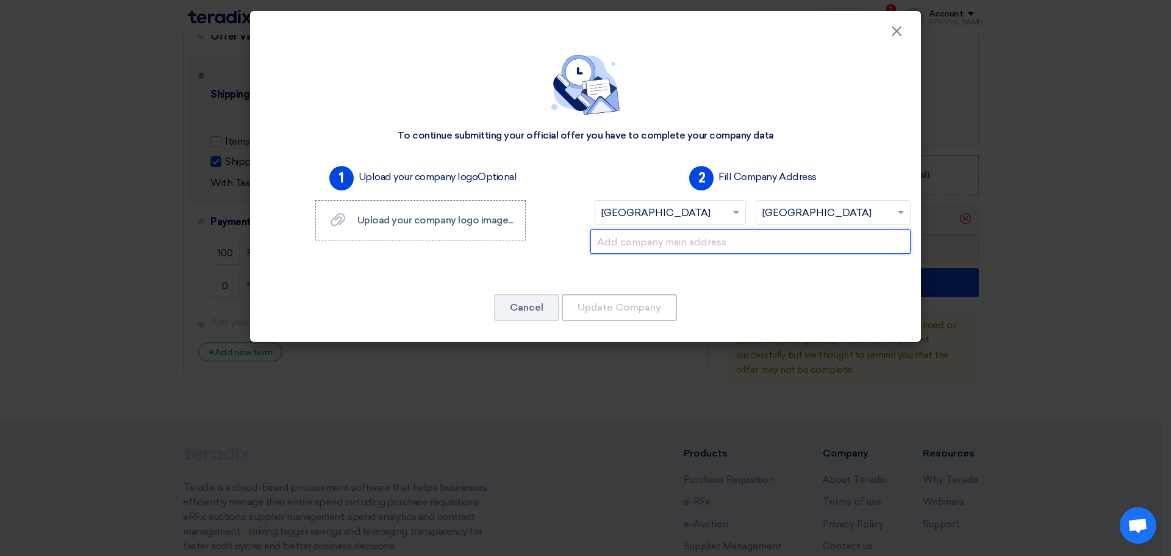
click at [751, 236] on input "text" at bounding box center [750, 241] width 320 height 24
click at [401, 239] on label "Upload your company logo image... Upload your company logo image..." at bounding box center [420, 220] width 210 height 40
click at [0, 0] on input "Upload your company logo image... Upload your company logo image..." at bounding box center [0, 0] width 0 height 0
click at [656, 247] on input "text" at bounding box center [750, 241] width 320 height 24
click at [645, 248] on input "text" at bounding box center [750, 241] width 320 height 24
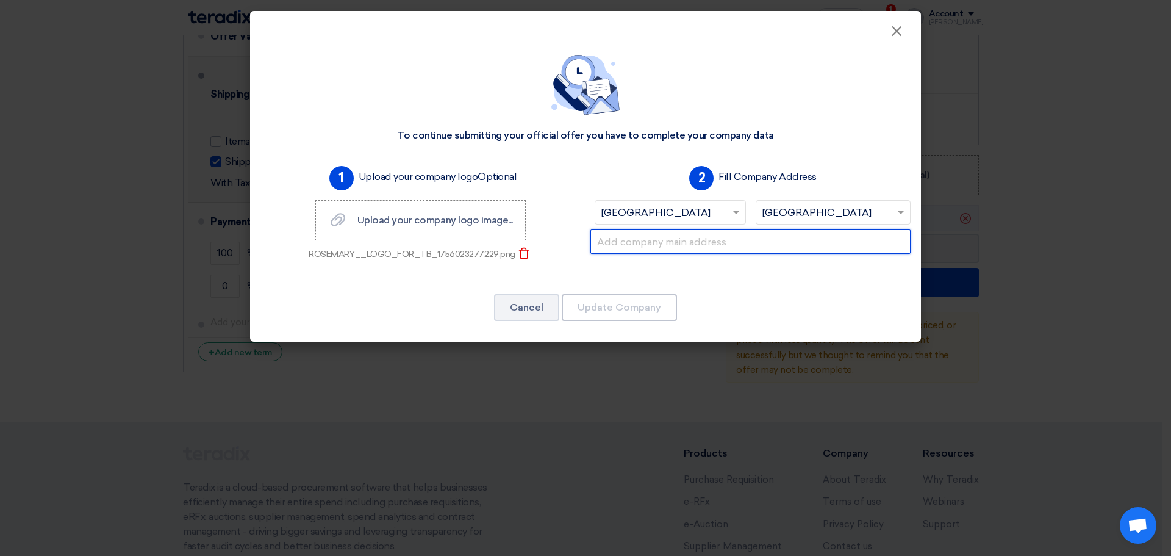
paste input "[STREET_ADDRESS][PERSON_NAME][PERSON_NAME][PERSON_NAME] of Saudi Arabia"
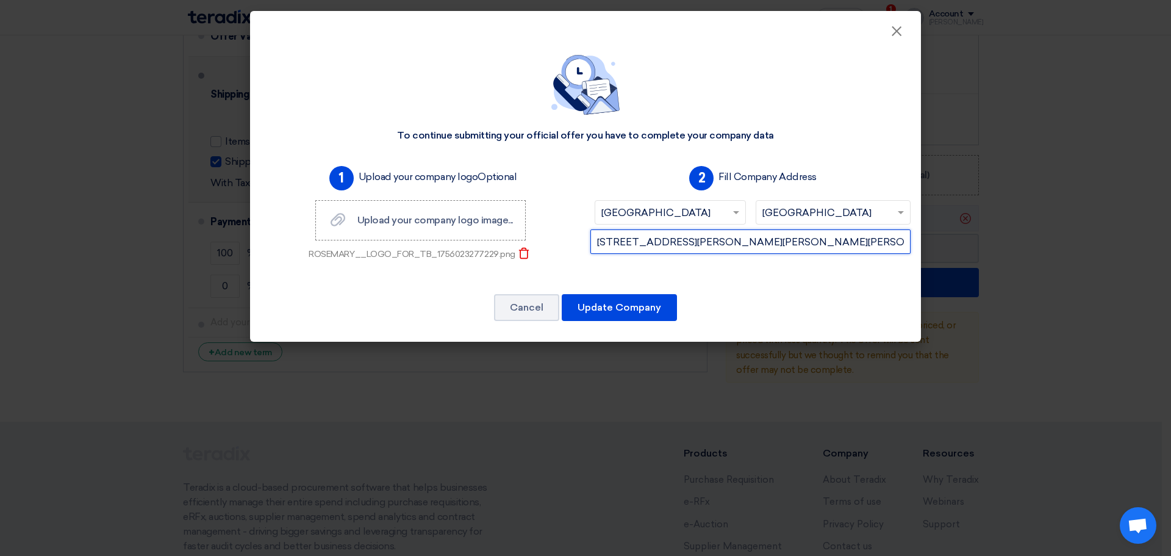
scroll to position [0, 104]
type input "[STREET_ADDRESS][PERSON_NAME][PERSON_NAME][PERSON_NAME] of Saudi Arabia"
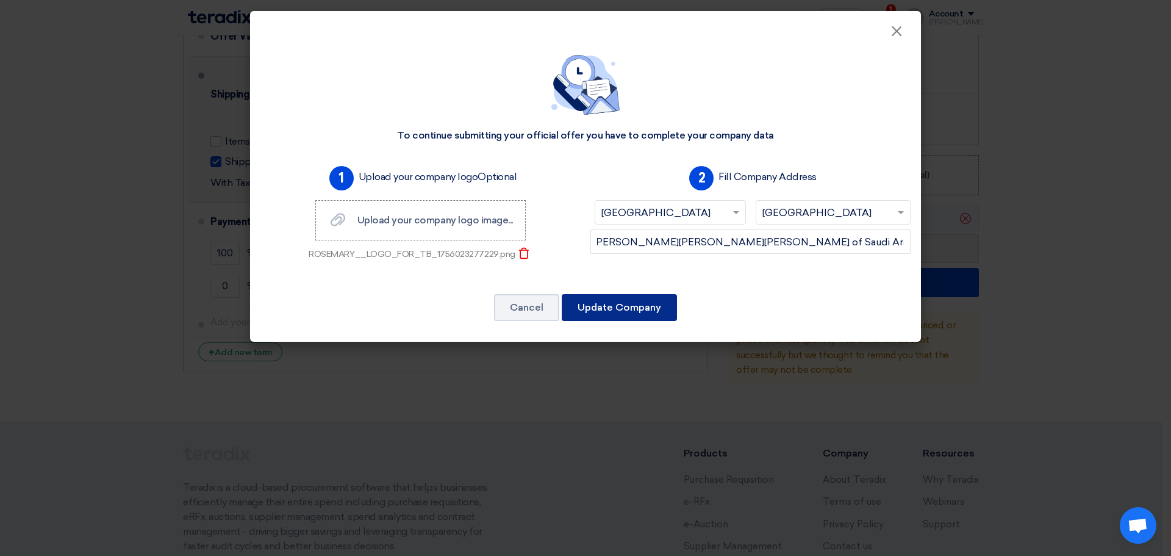
scroll to position [0, 0]
click at [631, 306] on button "Update Company" at bounding box center [619, 307] width 115 height 27
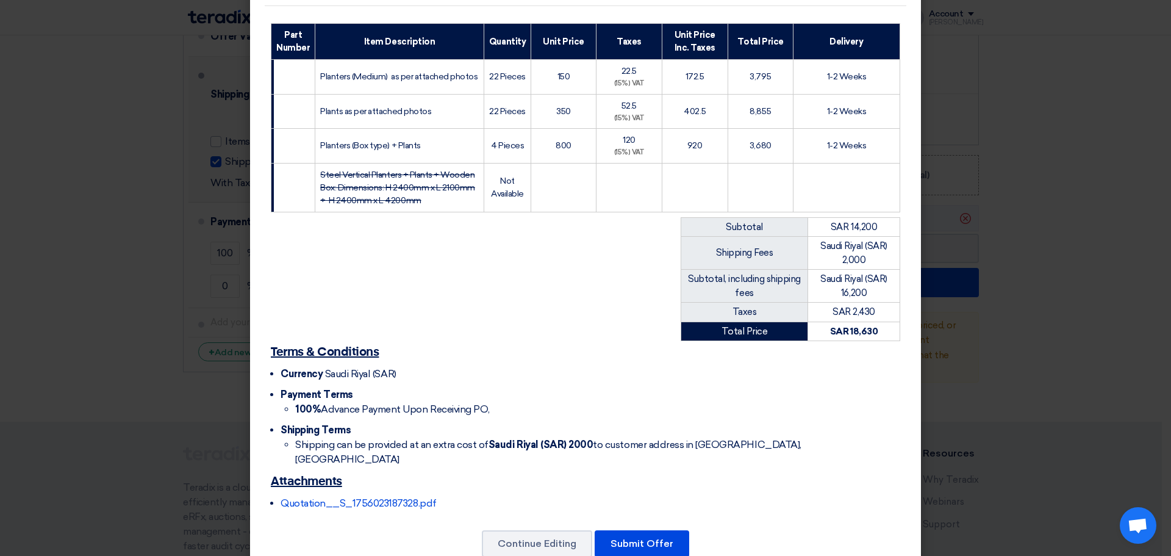
scroll to position [186, 0]
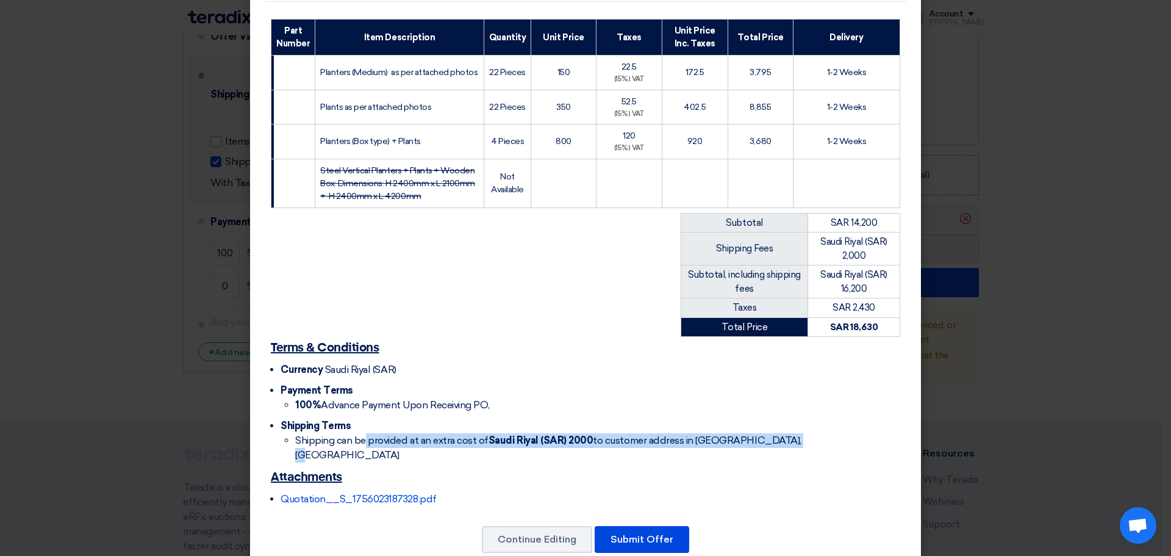
drag, startPoint x: 361, startPoint y: 426, endPoint x: 770, endPoint y: 451, distance: 410.0
click at [781, 434] on div "Terms & Conditions Currency Saudi Riyal (SAR) Payment Terms 100% Advance Paymen…" at bounding box center [586, 426] width 642 height 178
click at [769, 468] on h2 "Attachments" at bounding box center [585, 476] width 629 height 17
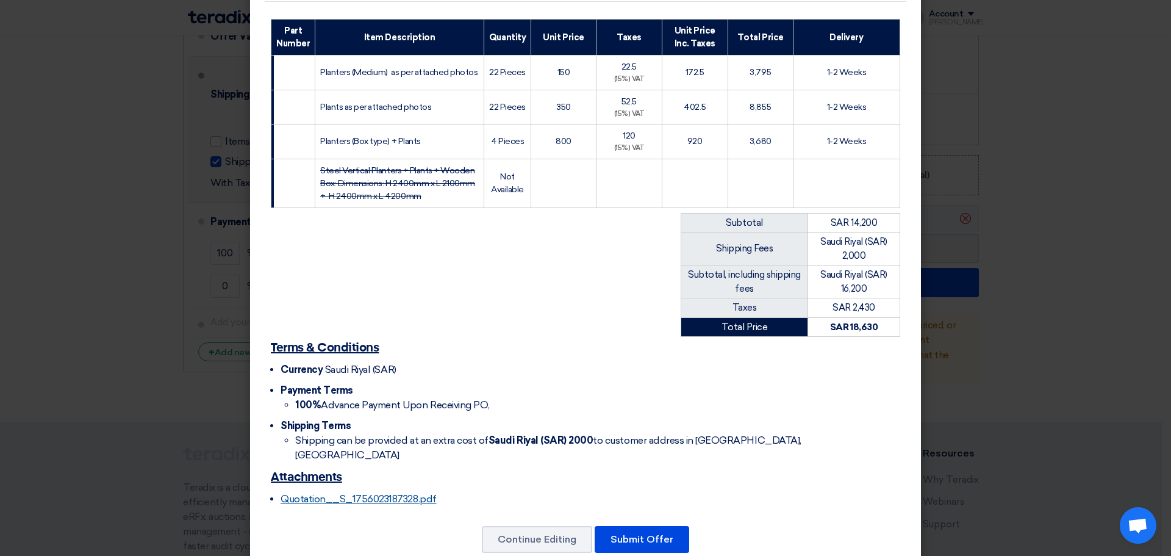
click at [353, 493] on link "Quotation__S_1756023187328.pdf" at bounding box center [359, 499] width 156 height 12
click at [636, 526] on button "Submit Offer" at bounding box center [642, 539] width 95 height 27
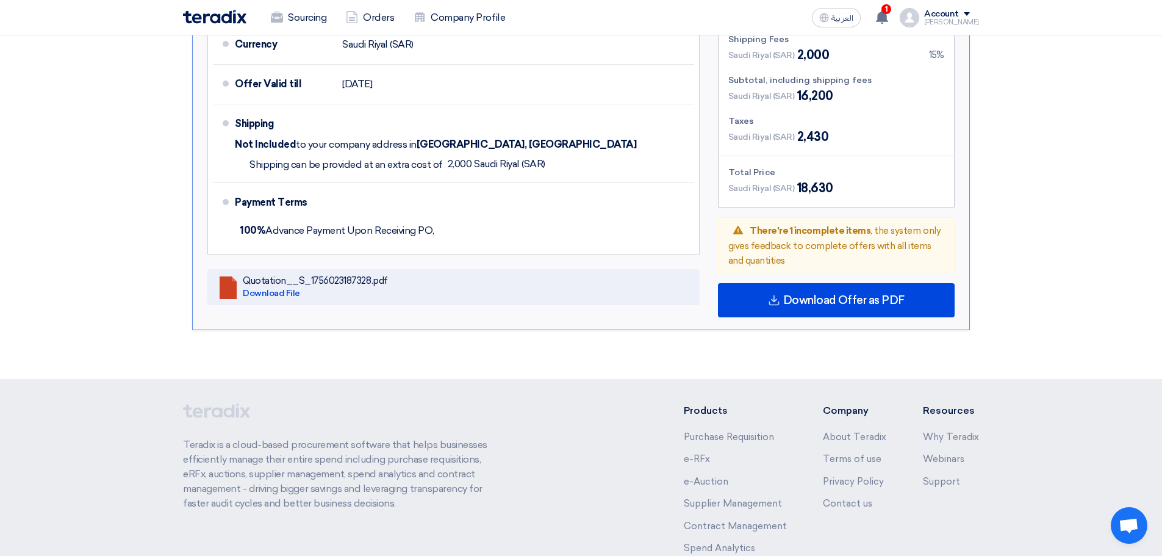
scroll to position [793, 0]
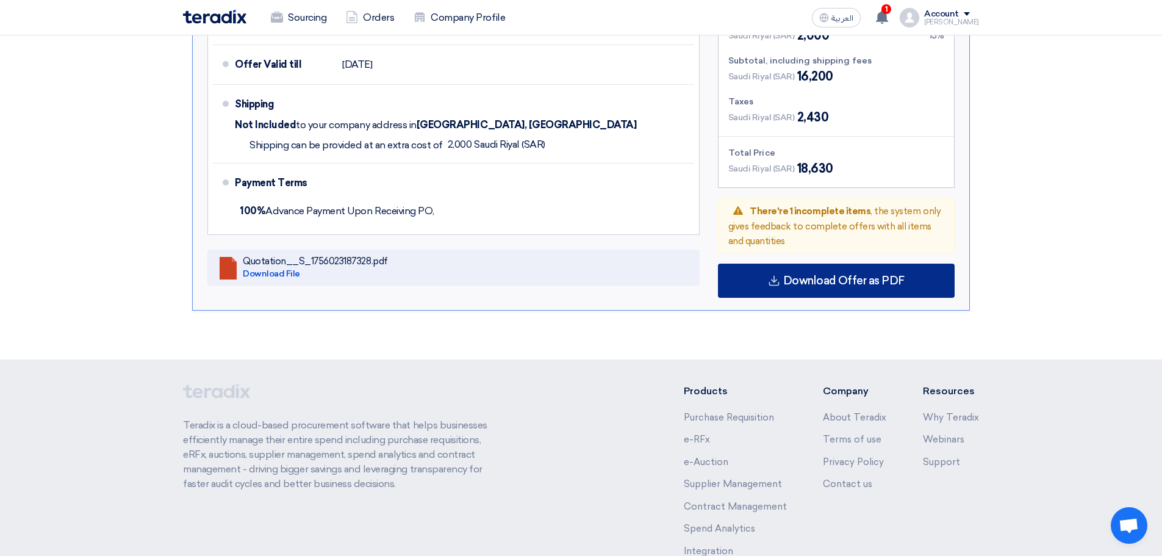
click at [787, 292] on div "Download Offer as PDF" at bounding box center [836, 281] width 237 height 34
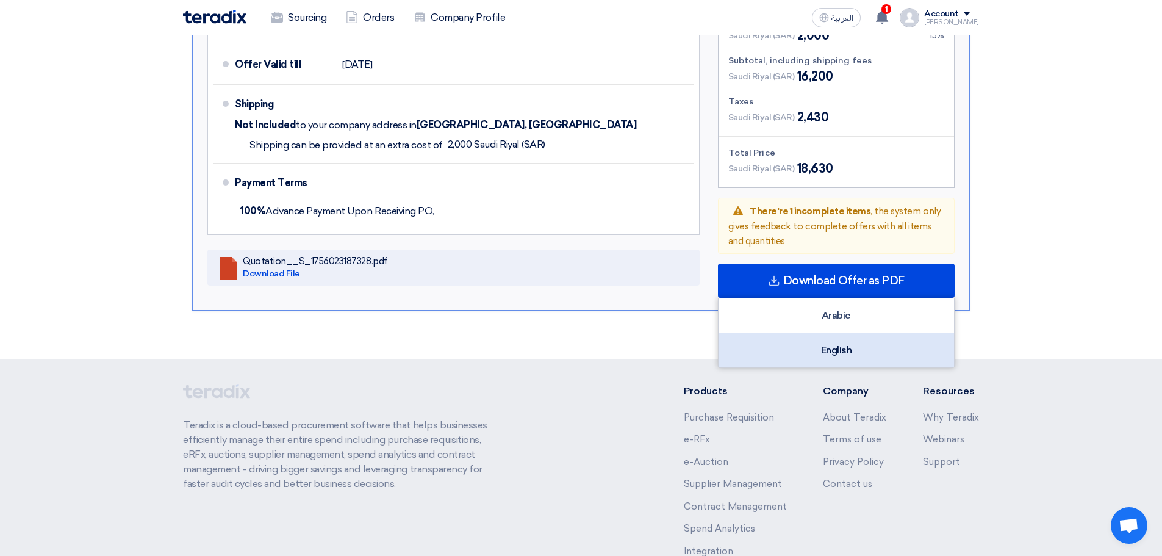
click at [817, 341] on div "English" at bounding box center [836, 350] width 235 height 34
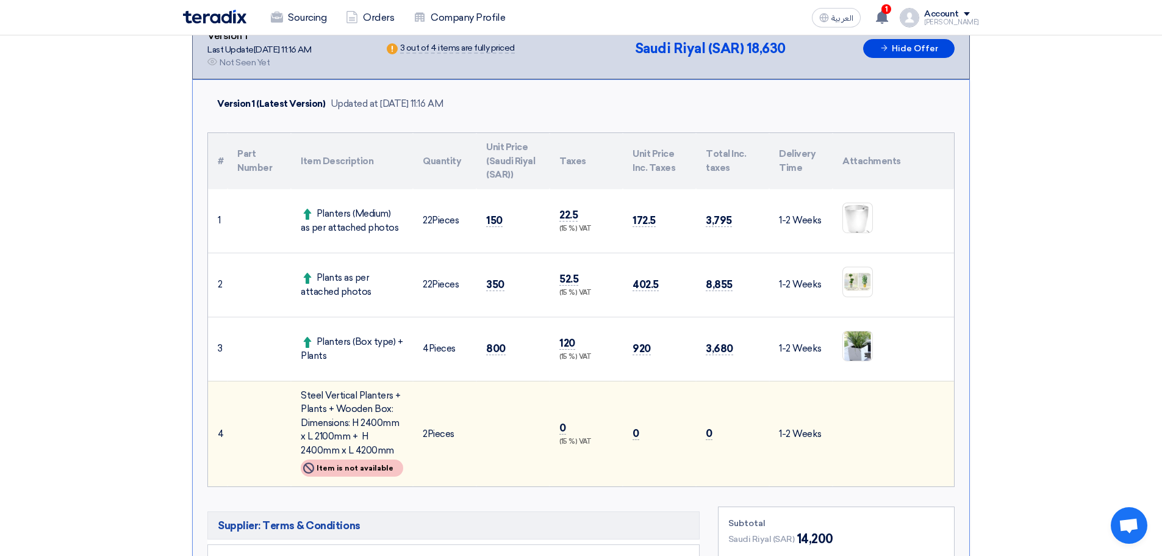
scroll to position [244, 0]
